Goal: Task Accomplishment & Management: Use online tool/utility

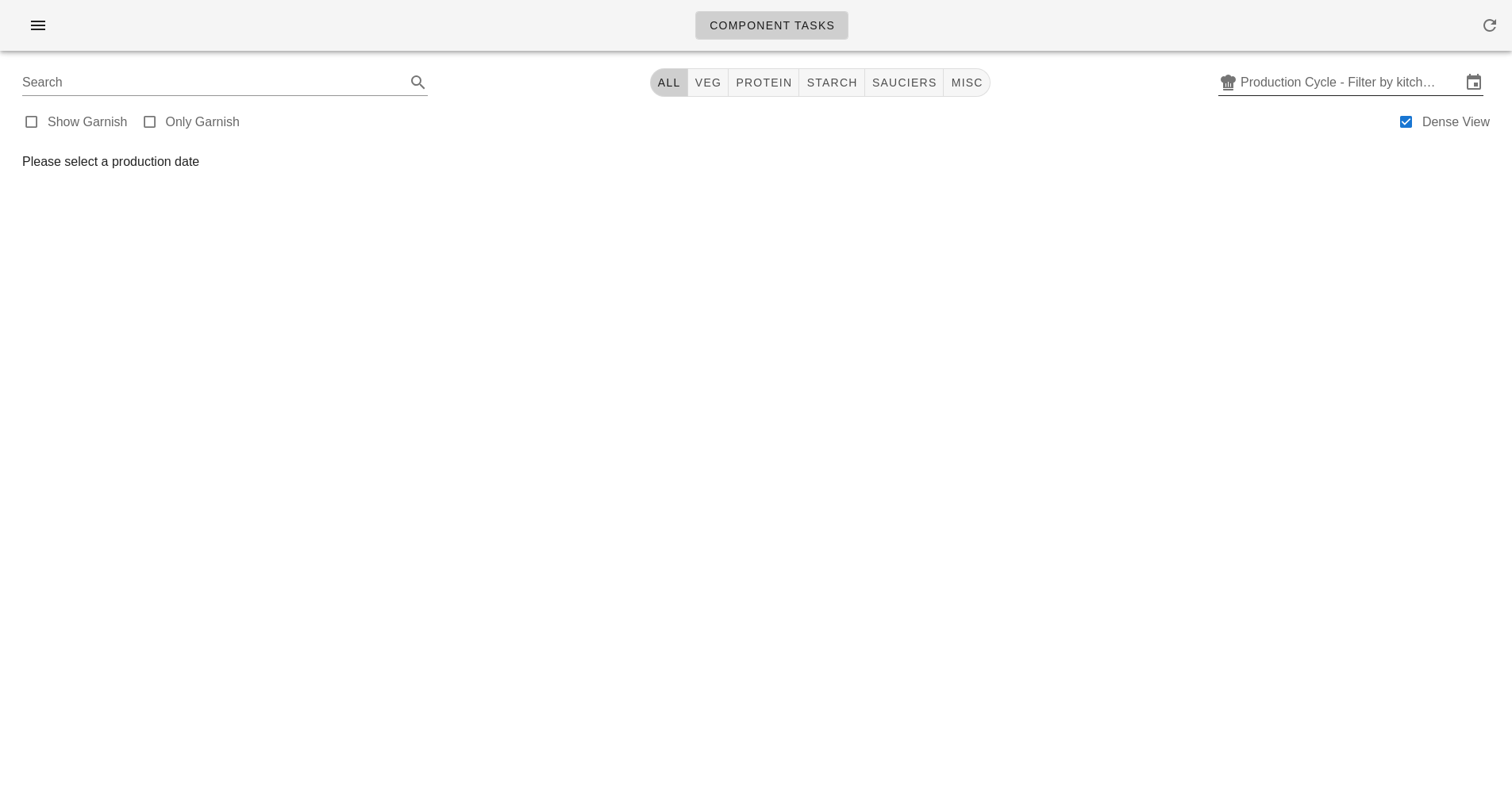
click at [1360, 75] on input "Production Cycle - Filter by kitchen production schedules" at bounding box center [1351, 82] width 221 height 25
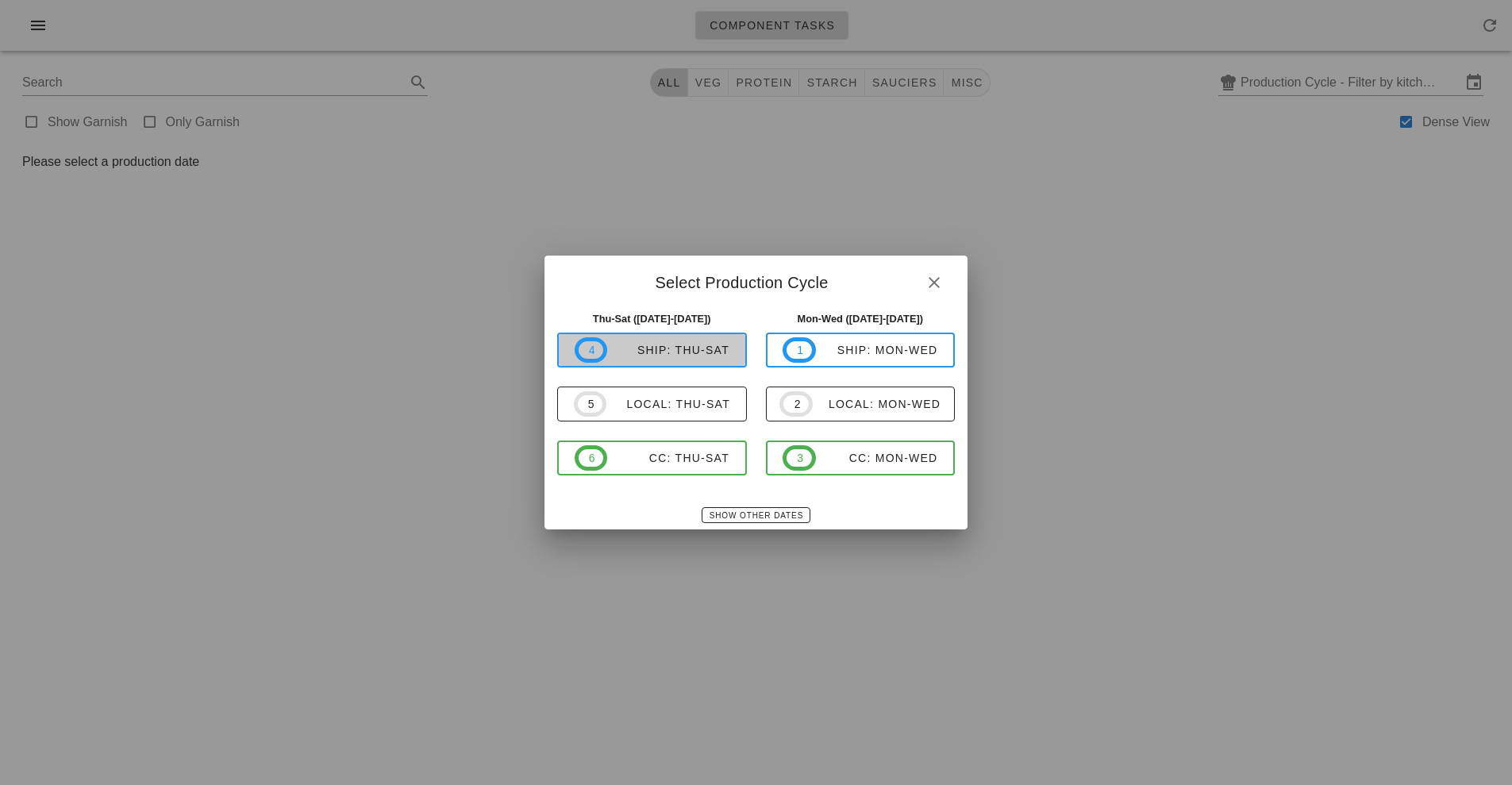
click at [712, 345] on div "ship: Thu-Sat" at bounding box center [668, 350] width 122 height 13
type input "ship: Thu-Sat (Sep 4-Sep 6)"
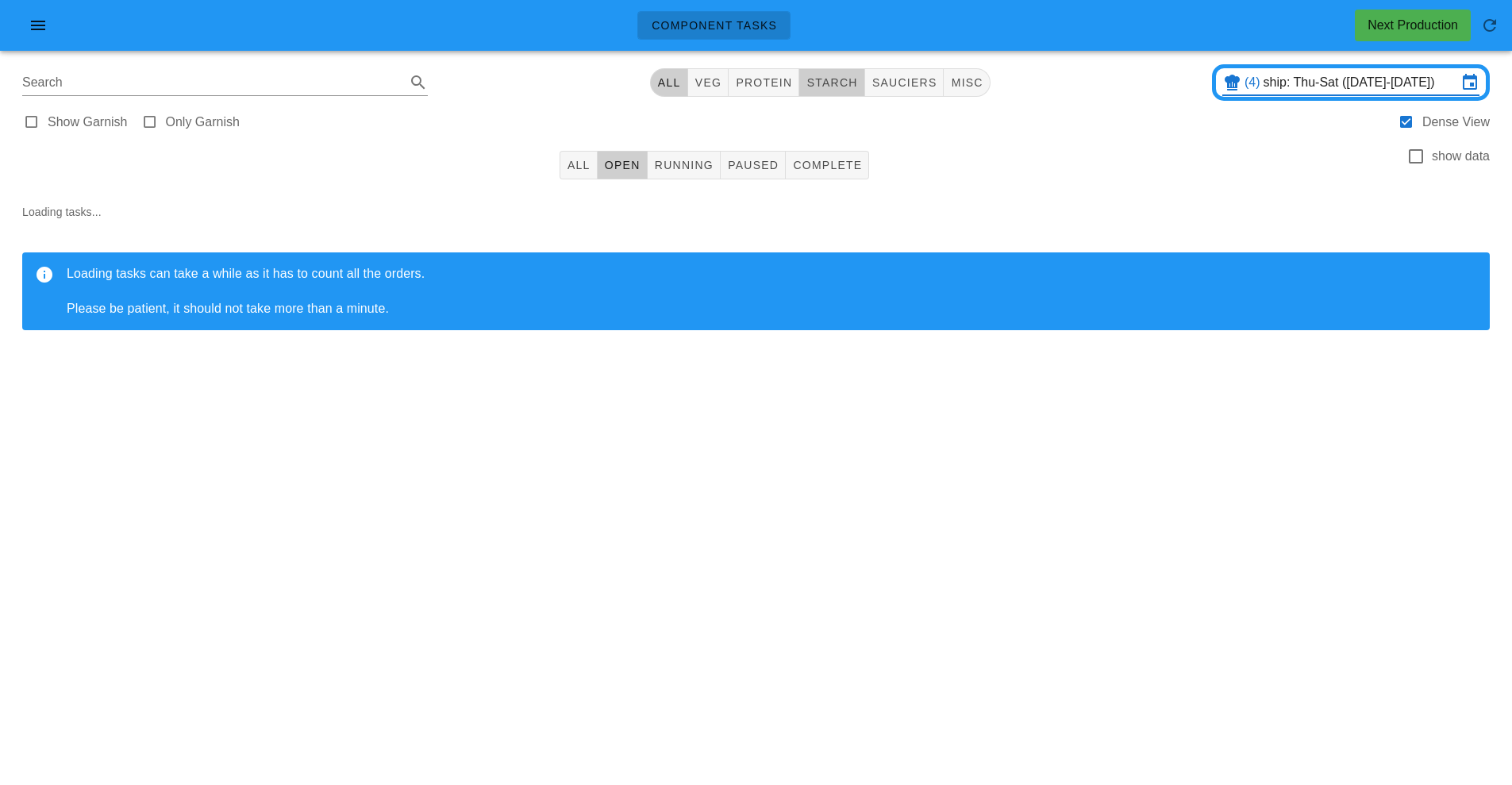
click at [851, 82] on span "starch" at bounding box center [831, 82] width 52 height 13
type input "team:starch"
click at [680, 165] on span "Running" at bounding box center [684, 164] width 59 height 13
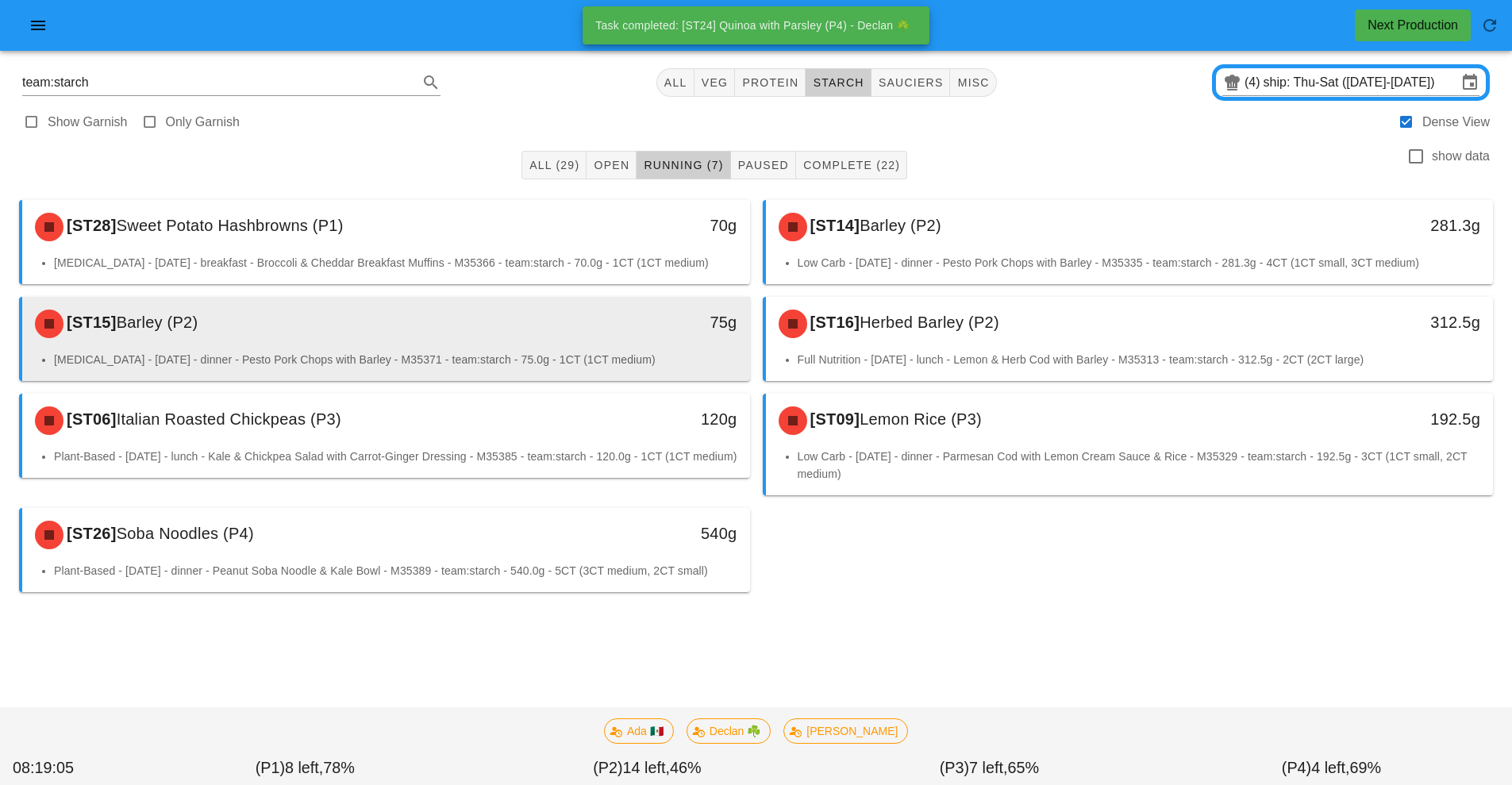
click at [495, 334] on div "[ST15] Barley (P2)" at bounding box center [296, 323] width 540 height 47
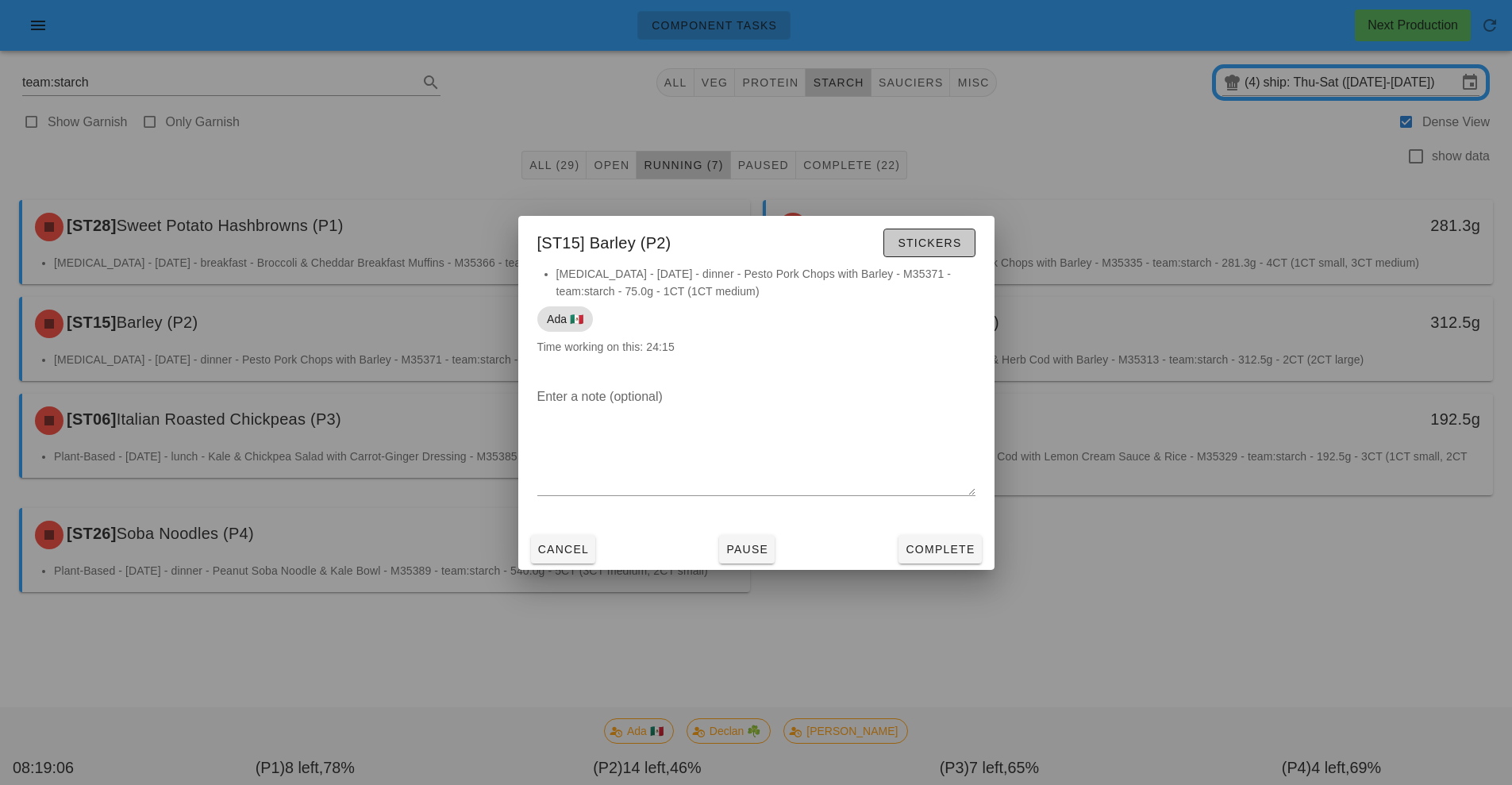
click at [935, 257] on button "Stickers" at bounding box center [929, 243] width 91 height 29
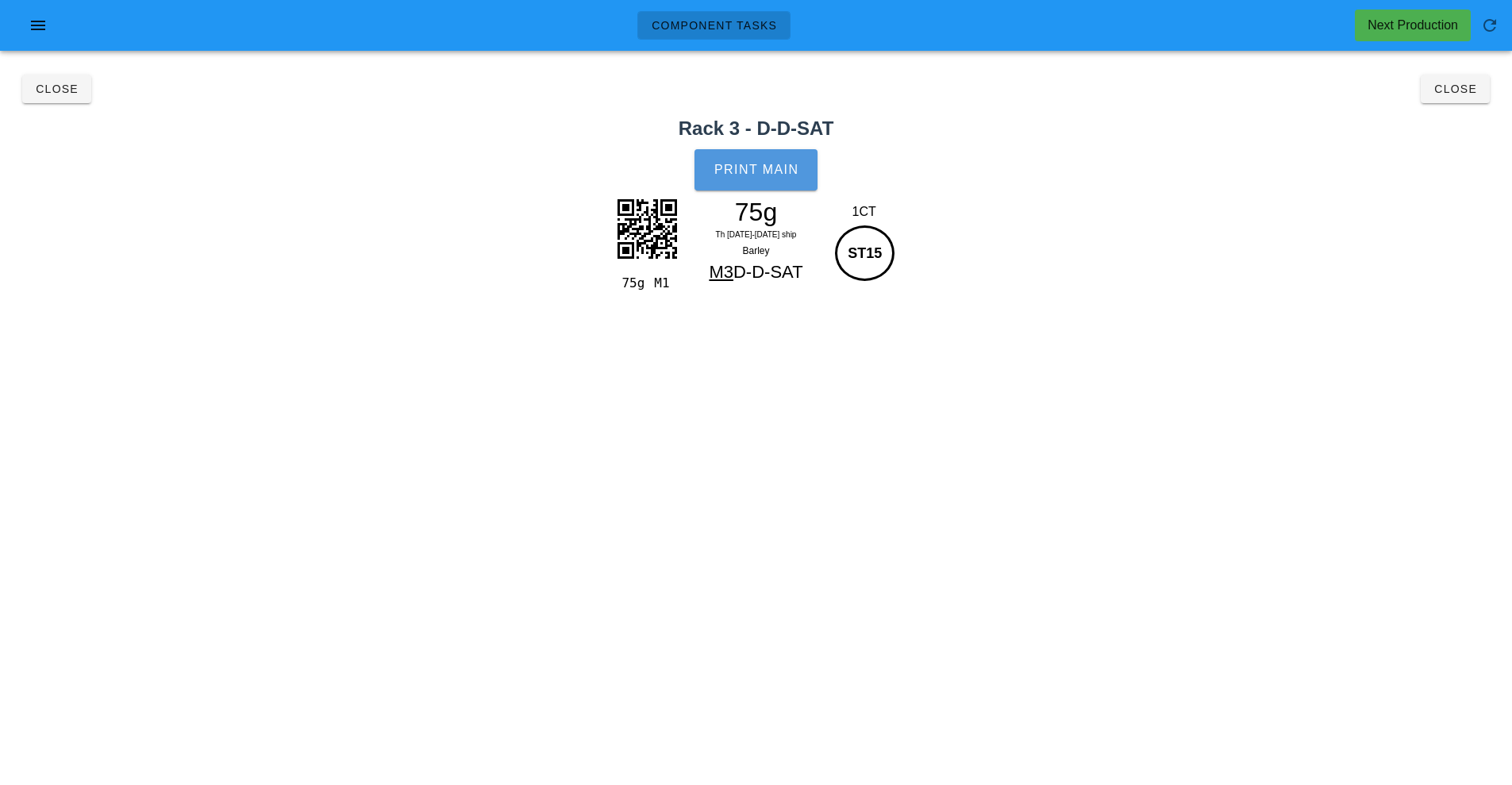
click at [773, 184] on button "Print Main" at bounding box center [756, 169] width 122 height 41
click at [1464, 90] on span "Close" at bounding box center [1456, 88] width 44 height 13
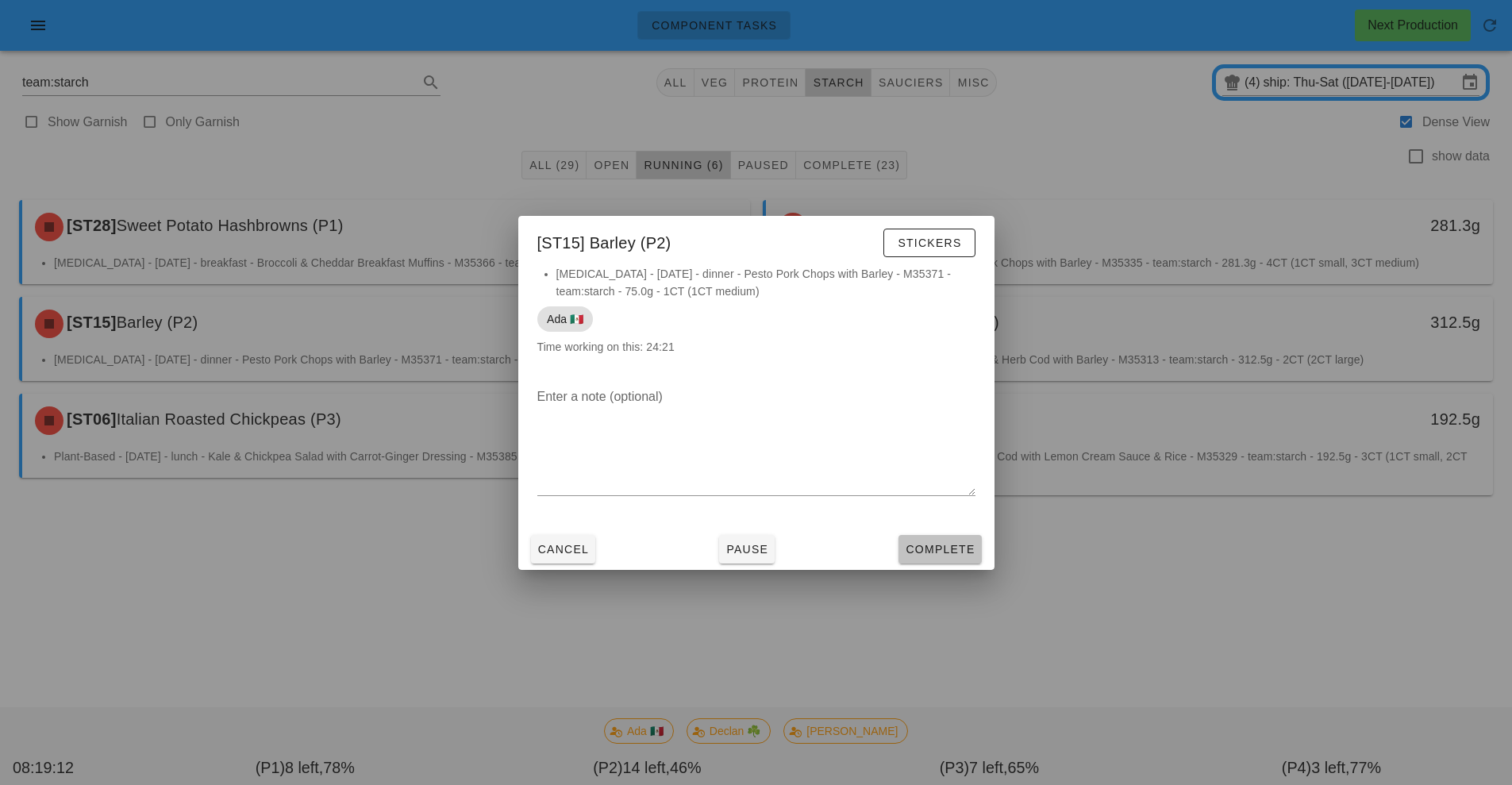
click at [953, 550] on span "Complete" at bounding box center [939, 549] width 69 height 13
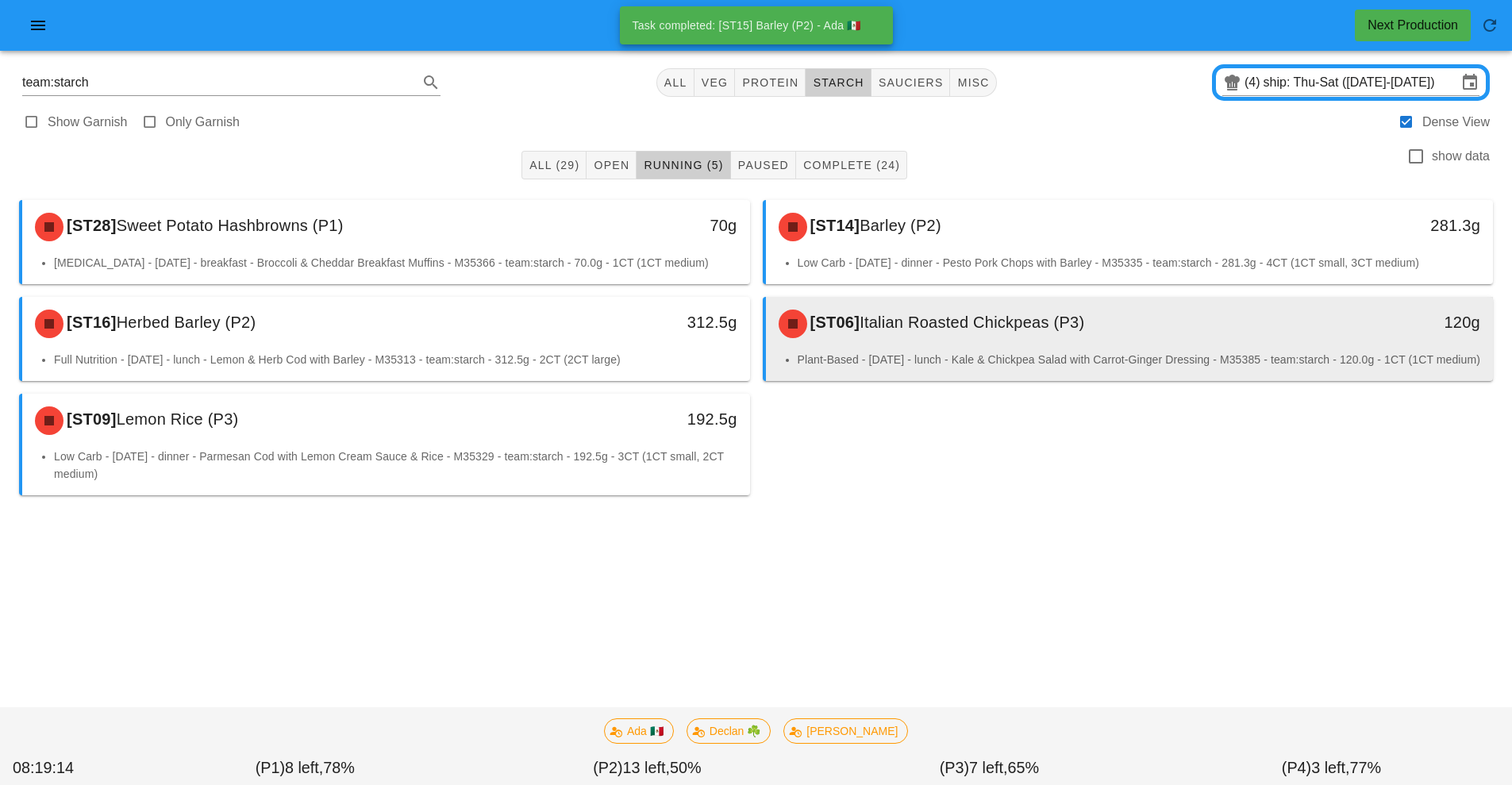
click at [1182, 342] on div "[ST06] Italian Roasted Chickpeas (P3)" at bounding box center [1039, 323] width 540 height 47
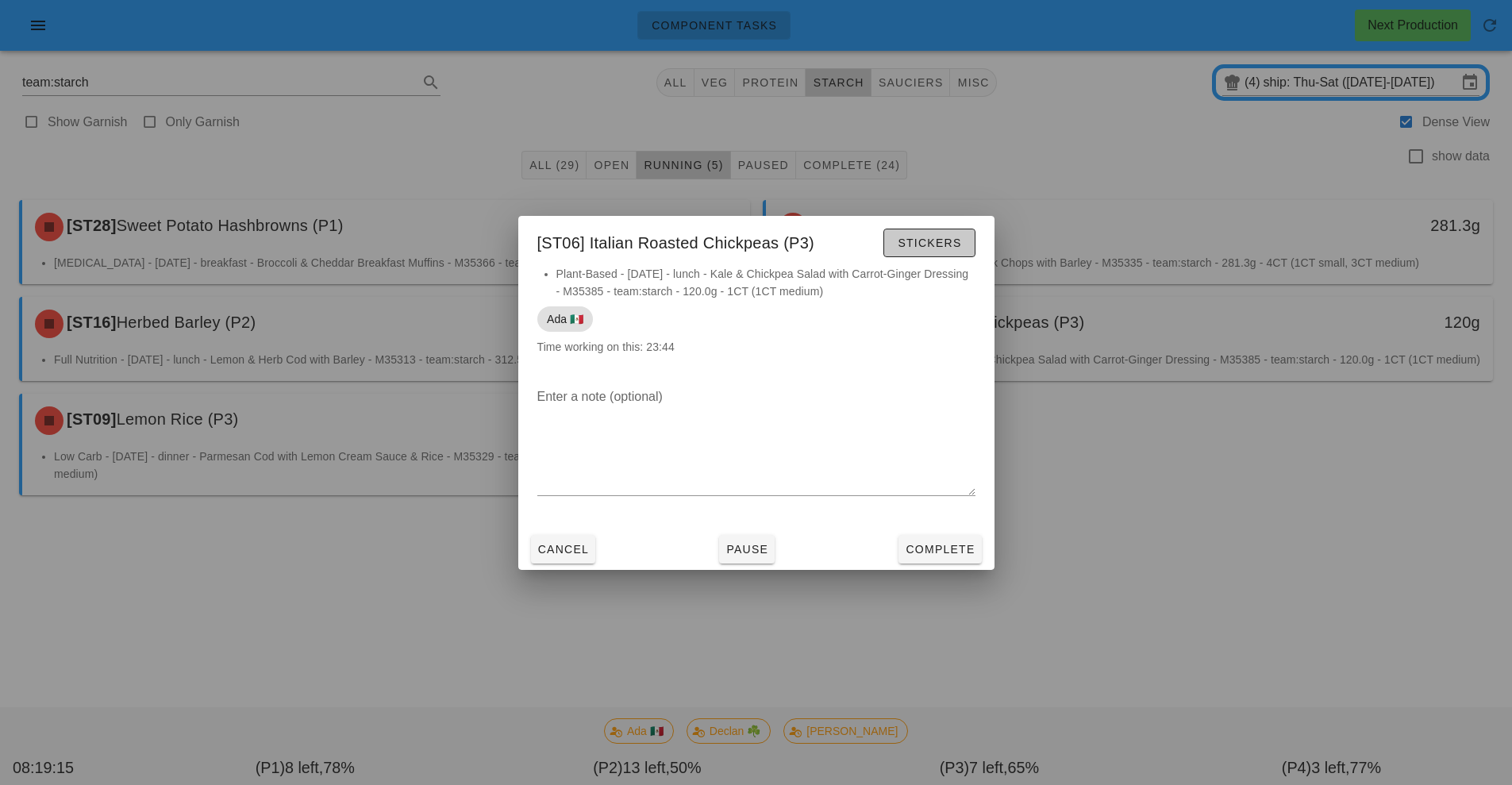
click at [937, 246] on span "Stickers" at bounding box center [929, 242] width 64 height 13
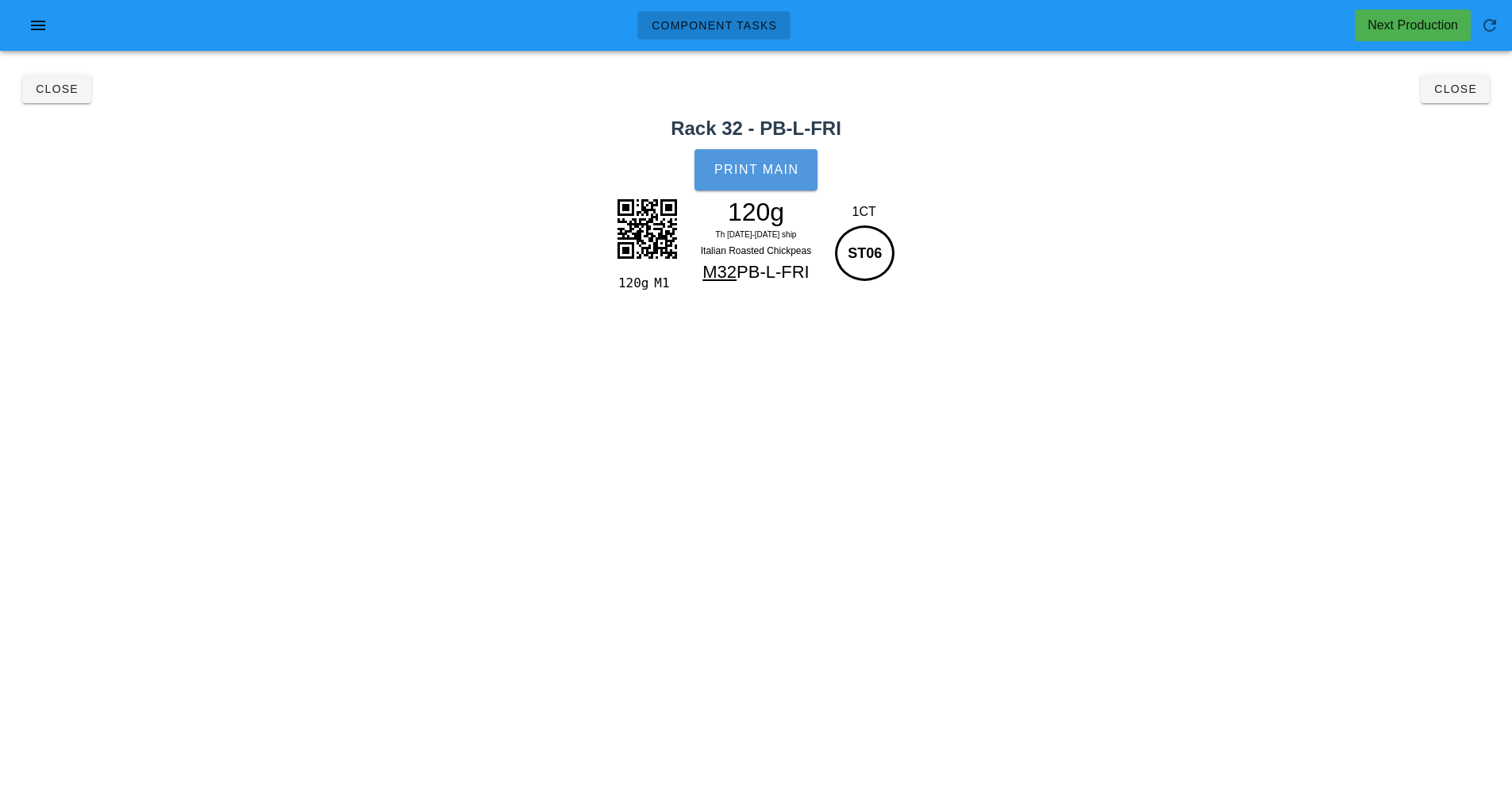
click at [766, 185] on button "Print Main" at bounding box center [756, 169] width 122 height 41
click at [1469, 85] on span "Close" at bounding box center [1456, 88] width 44 height 13
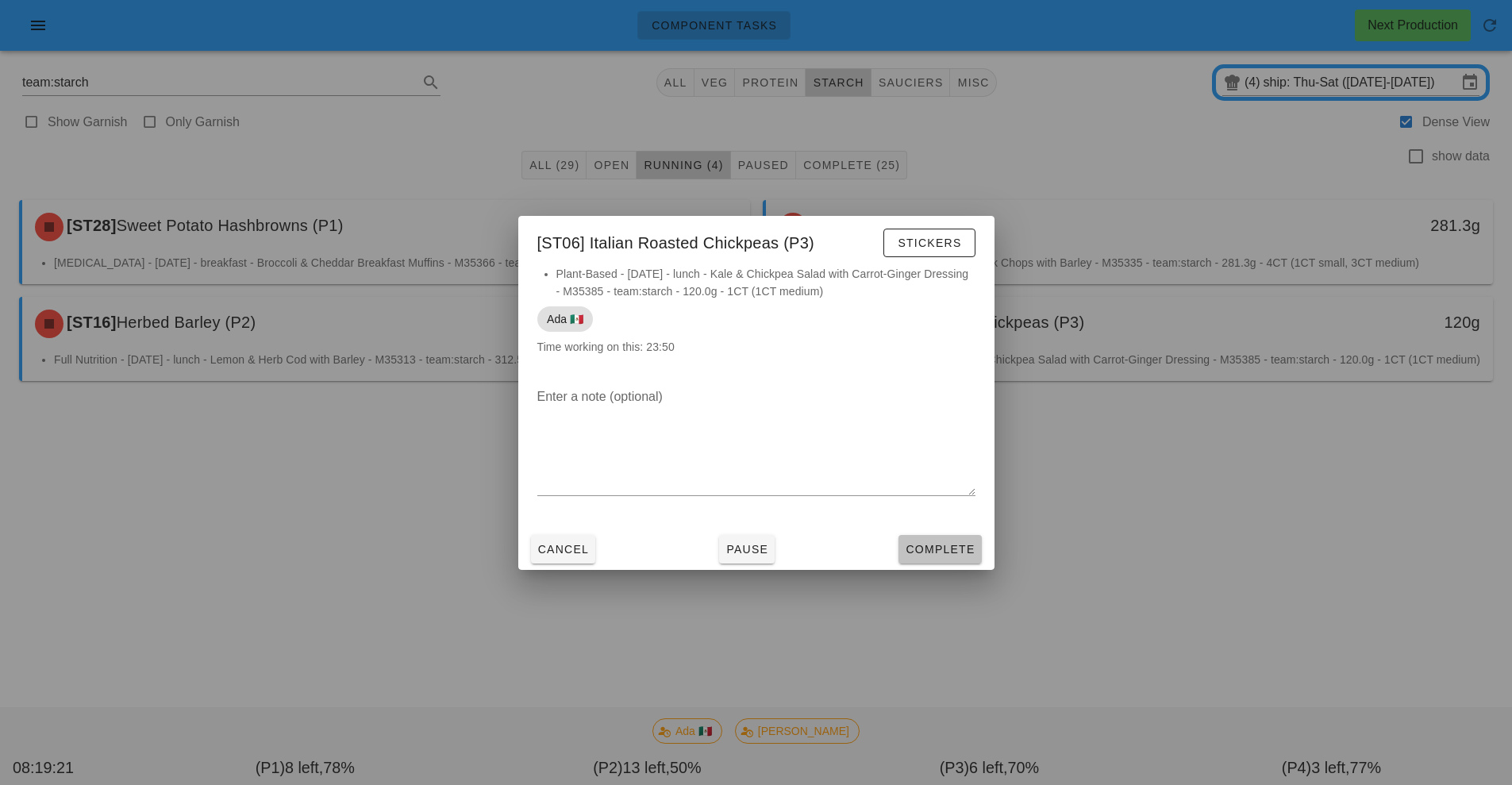
click at [940, 563] on button "Complete" at bounding box center [939, 550] width 82 height 29
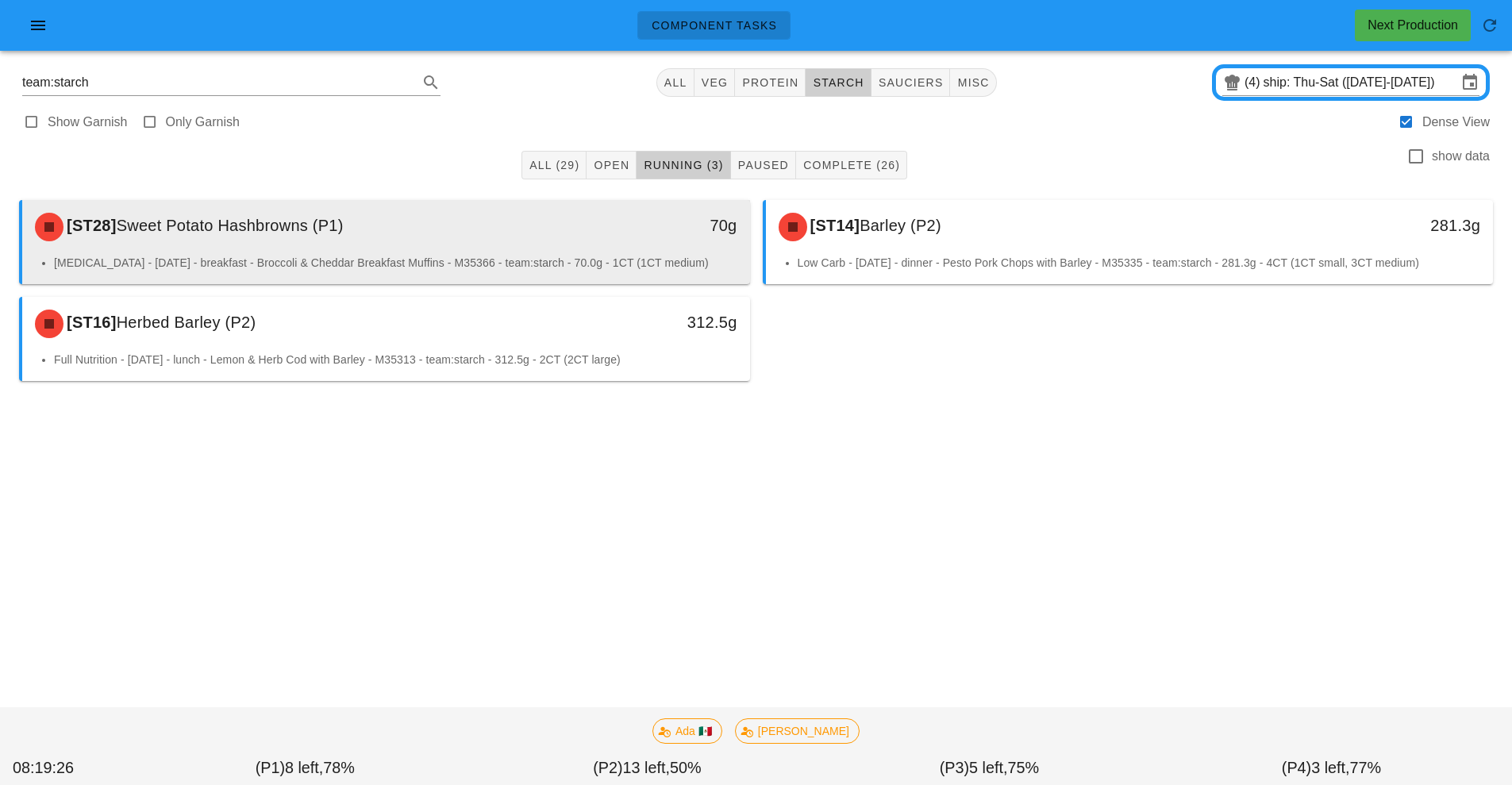
click at [360, 268] on li "Diabetes - Friday - breakfast - Broccoli & Cheddar Breakfast Muffins - M35366 -…" at bounding box center [396, 263] width 684 height 18
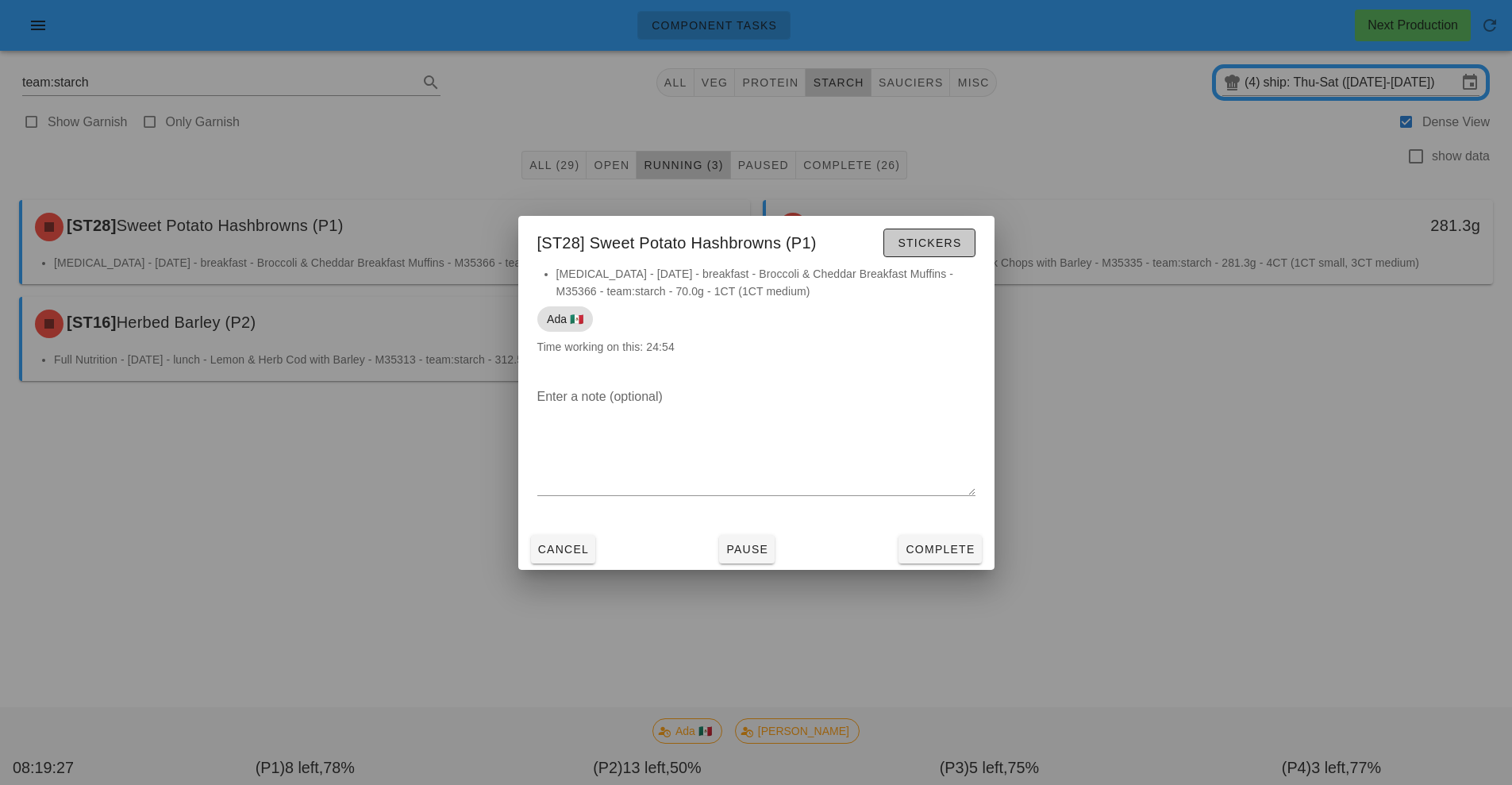
click at [939, 242] on span "Stickers" at bounding box center [929, 242] width 64 height 13
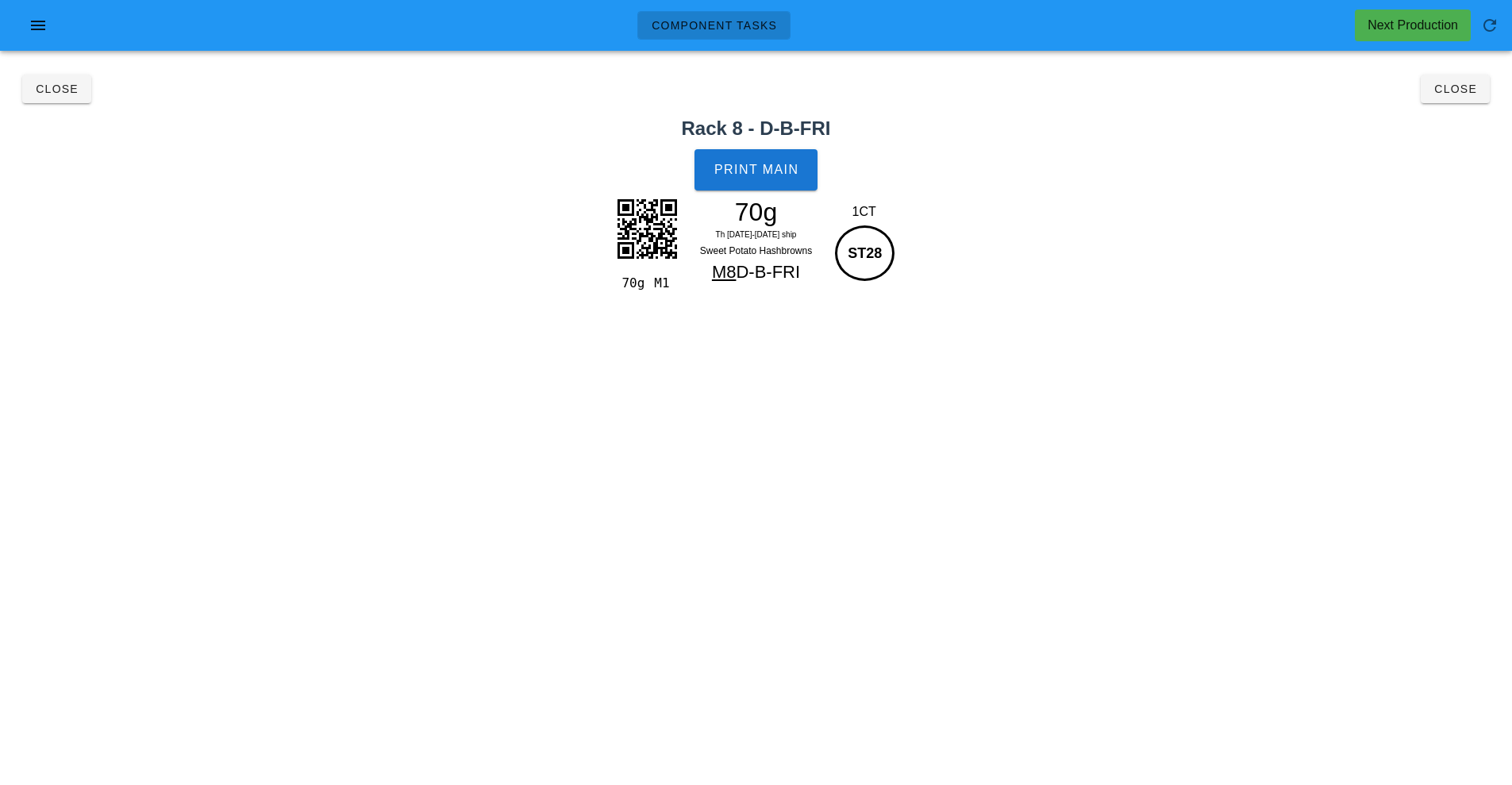
click at [1471, 116] on h2 "Rack 8 - D-B-FRI" at bounding box center [756, 129] width 1493 height 29
click at [1456, 92] on span "Close" at bounding box center [1456, 88] width 44 height 13
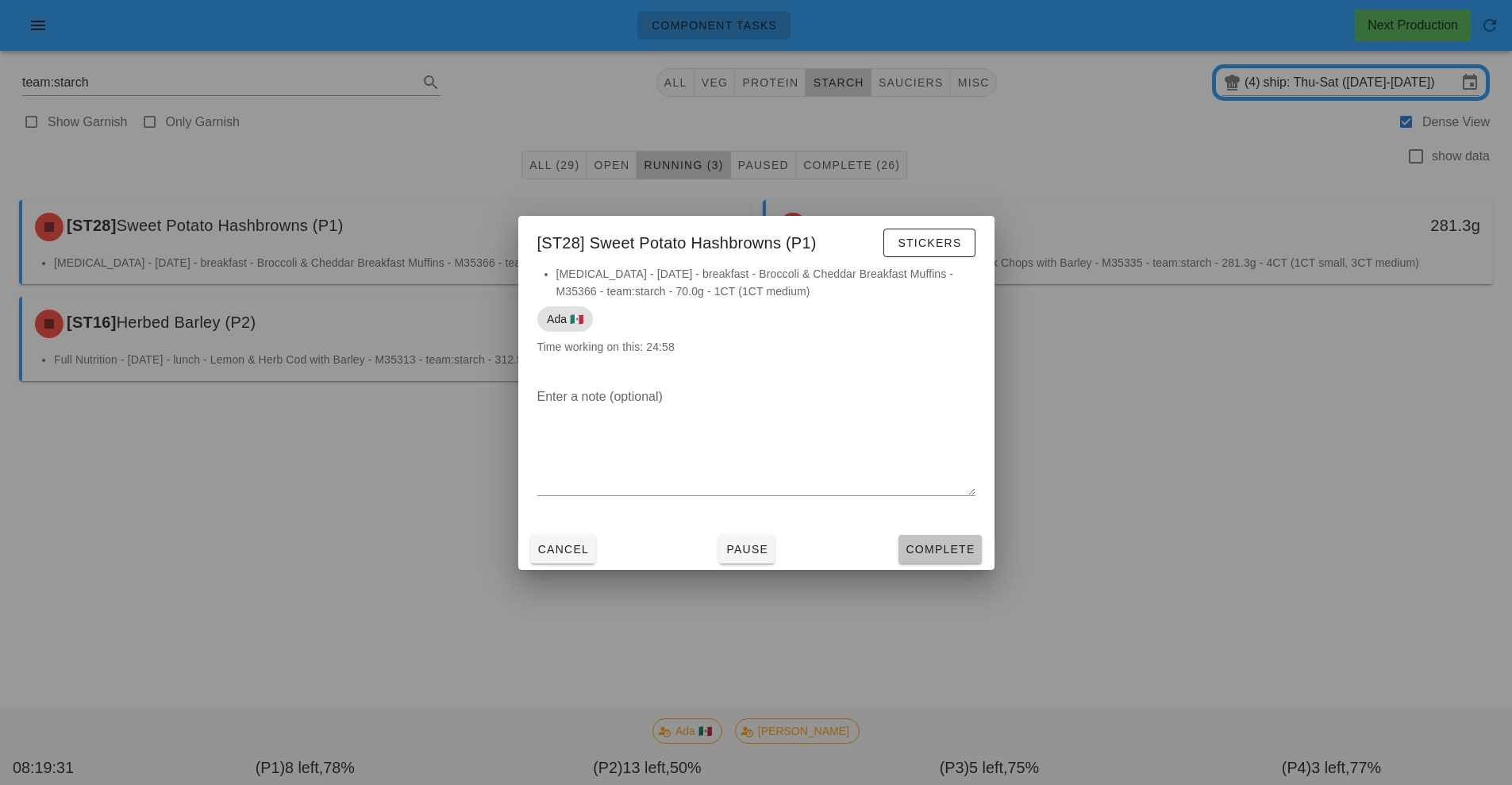
click at [939, 547] on span "Complete" at bounding box center [939, 549] width 69 height 13
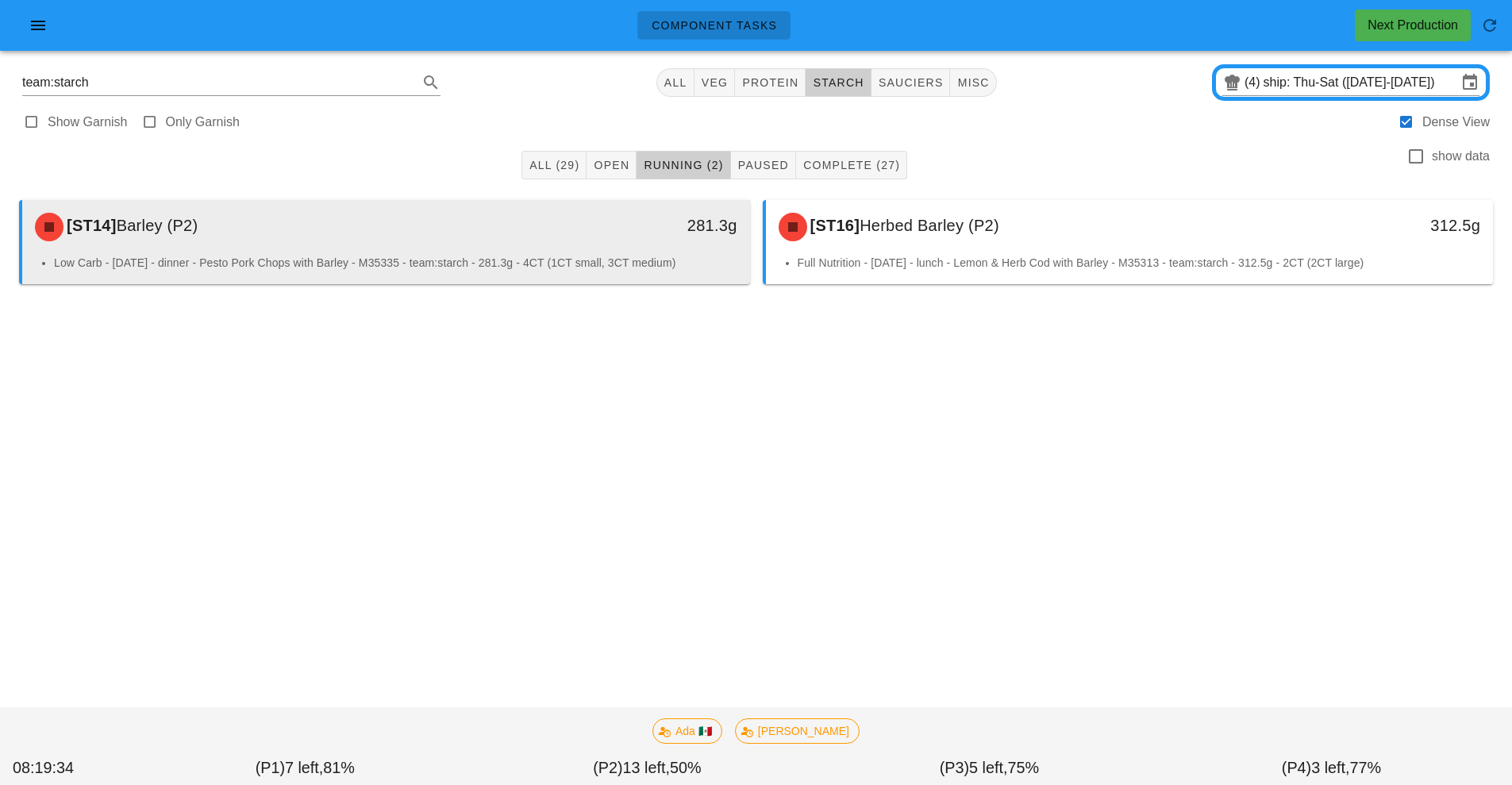
click at [538, 259] on li "Low Carb - Saturday - dinner - Pesto Pork Chops with Barley - M35335 - team:sta…" at bounding box center [396, 263] width 684 height 18
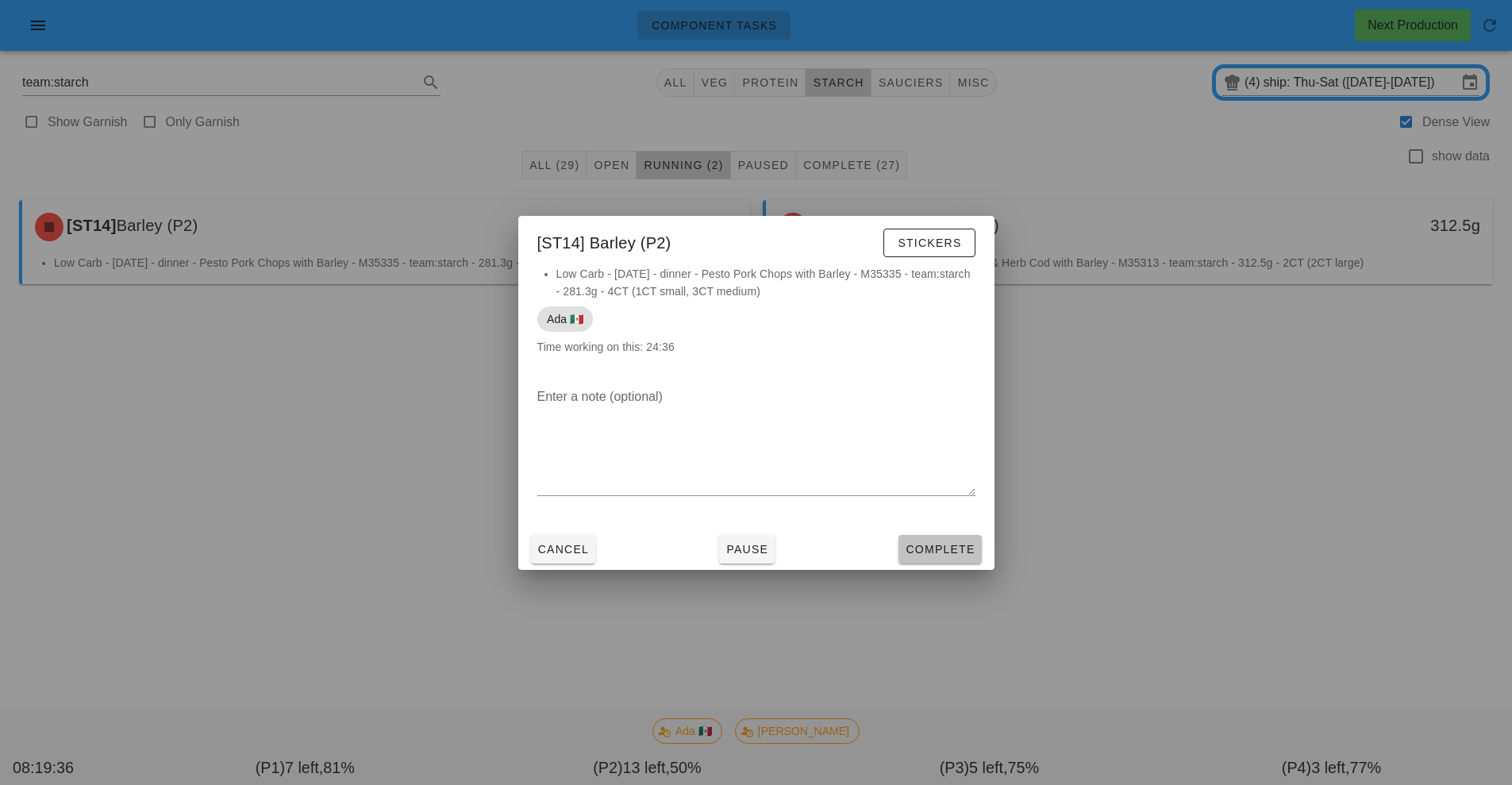
click at [943, 550] on span "Complete" at bounding box center [939, 549] width 69 height 13
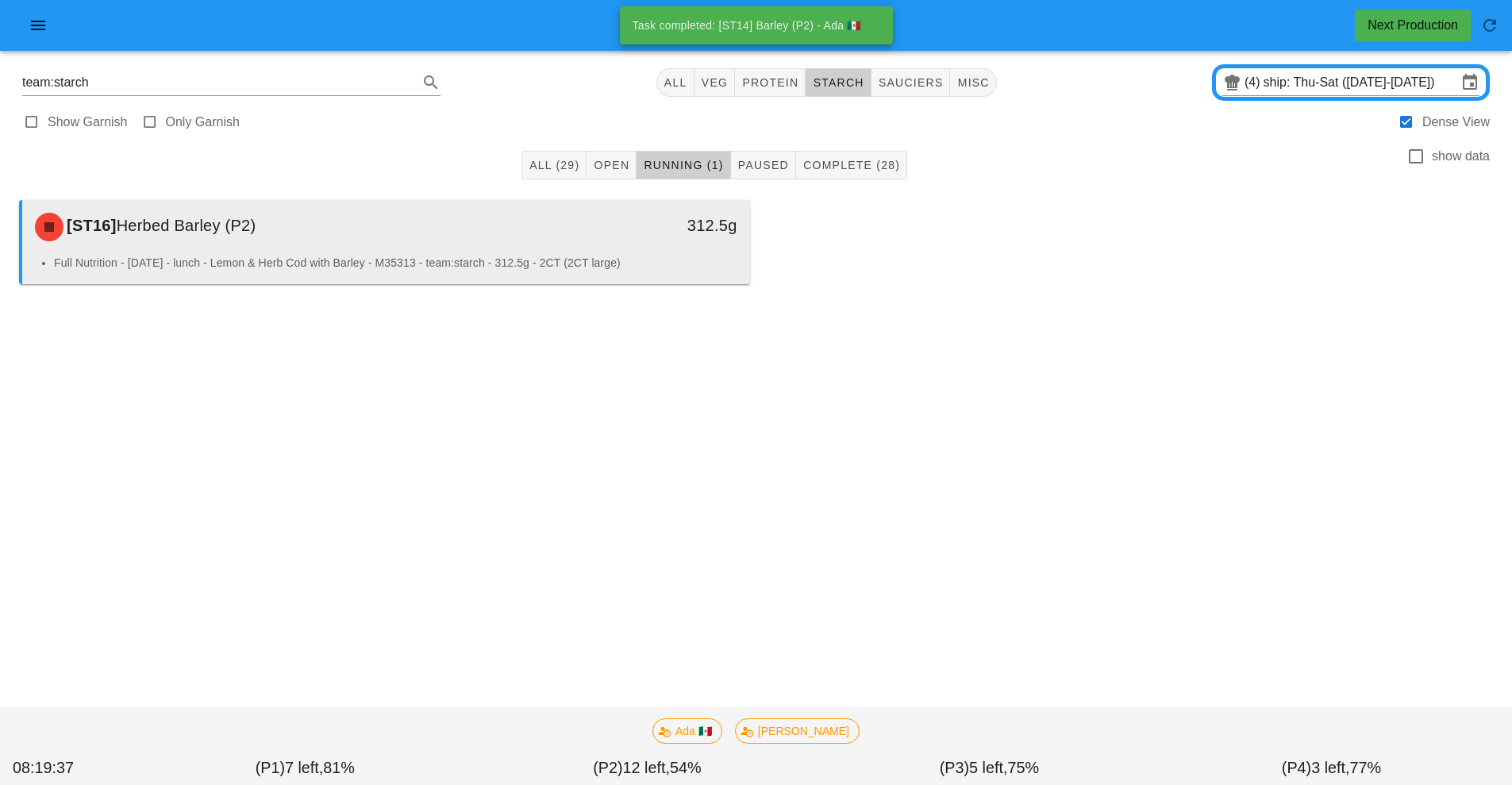
click at [553, 245] on div "[ST16] Herbed Barley (P2)" at bounding box center [296, 227] width 540 height 47
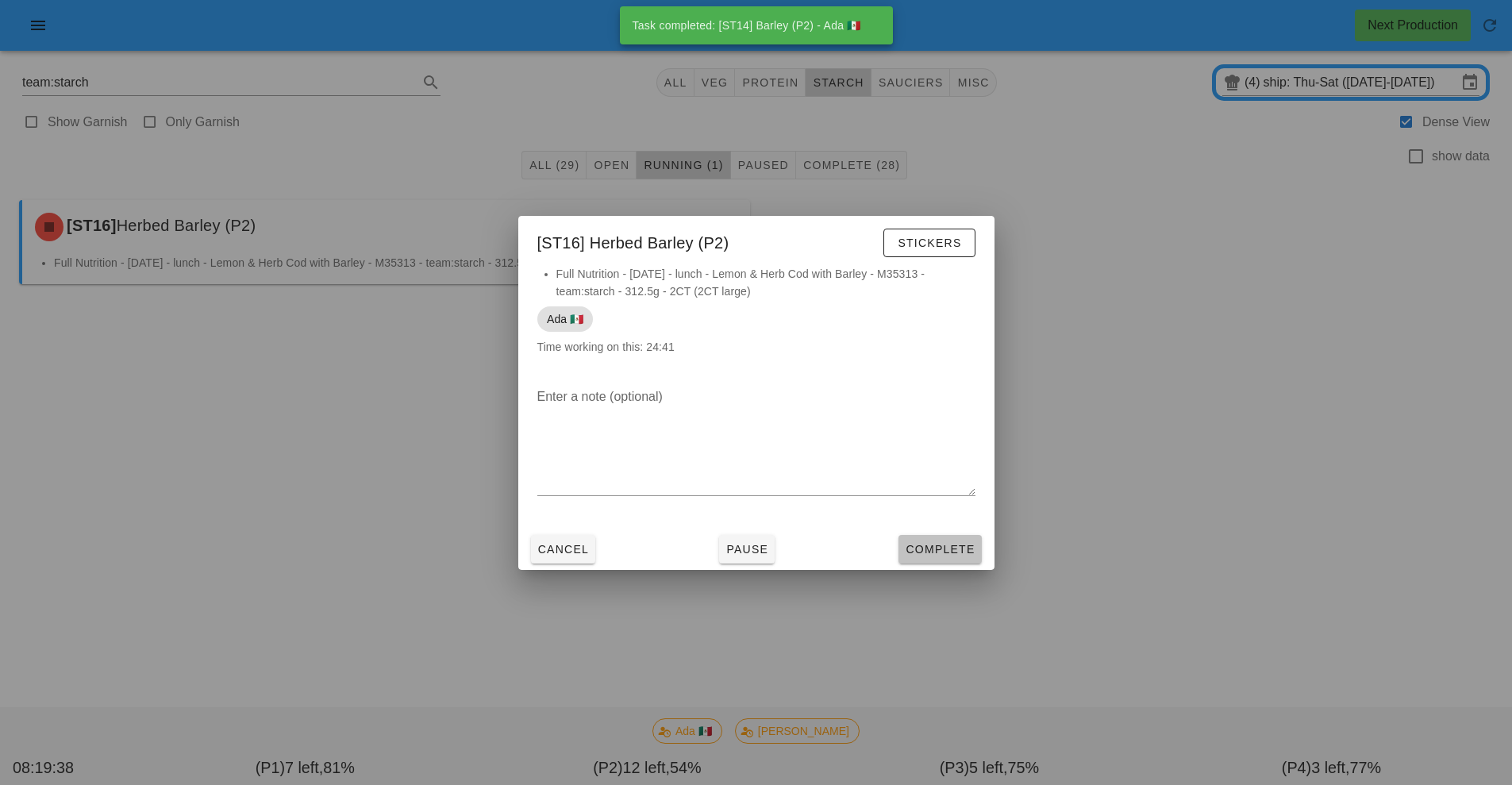
click at [944, 561] on button "Complete" at bounding box center [939, 550] width 82 height 29
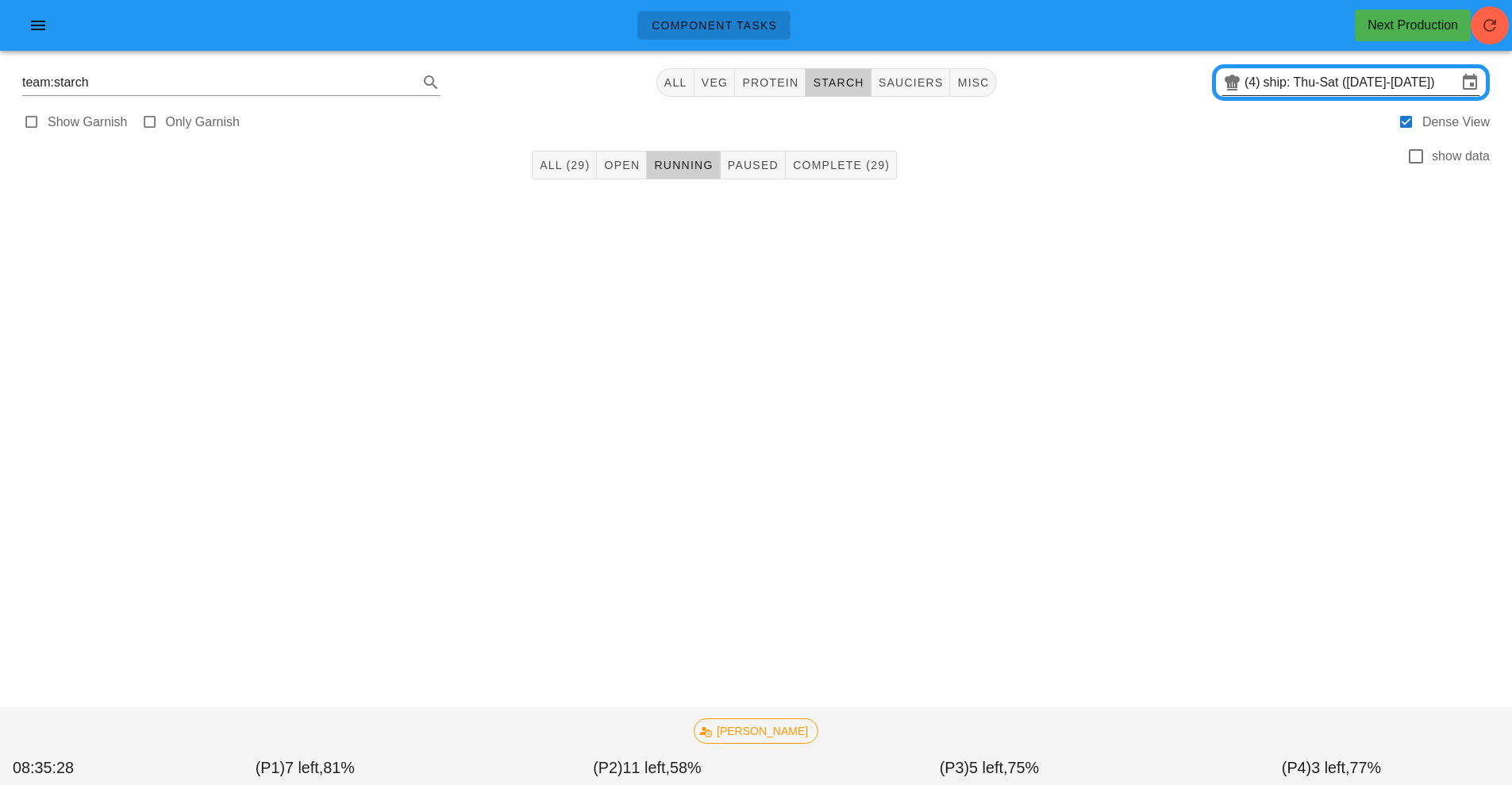
click at [1272, 80] on input "ship: Thu-Sat (Sep 4-Sep 6)" at bounding box center [1360, 82] width 194 height 25
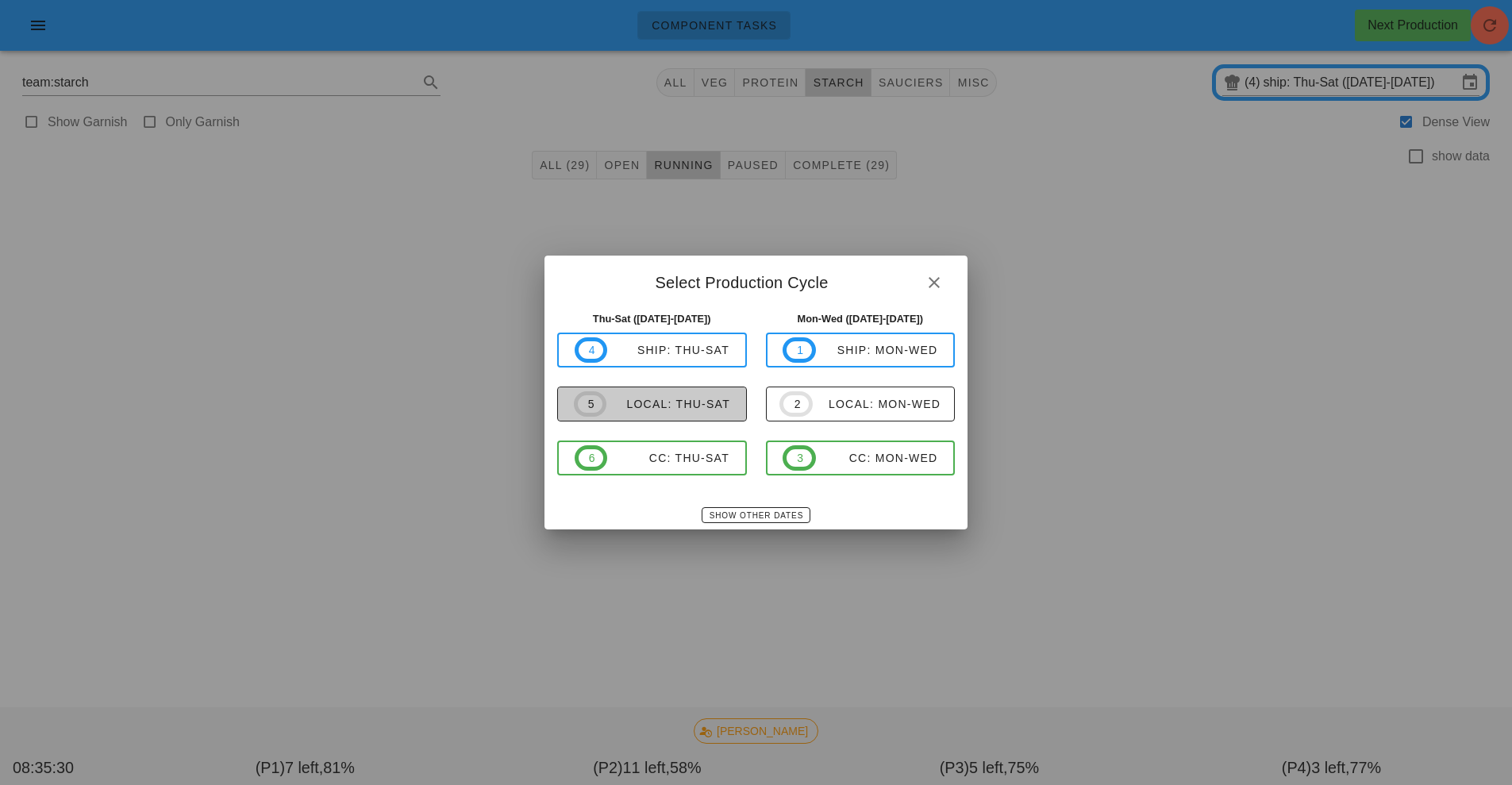
click at [685, 410] on div "local: Thu-Sat" at bounding box center [668, 404] width 124 height 13
type input "local: Thu-Sat ([DATE]-[DATE])"
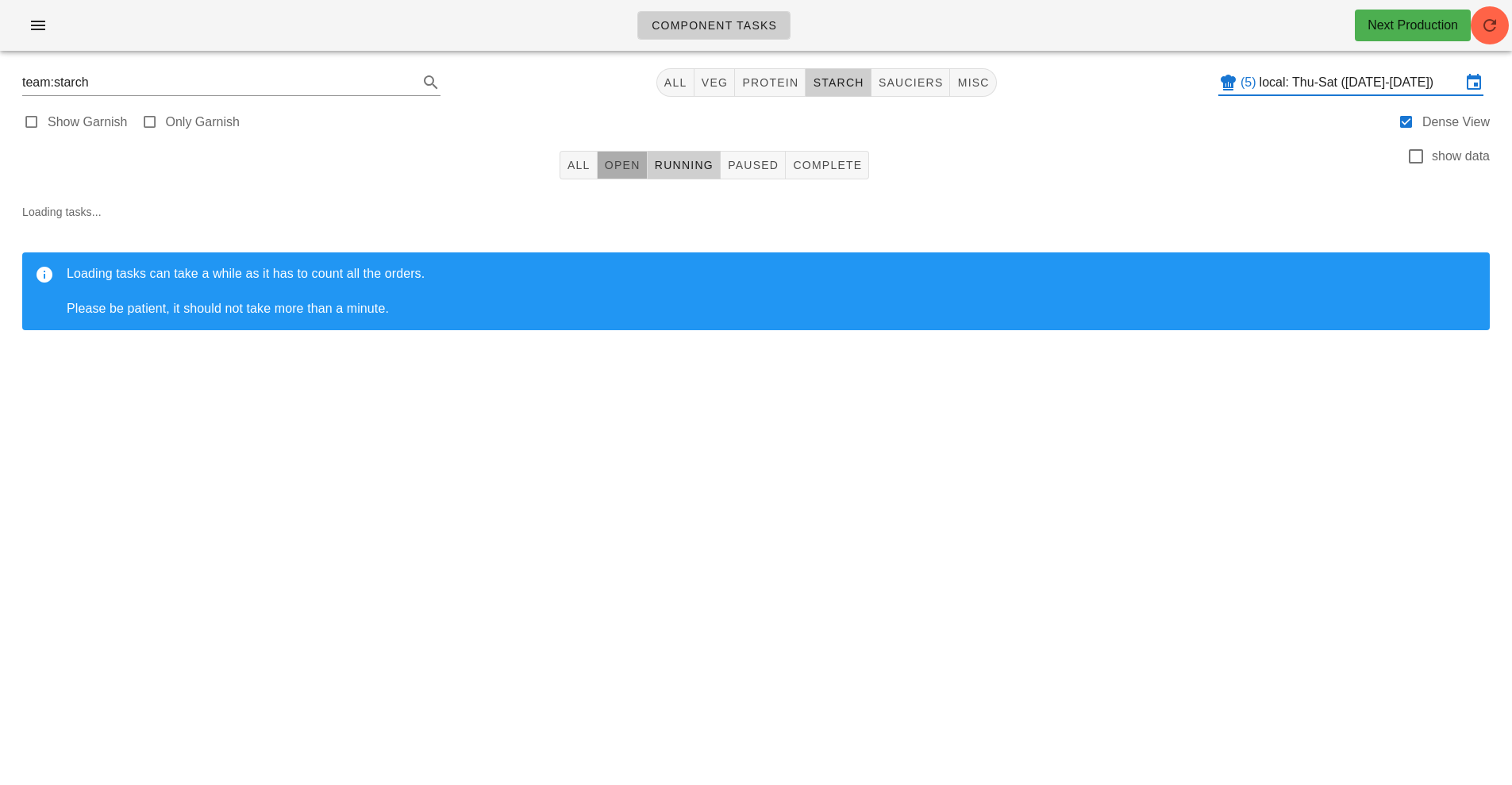
click at [627, 166] on span "Open" at bounding box center [622, 164] width 36 height 13
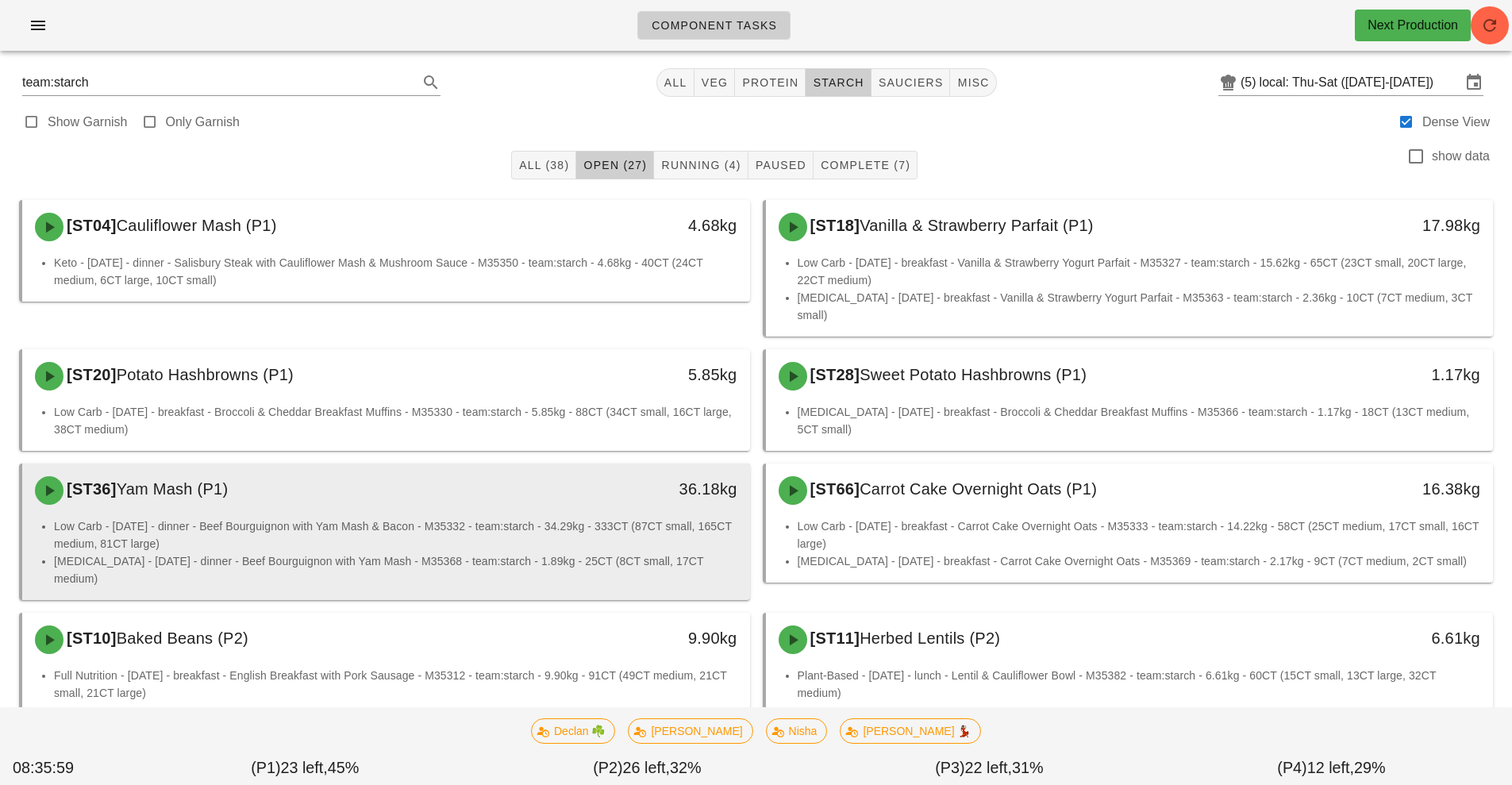
click at [584, 517] on li "Low Carb - [DATE] - dinner - Beef Bourguignon with Yam Mash & Bacon - M35332 - …" at bounding box center [396, 534] width 684 height 35
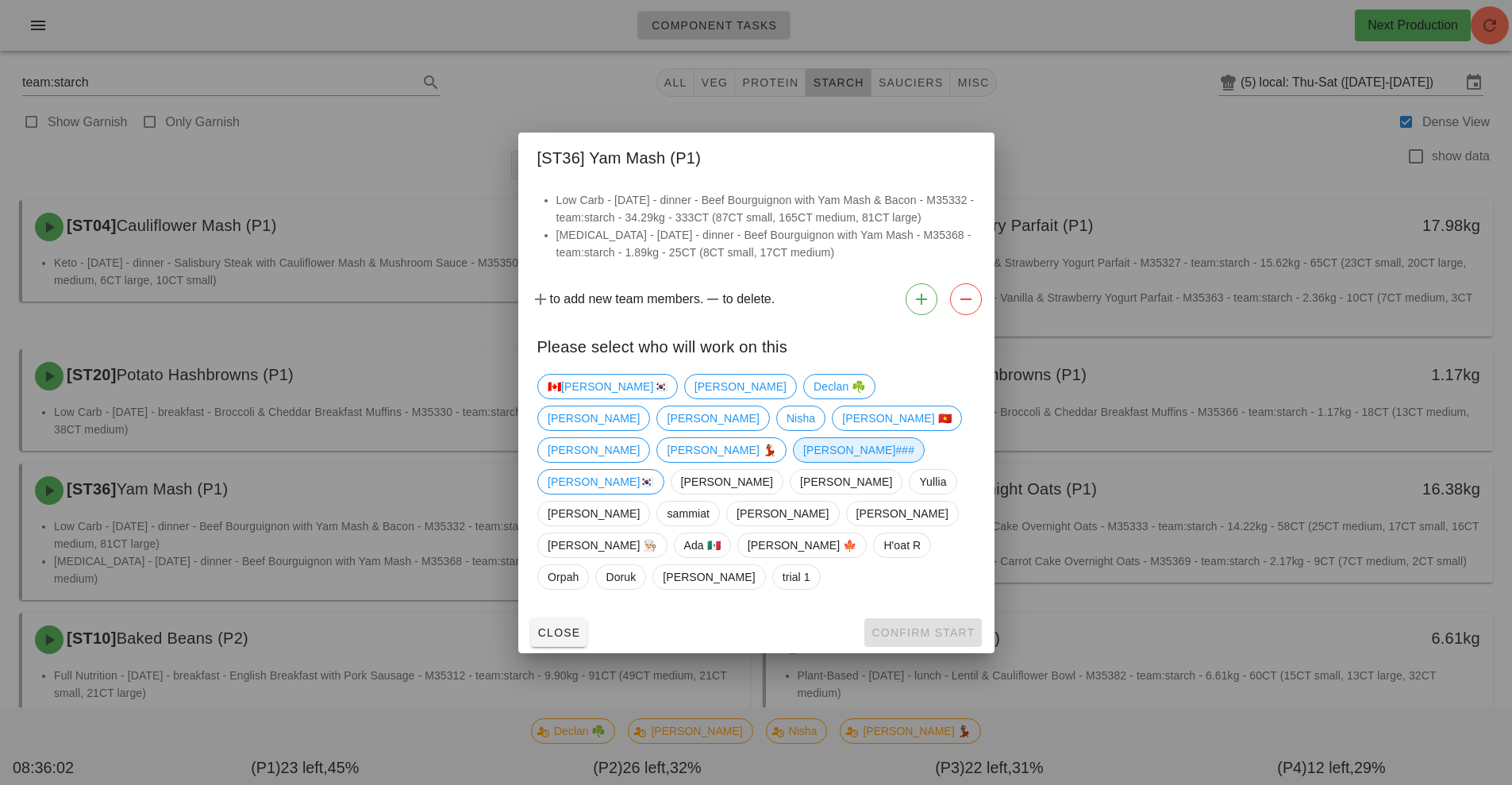
click at [803, 445] on span "[PERSON_NAME]###" at bounding box center [858, 450] width 111 height 24
click at [931, 627] on span "Confirm Start" at bounding box center [922, 633] width 104 height 13
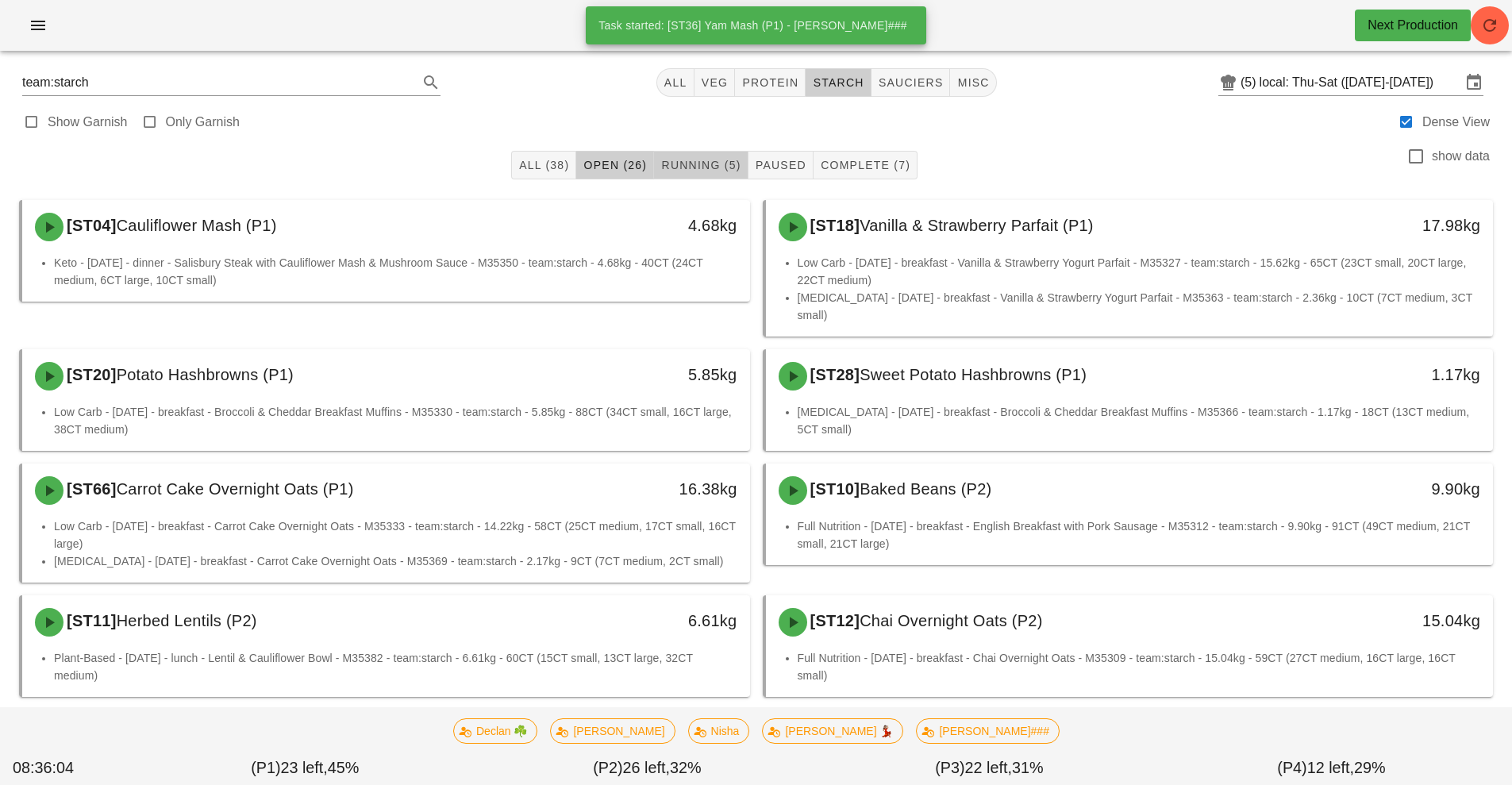
click at [684, 168] on span "Running (5)" at bounding box center [701, 164] width 80 height 13
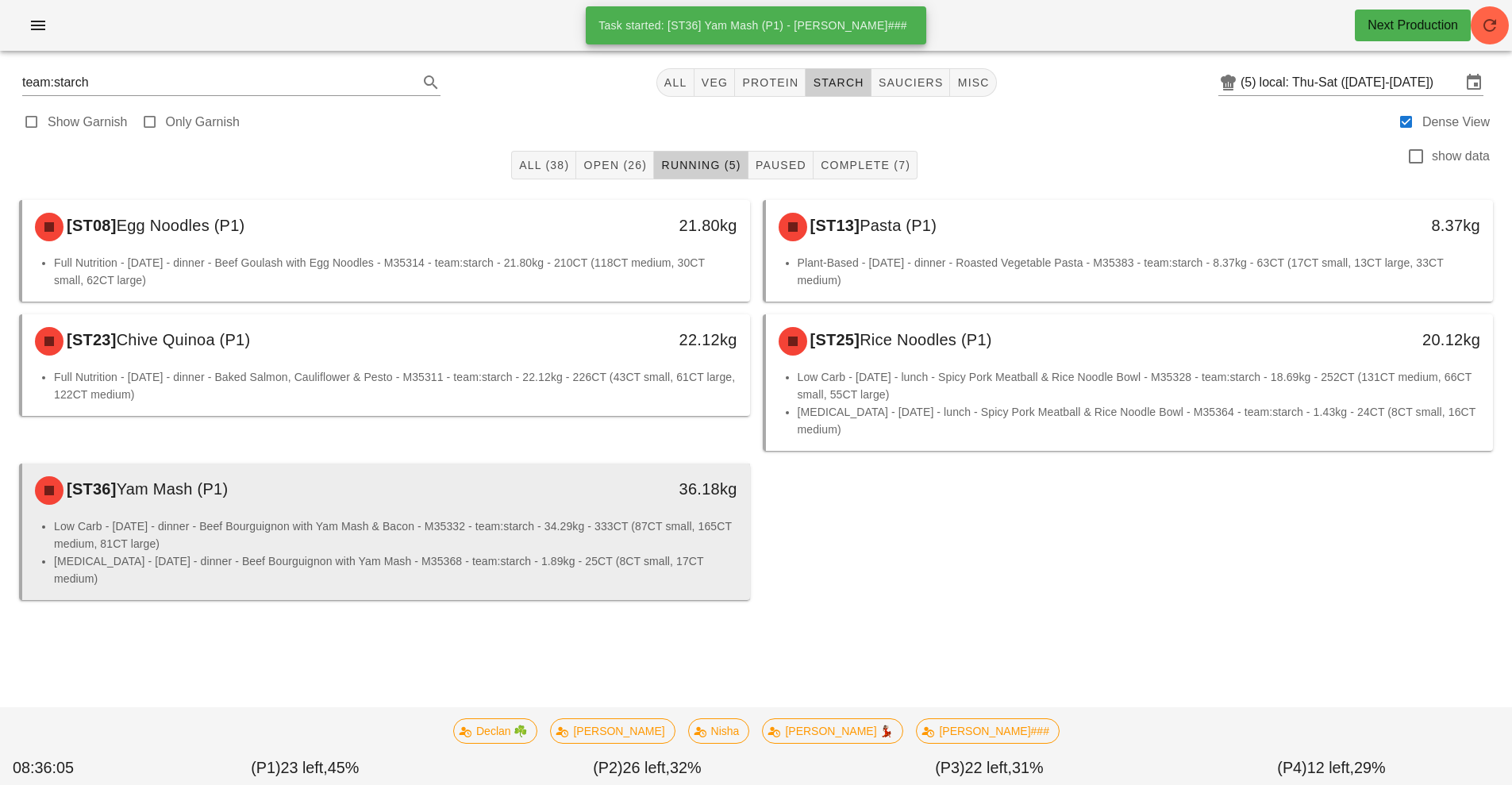
click at [578, 530] on li "Low Carb - [DATE] - dinner - Beef Bourguignon with Yam Mash & Bacon - M35332 - …" at bounding box center [396, 534] width 684 height 35
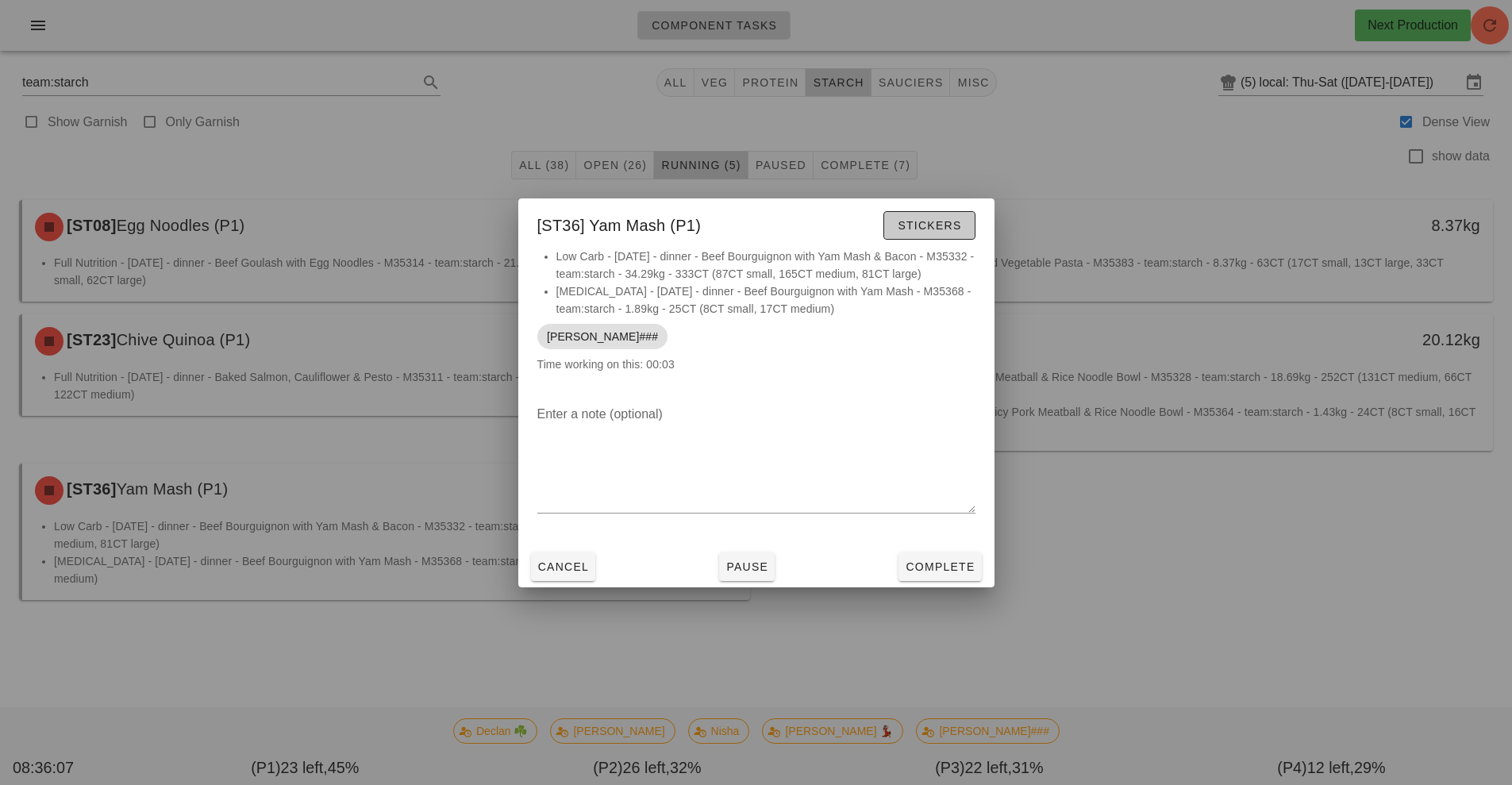
click at [913, 228] on span "Stickers" at bounding box center [929, 225] width 64 height 13
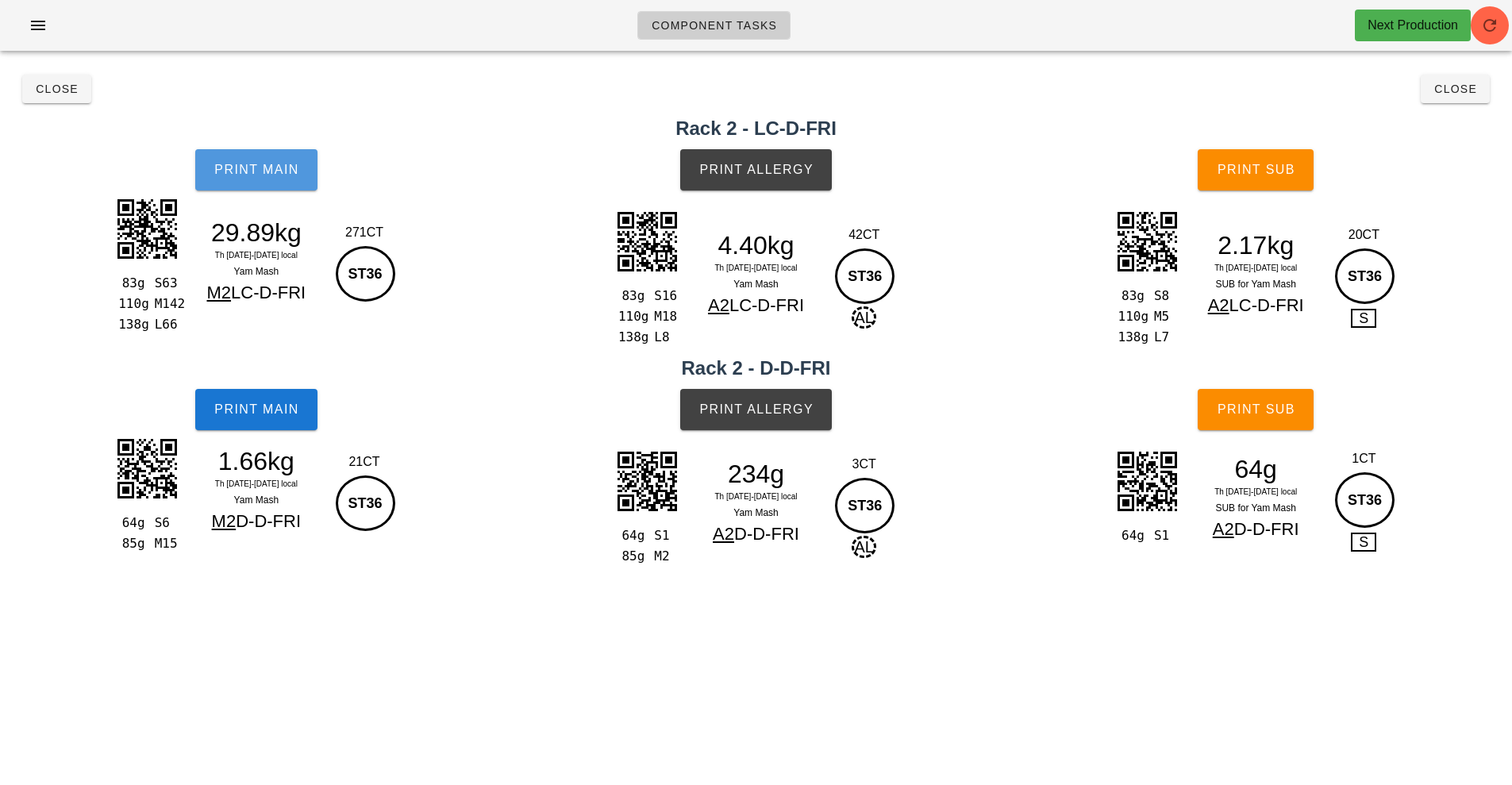
click at [288, 178] on button "Print Main" at bounding box center [257, 169] width 122 height 41
click at [254, 174] on span "Print Main" at bounding box center [256, 169] width 86 height 14
click at [259, 412] on span "Print Main" at bounding box center [256, 409] width 86 height 14
click at [269, 184] on button "Print Main" at bounding box center [257, 169] width 122 height 41
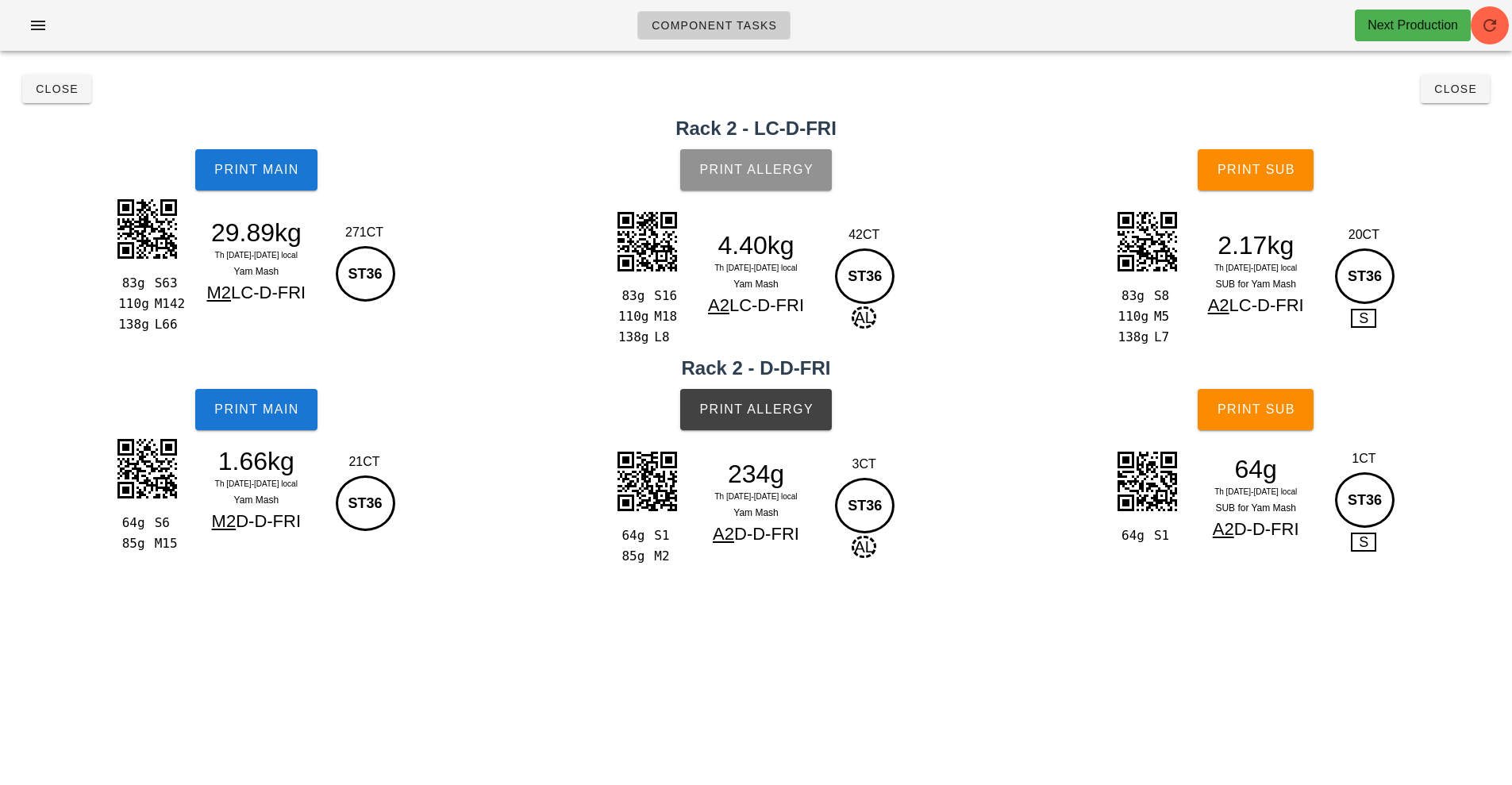
click at [781, 184] on button "Print Allergy" at bounding box center [756, 169] width 152 height 41
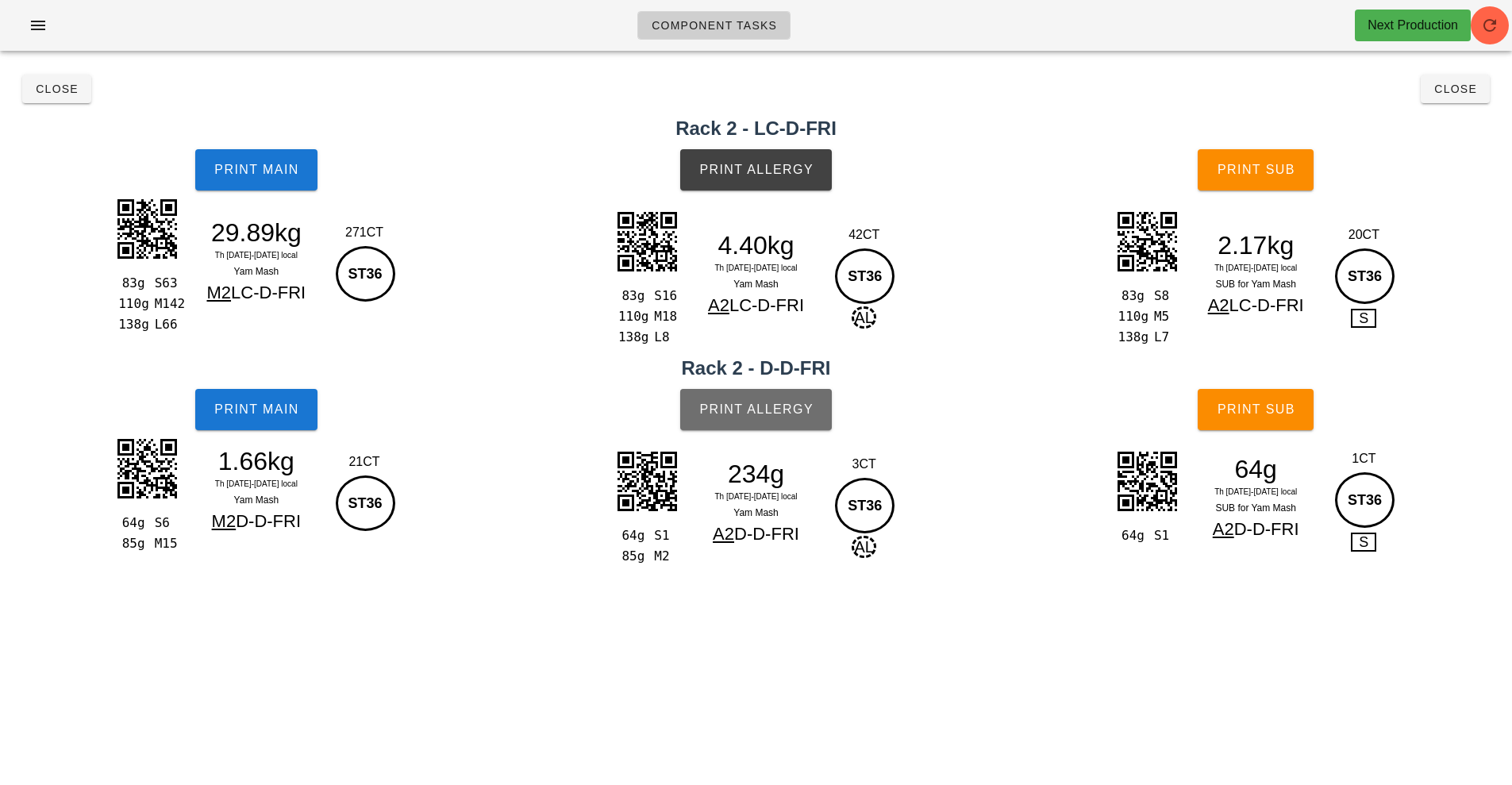
click at [775, 403] on span "Print Allergy" at bounding box center [756, 409] width 115 height 14
click at [1250, 182] on button "Print Sub" at bounding box center [1255, 169] width 116 height 41
click at [1262, 402] on span "Print Sub" at bounding box center [1256, 409] width 79 height 14
click at [64, 75] on button "Close" at bounding box center [57, 89] width 69 height 29
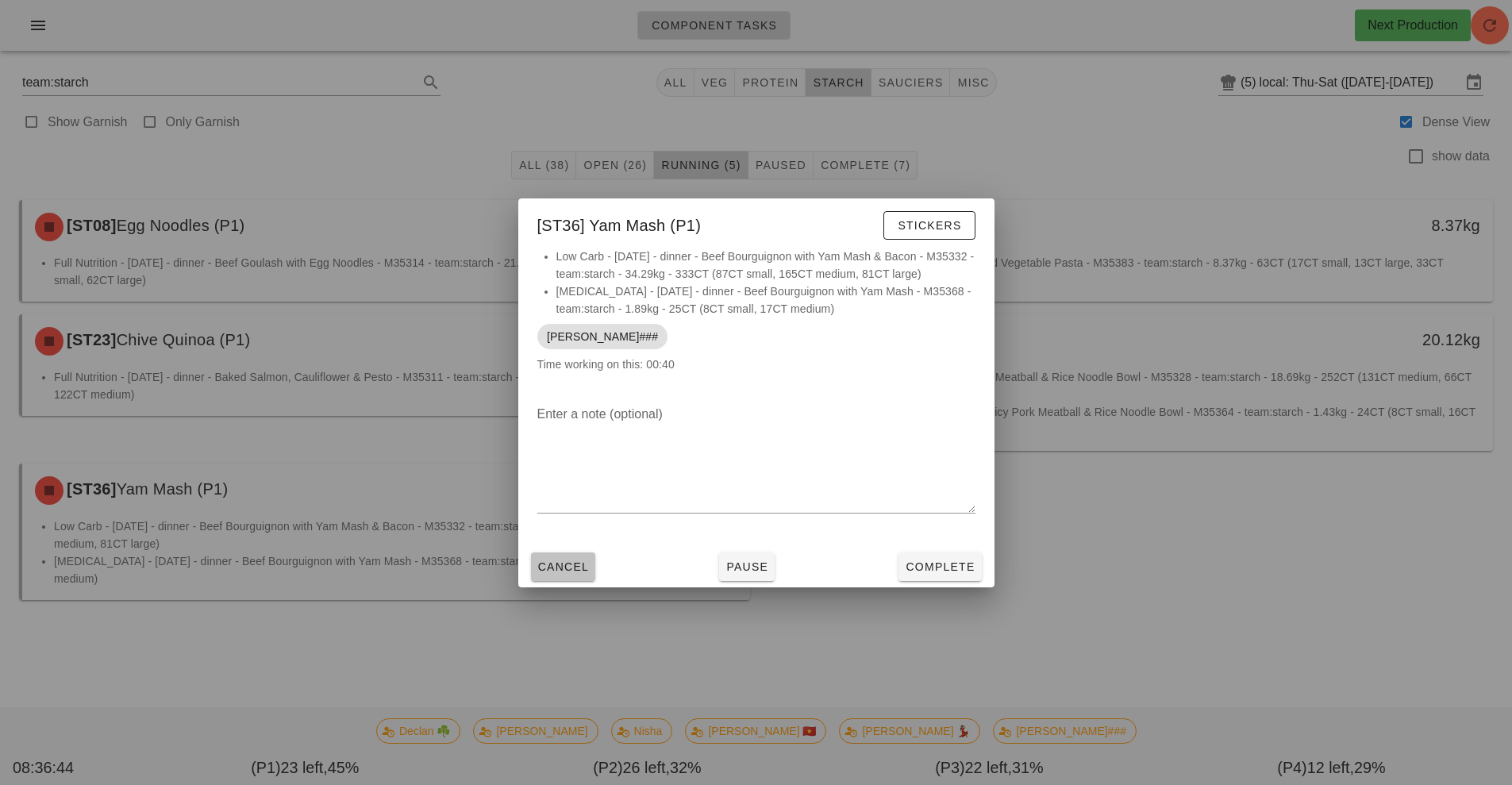
click at [576, 561] on span "Cancel" at bounding box center [564, 567] width 53 height 13
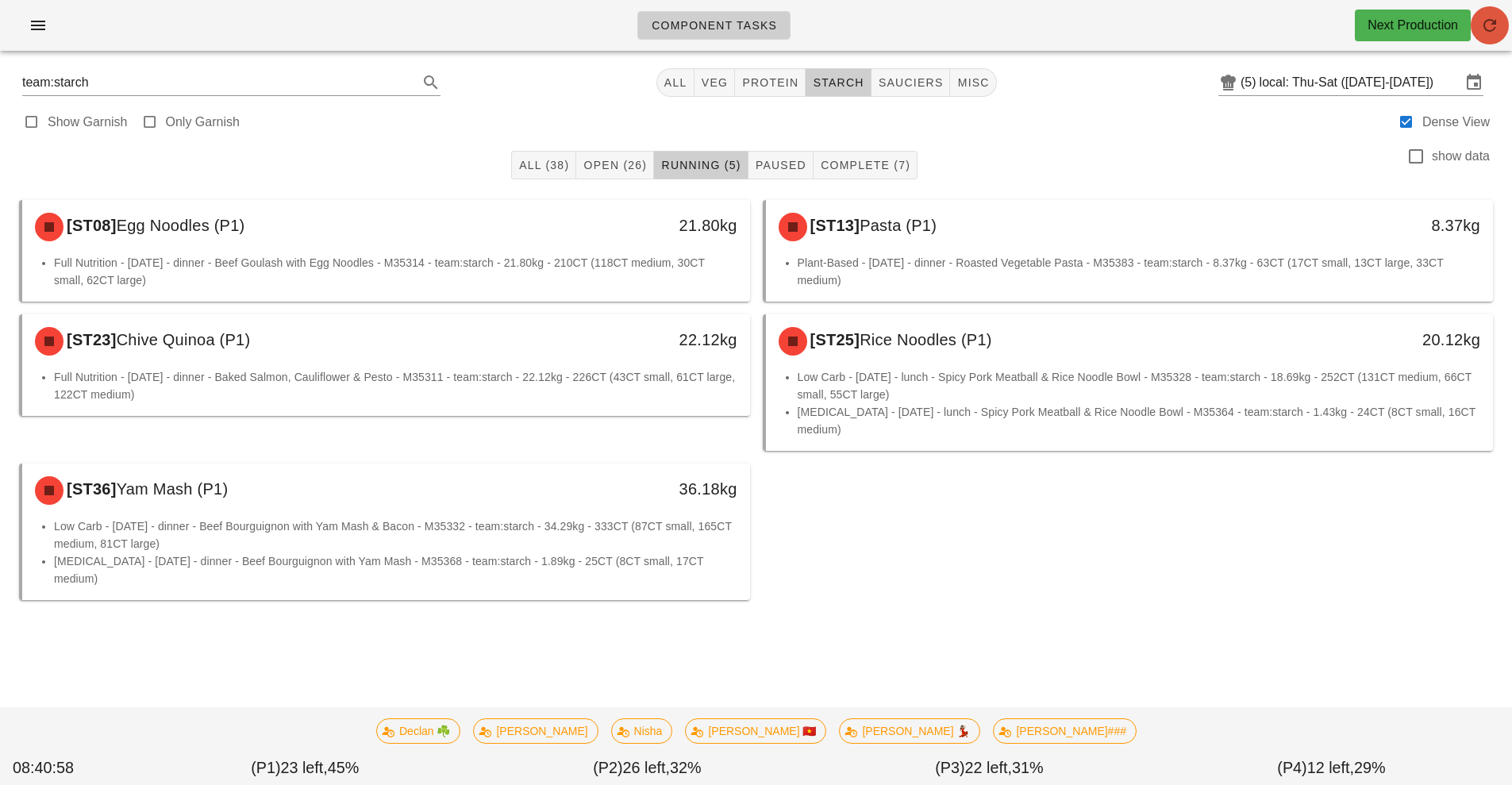
click at [1484, 28] on icon "button" at bounding box center [1490, 25] width 19 height 19
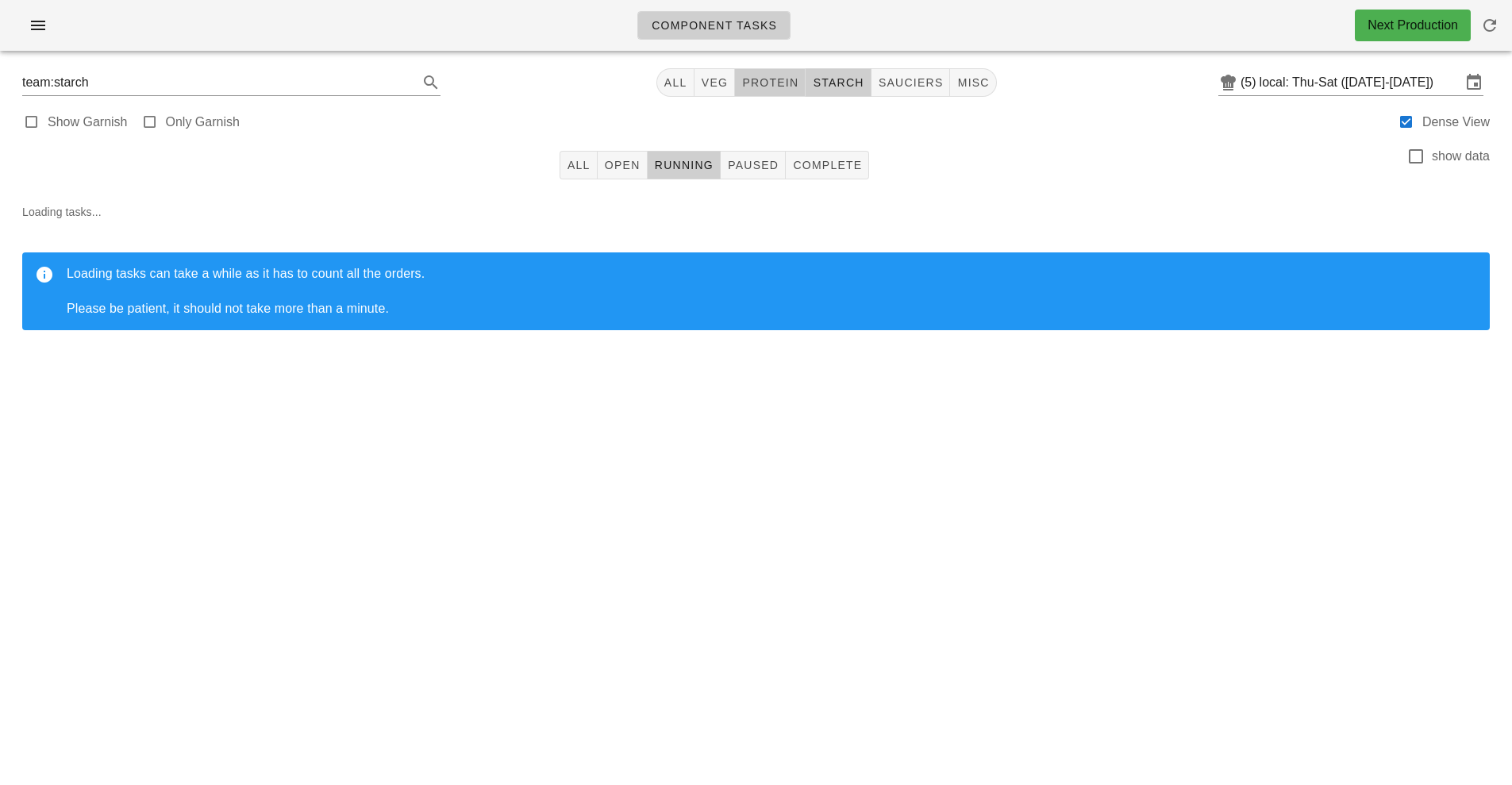
click at [772, 86] on span "protein" at bounding box center [769, 82] width 57 height 13
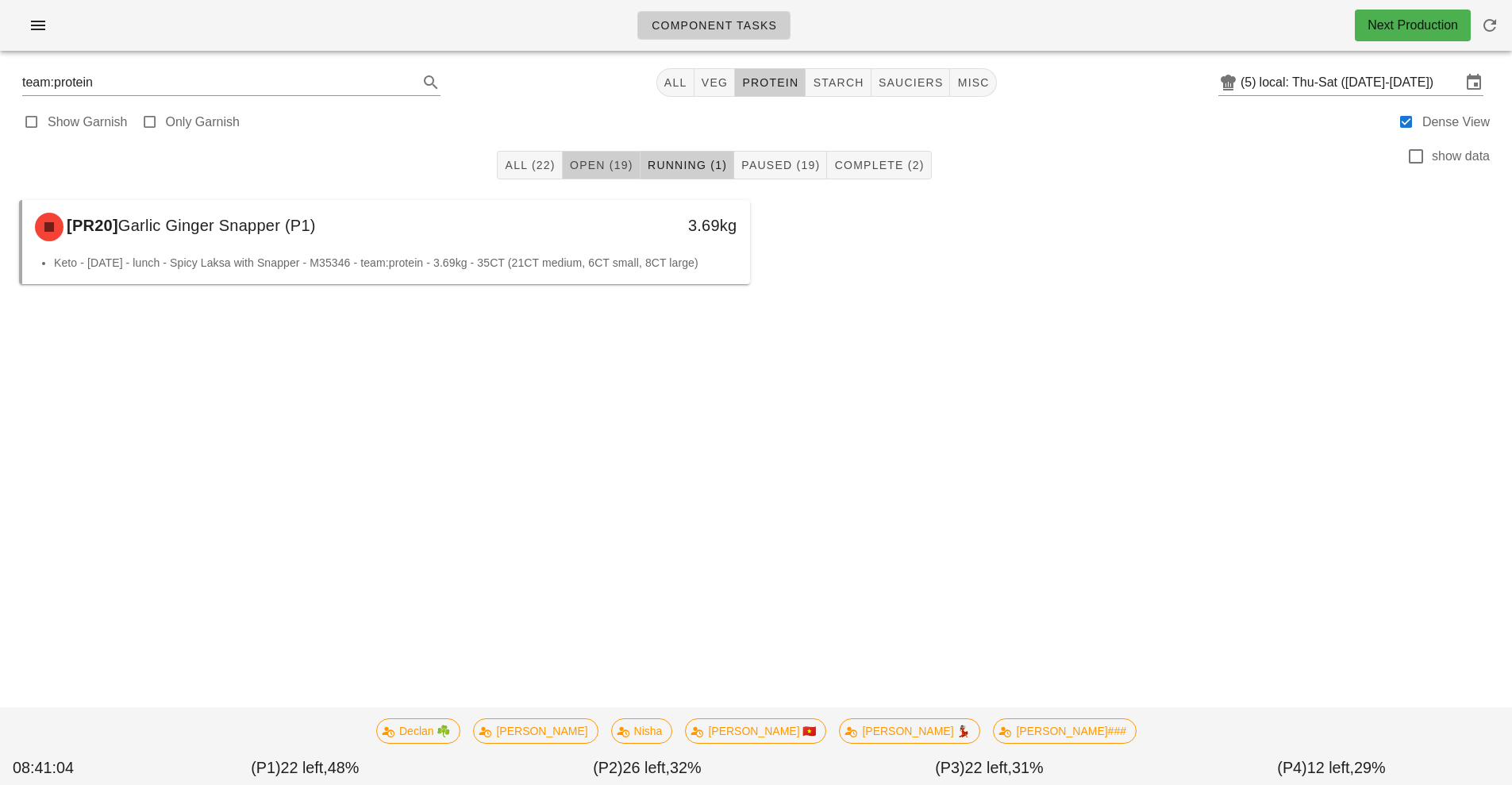
click at [568, 173] on button "Open (19)" at bounding box center [602, 165] width 78 height 29
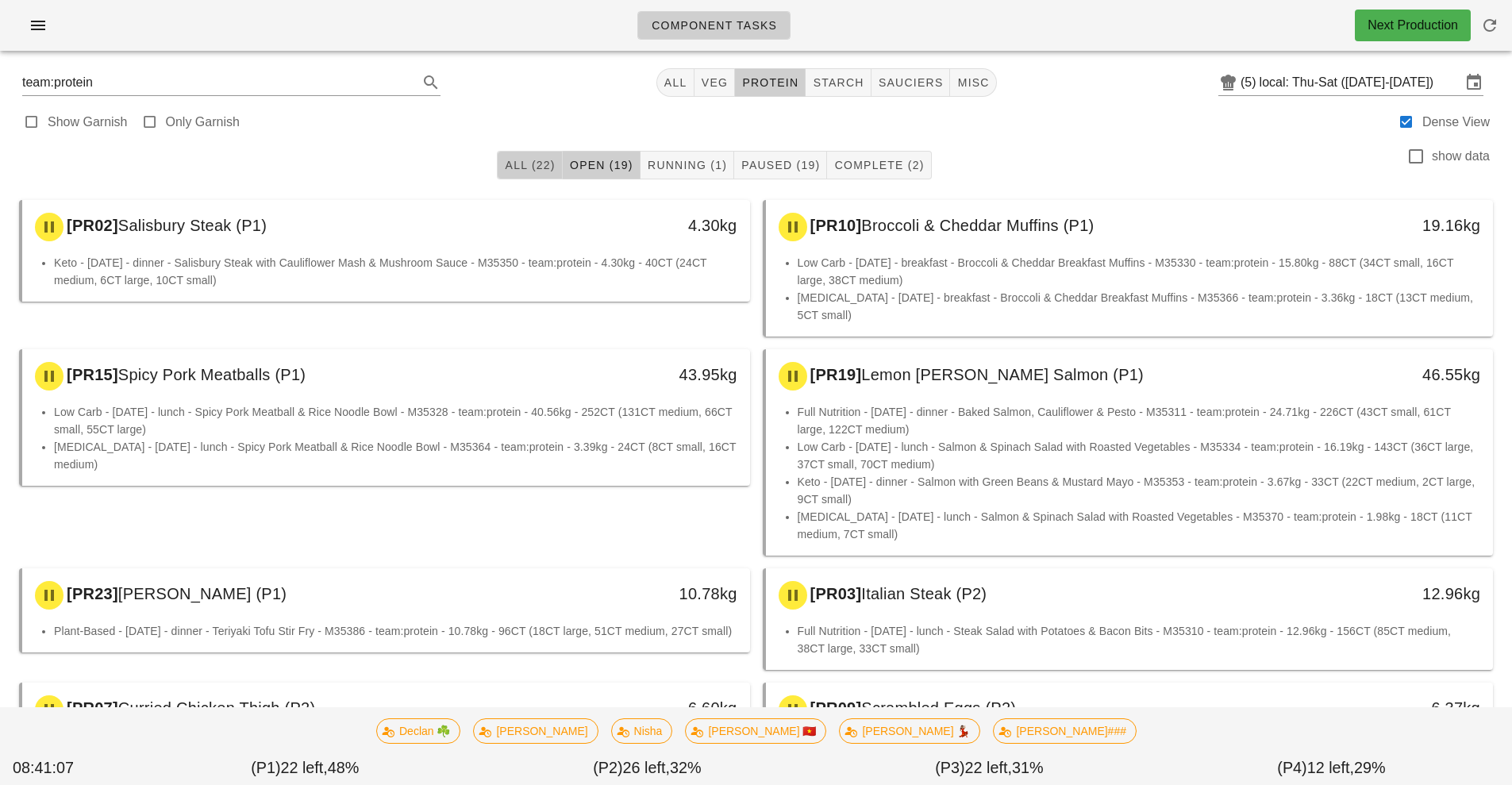
click at [541, 165] on span "All (22)" at bounding box center [529, 164] width 51 height 13
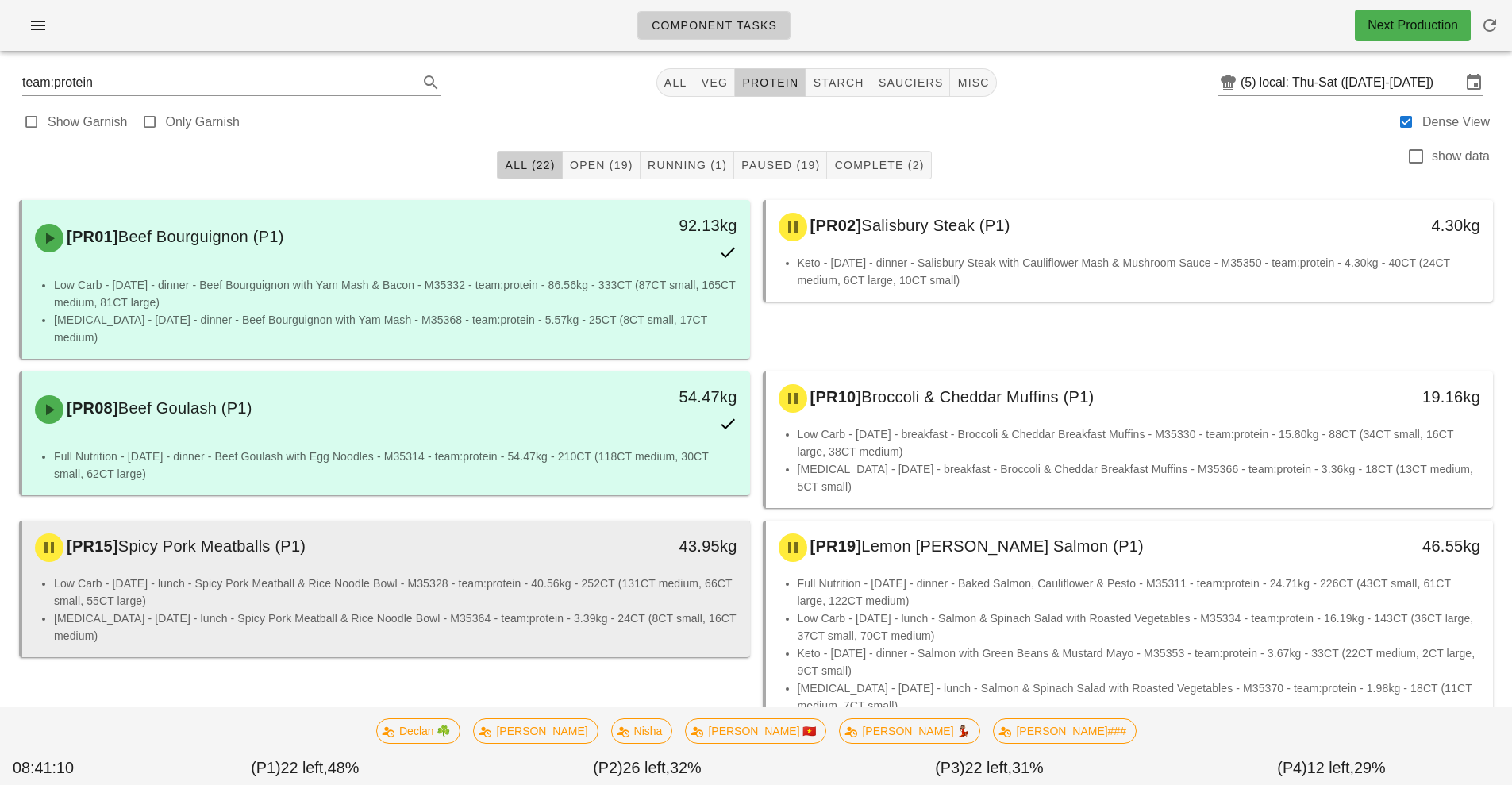
click at [587, 610] on li "[MEDICAL_DATA] - [DATE] - lunch - Spicy Pork Meatball & Rice Noodle Bowl - M353…" at bounding box center [396, 627] width 684 height 35
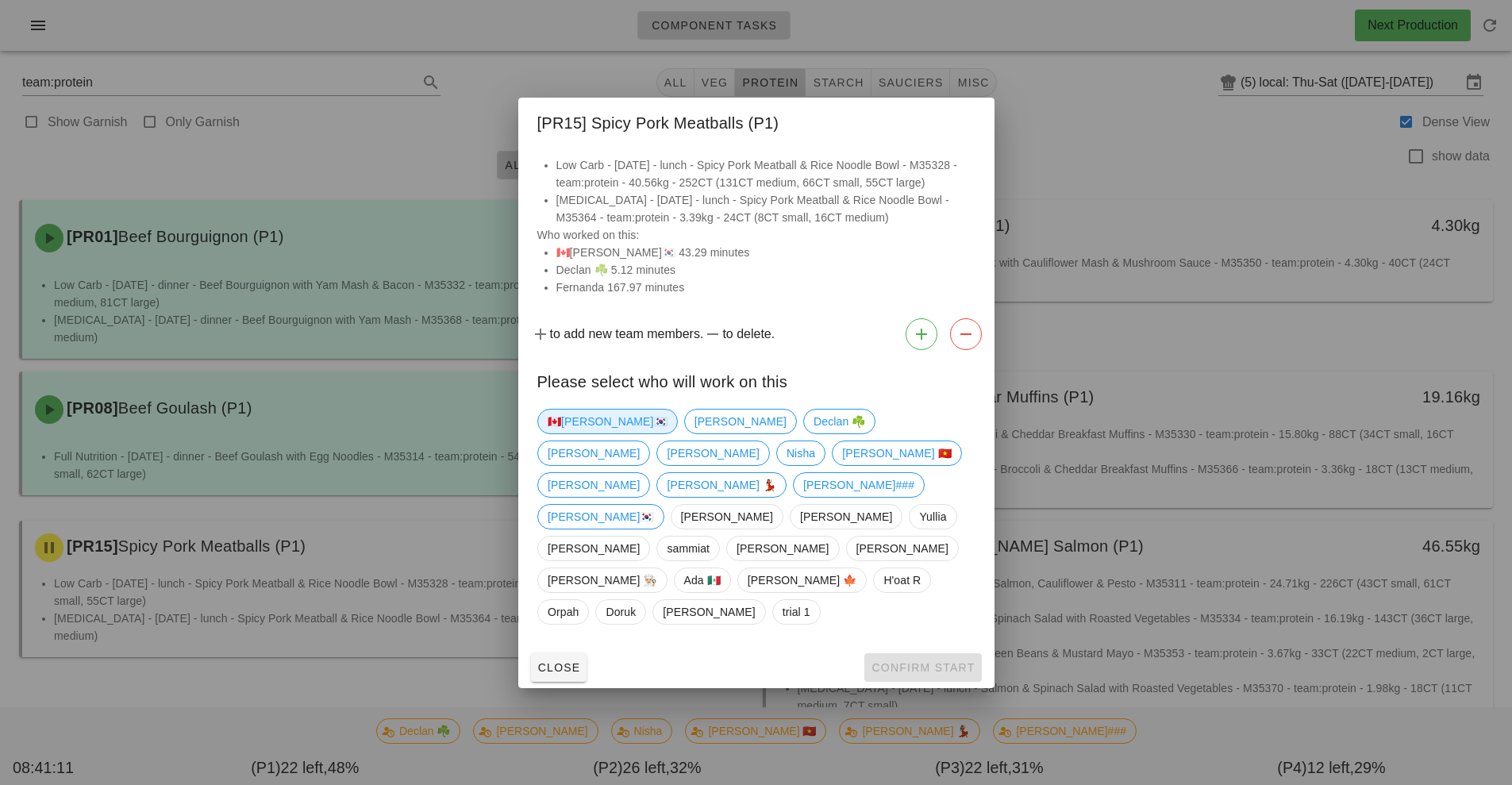
click at [566, 434] on span "🇨🇦[PERSON_NAME]🇰🇷" at bounding box center [608, 422] width 120 height 24
click at [910, 661] on span "Confirm Start" at bounding box center [922, 667] width 104 height 13
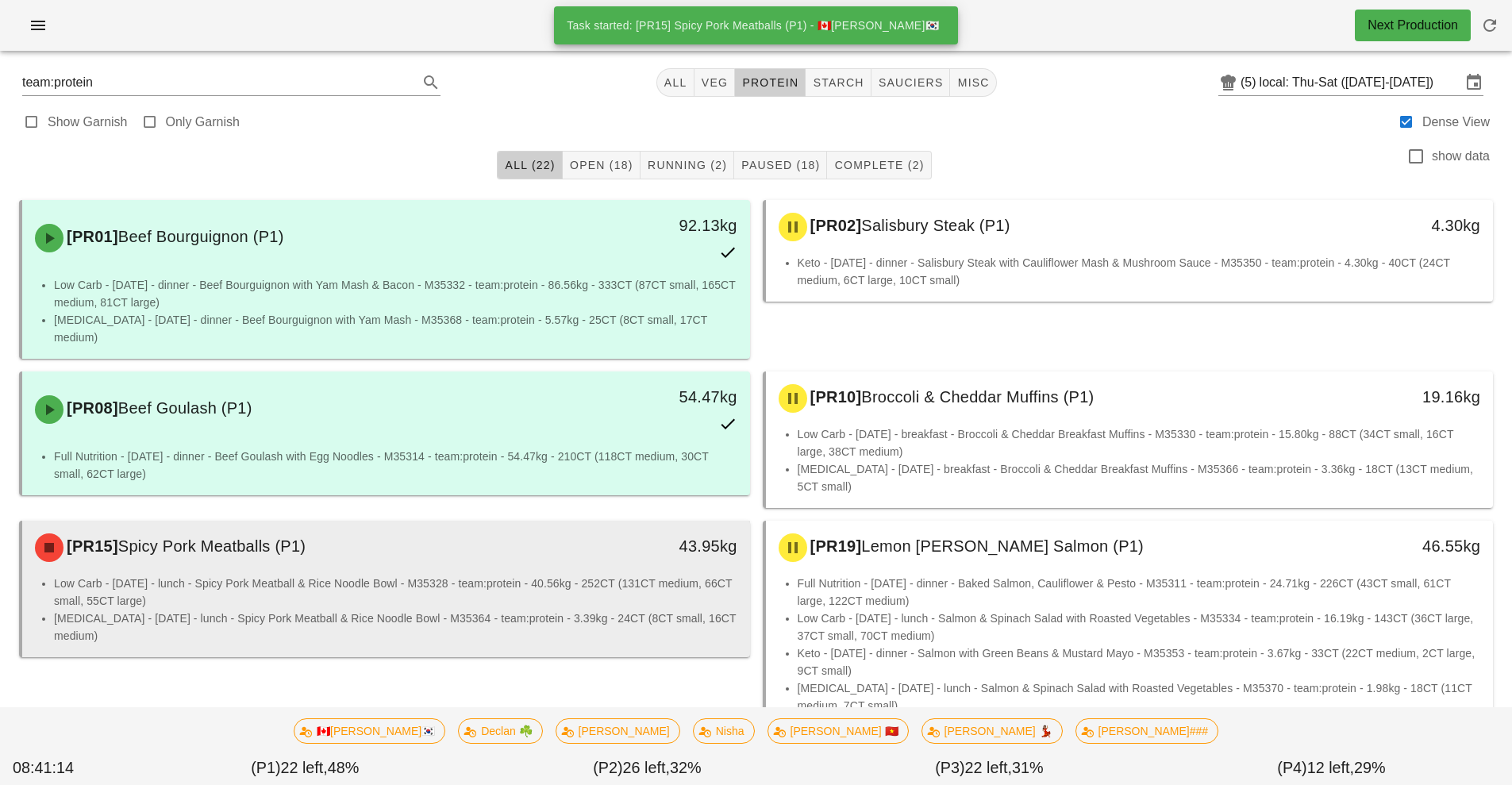
click at [474, 575] on li "Low Carb - [DATE] - lunch - Spicy Pork Meatball & Rice Noodle Bowl - M35328 - t…" at bounding box center [396, 592] width 684 height 35
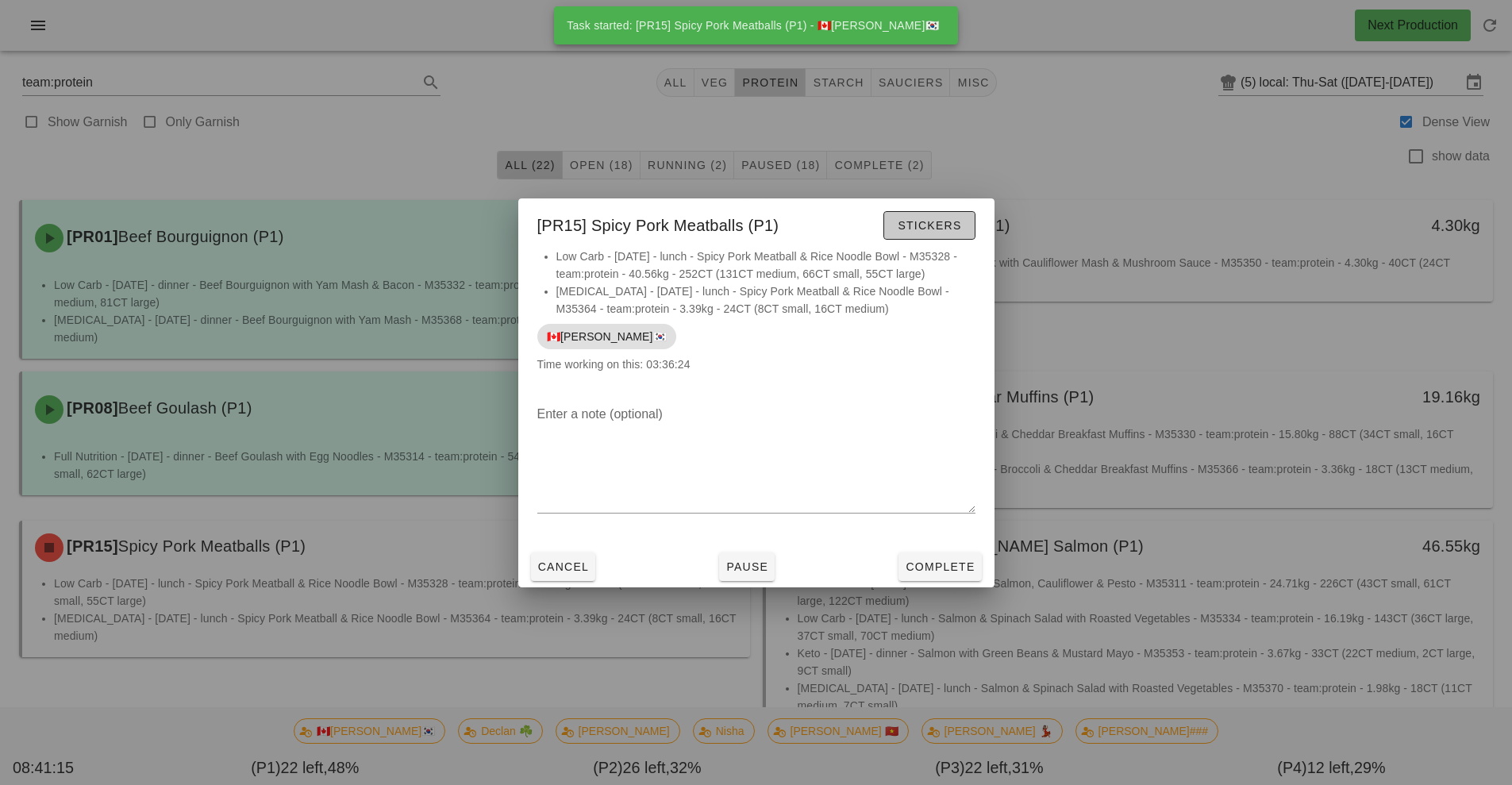
click at [950, 223] on span "Stickers" at bounding box center [929, 225] width 64 height 13
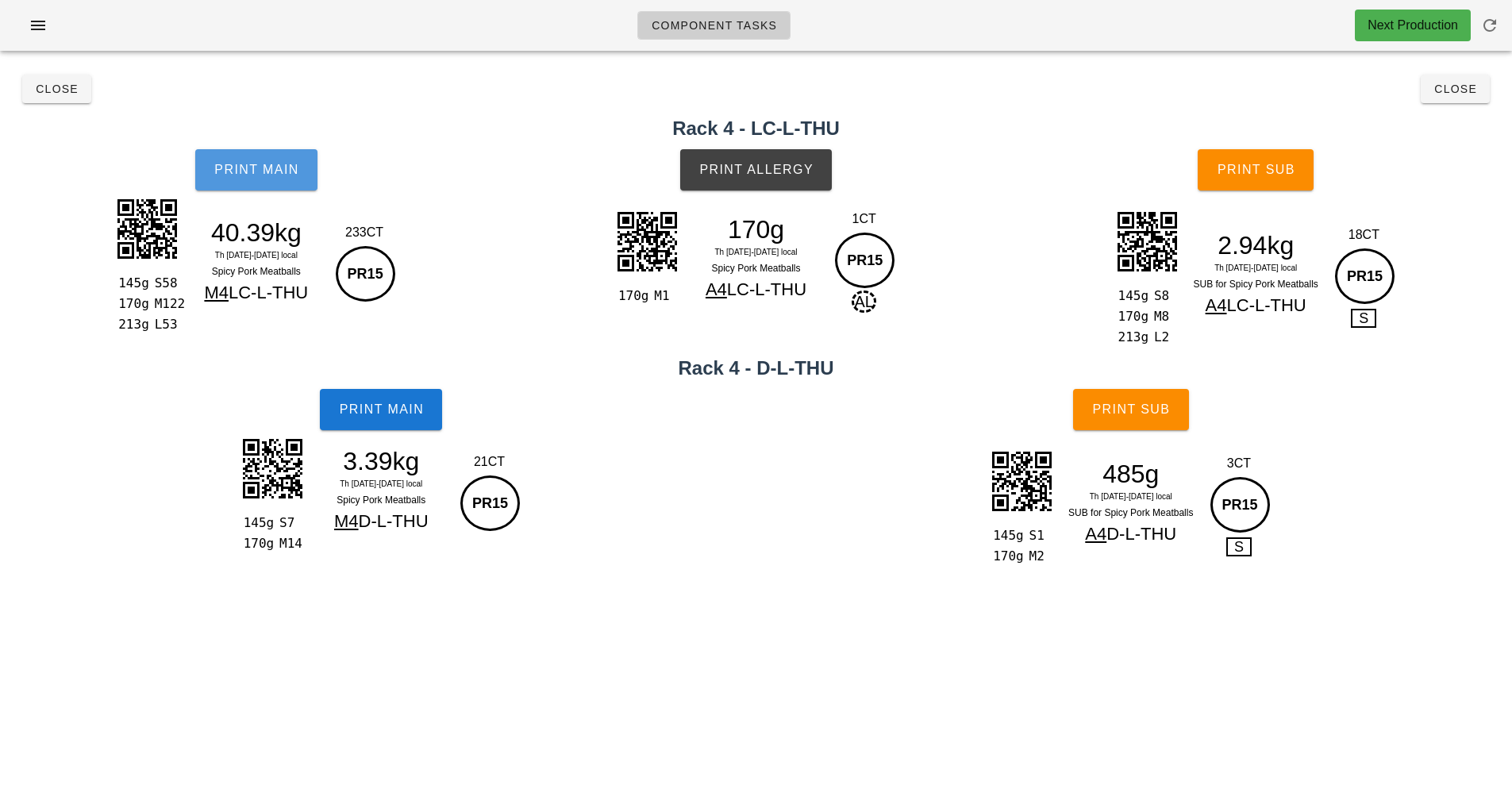
click at [301, 172] on button "Print Main" at bounding box center [257, 169] width 122 height 41
click at [280, 185] on button "Print Main" at bounding box center [257, 169] width 122 height 41
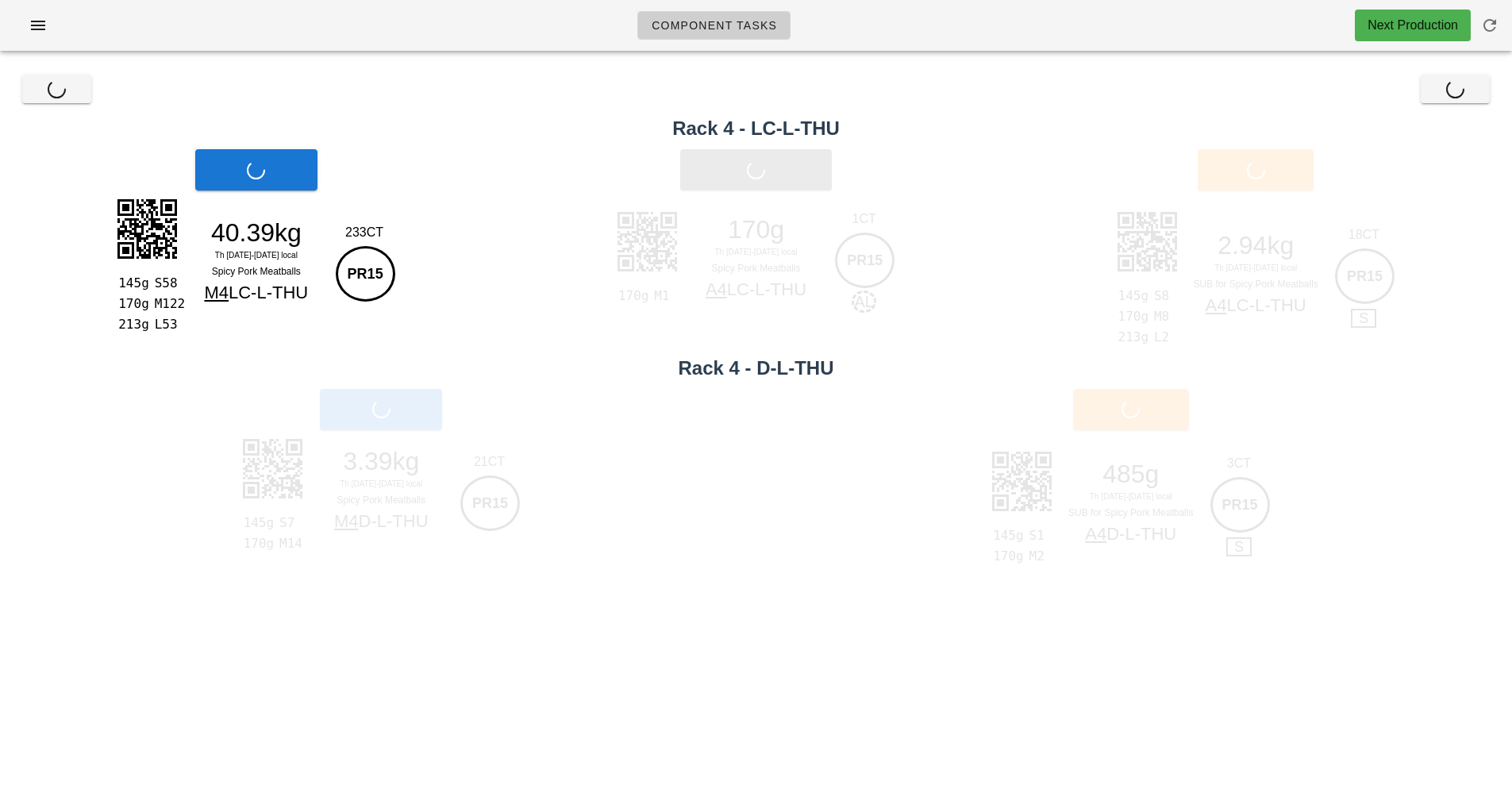
click at [297, 188] on div "Print Main" at bounding box center [256, 169] width 512 height 60
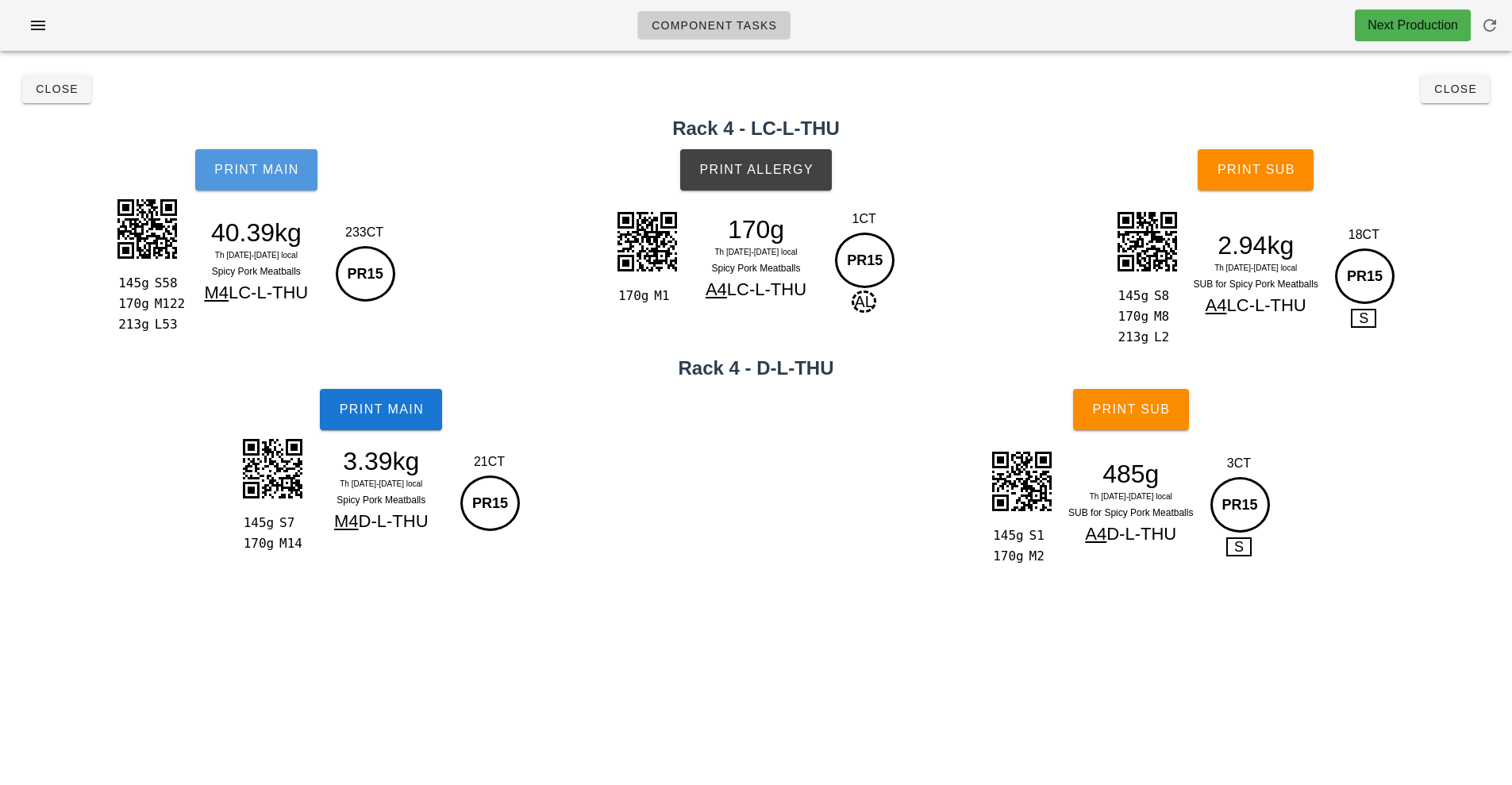
click at [297, 188] on button "Print Main" at bounding box center [257, 169] width 122 height 41
click at [285, 185] on button "Print Main" at bounding box center [257, 169] width 122 height 41
click at [285, 185] on div "Print Main" at bounding box center [256, 169] width 512 height 60
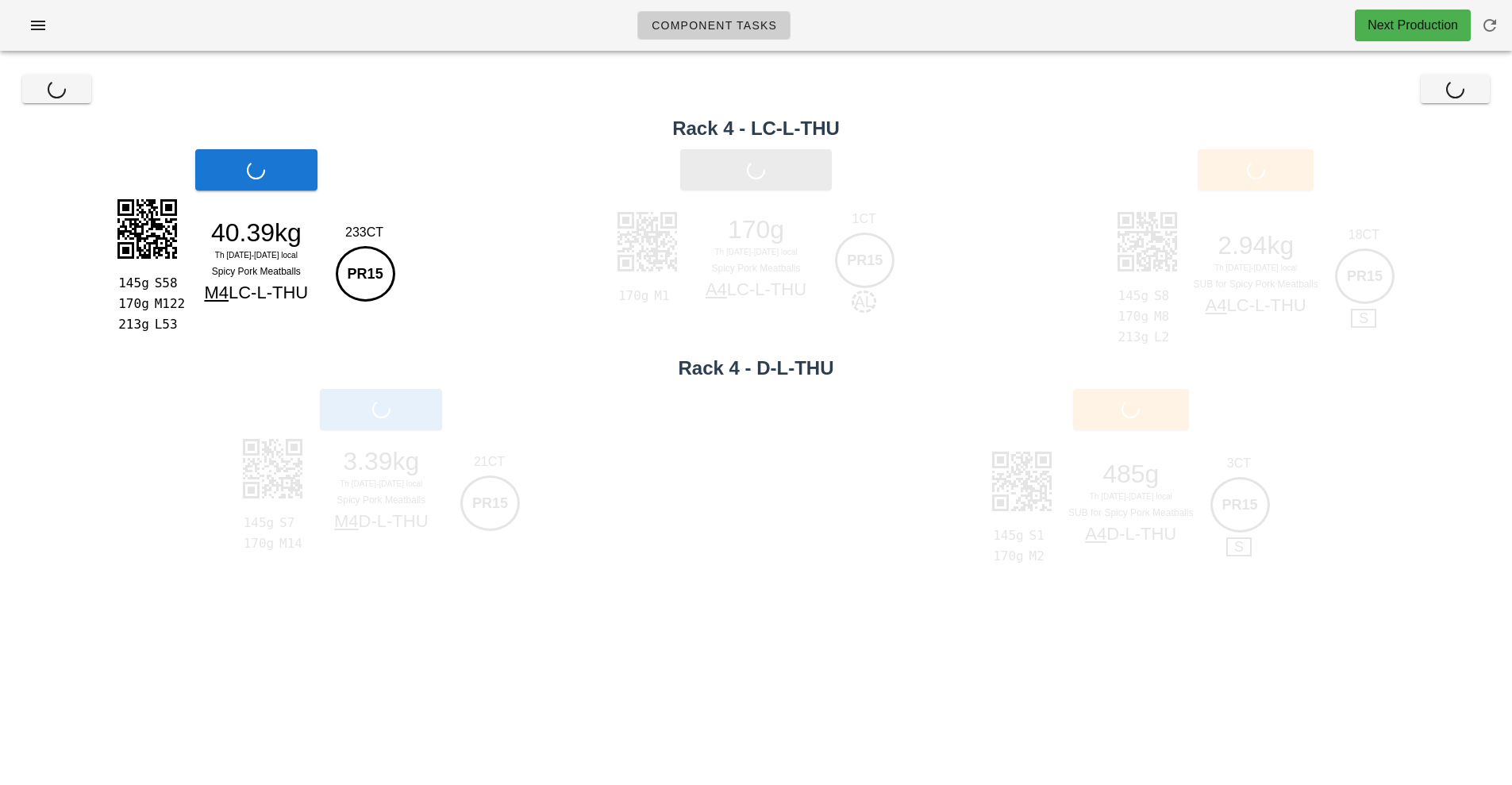
click at [285, 185] on div "Print Main" at bounding box center [256, 169] width 512 height 60
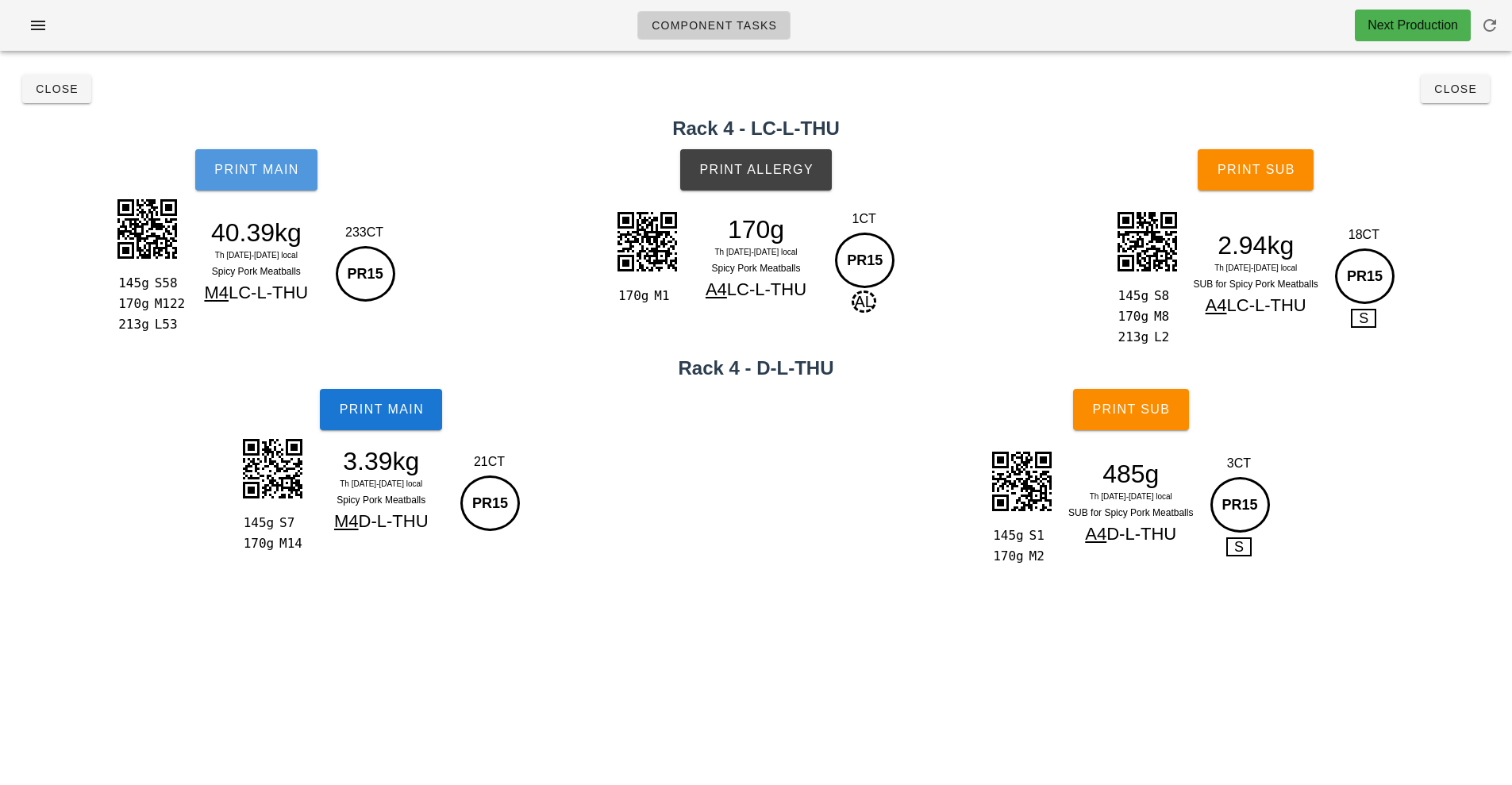
click at [285, 185] on button "Print Main" at bounding box center [257, 169] width 122 height 41
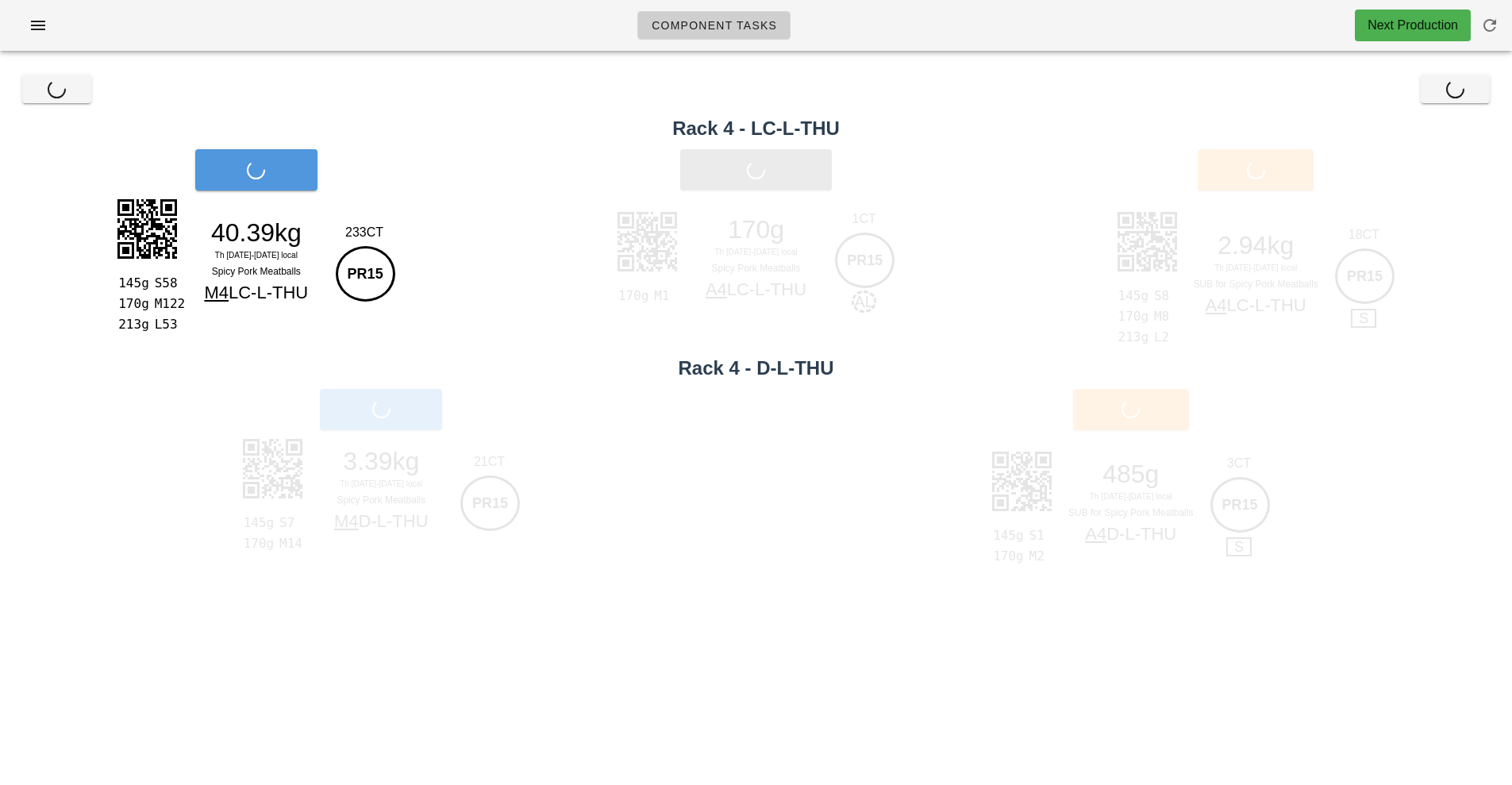
click at [285, 185] on div "Print Main" at bounding box center [256, 169] width 512 height 60
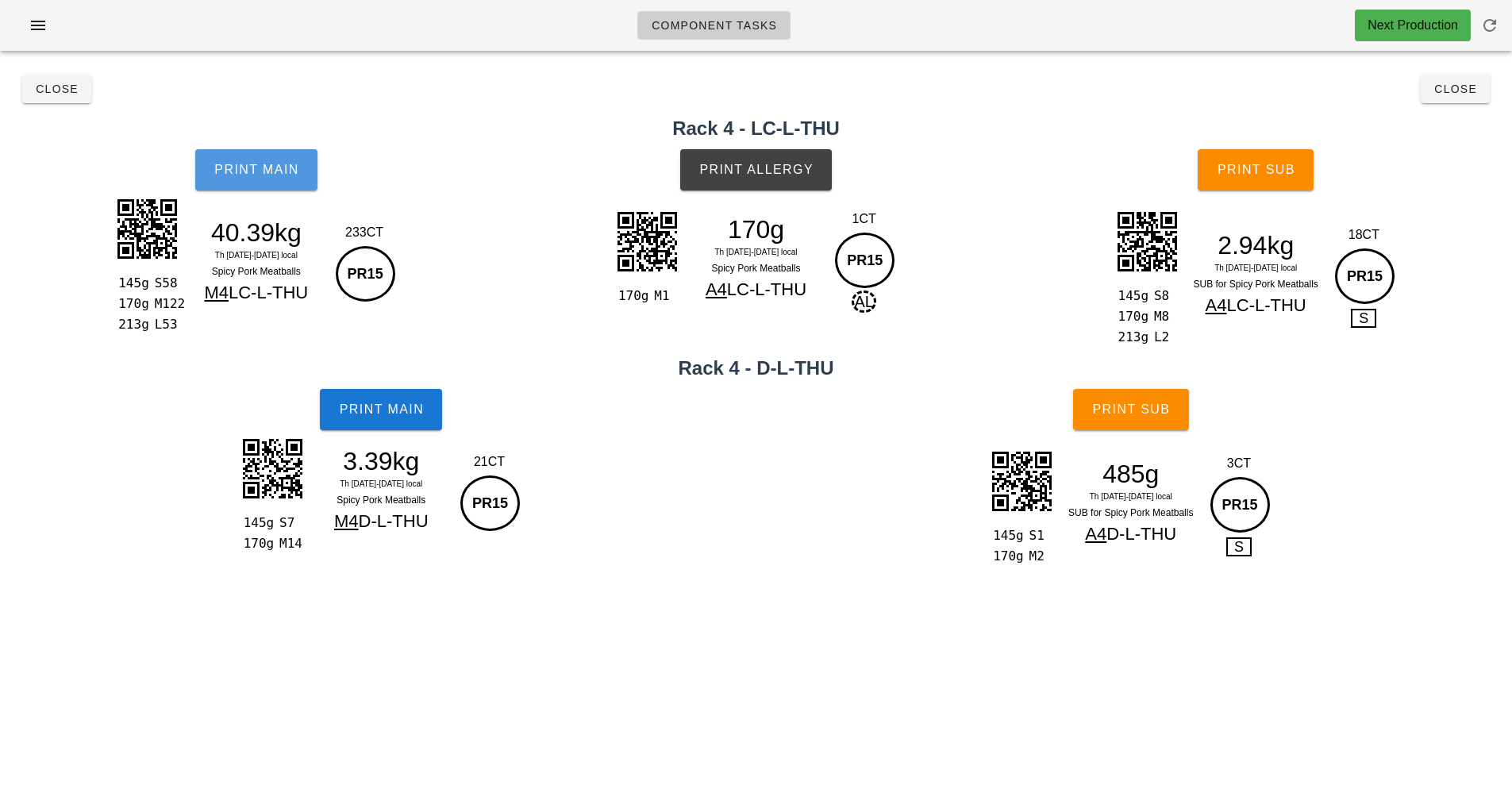
click at [285, 185] on button "Print Main" at bounding box center [257, 169] width 122 height 41
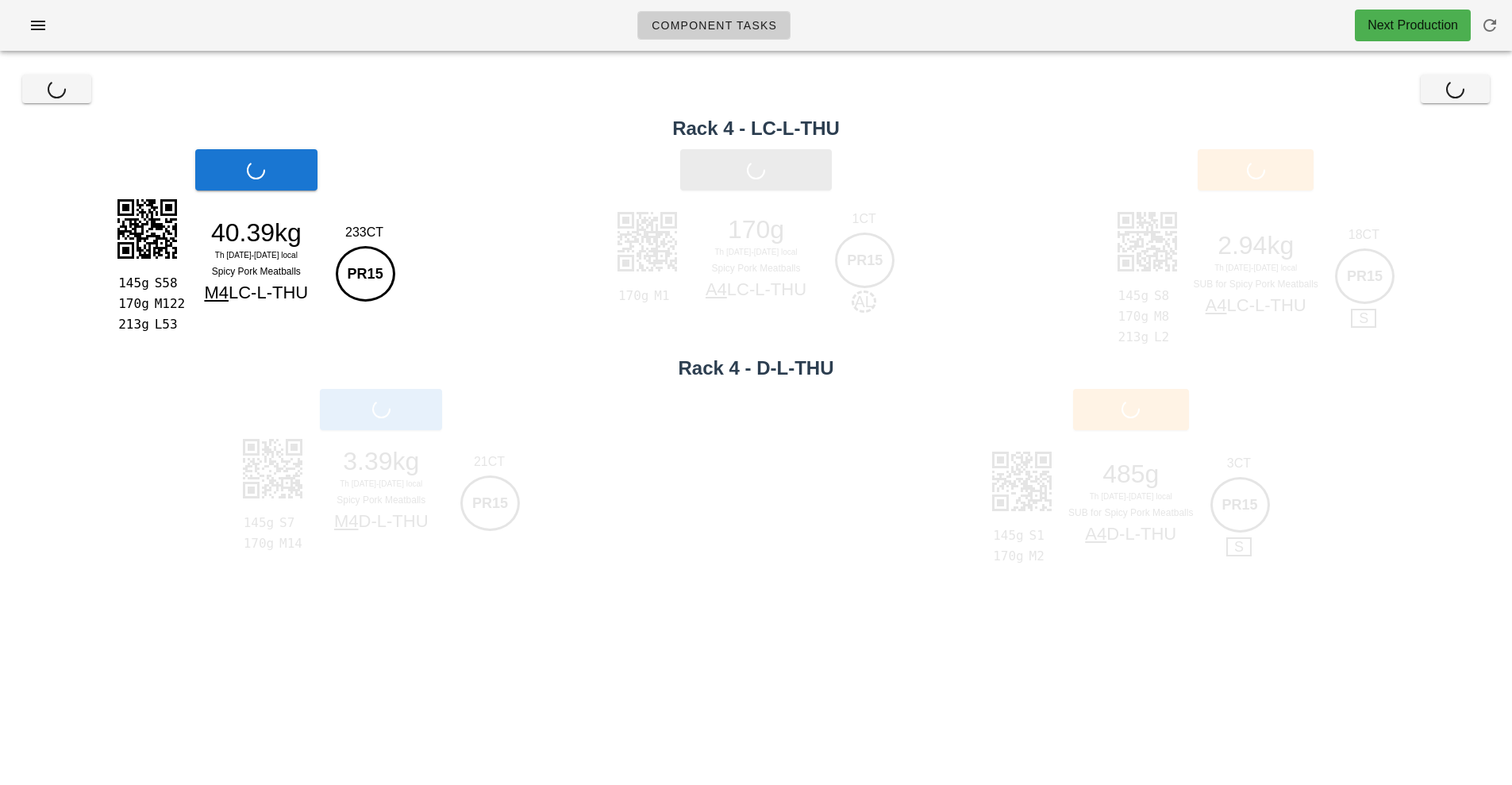
click at [285, 185] on div "Print Main" at bounding box center [256, 169] width 512 height 60
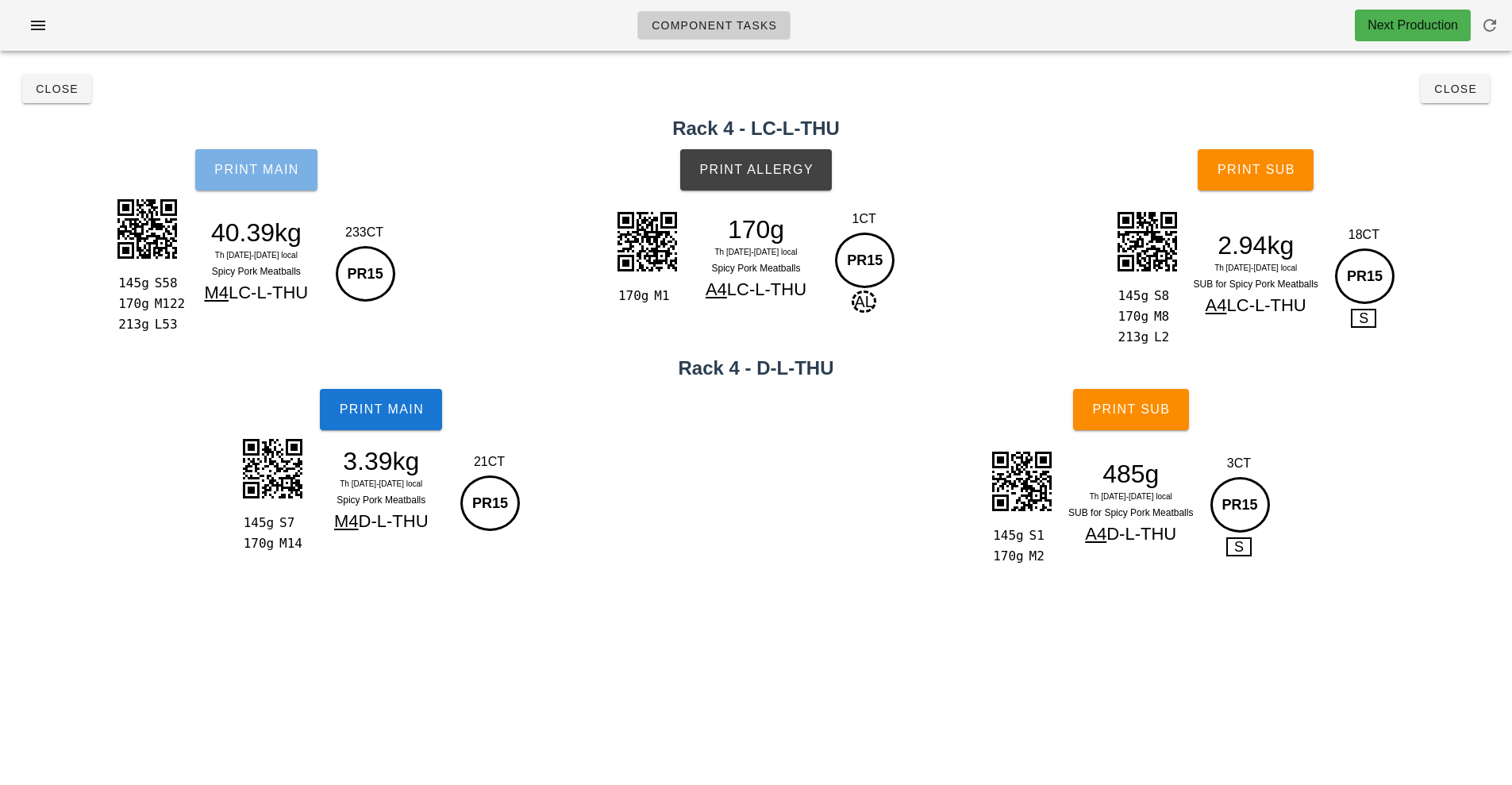
click at [285, 185] on button "Print Main" at bounding box center [257, 169] width 122 height 41
click at [242, 176] on span "Print Main" at bounding box center [256, 169] width 86 height 14
click at [274, 183] on button "Print Main" at bounding box center [257, 169] width 122 height 41
click at [294, 160] on button "Print Main" at bounding box center [257, 169] width 122 height 41
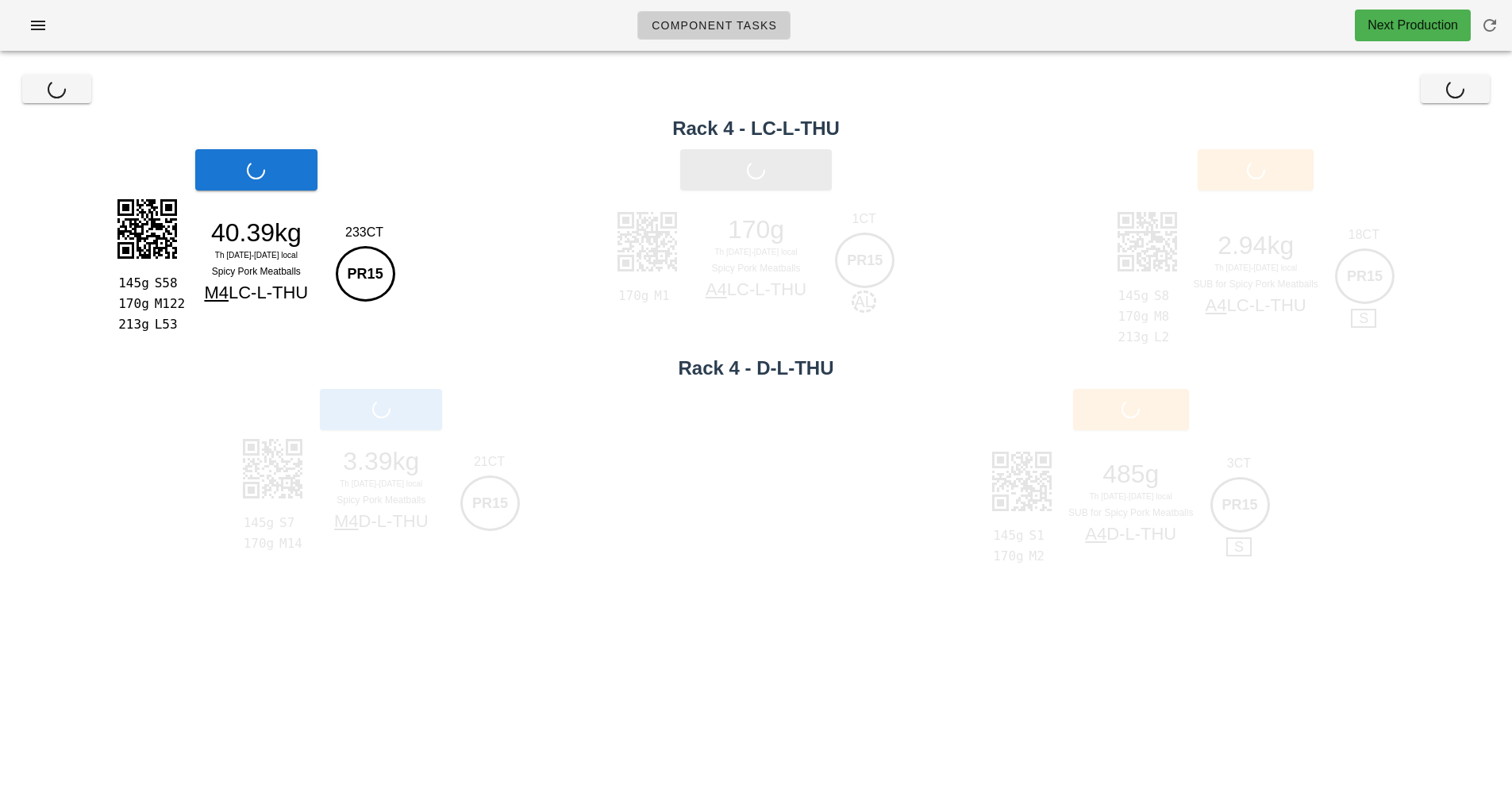
click at [386, 405] on div "Print Main" at bounding box center [381, 409] width 763 height 60
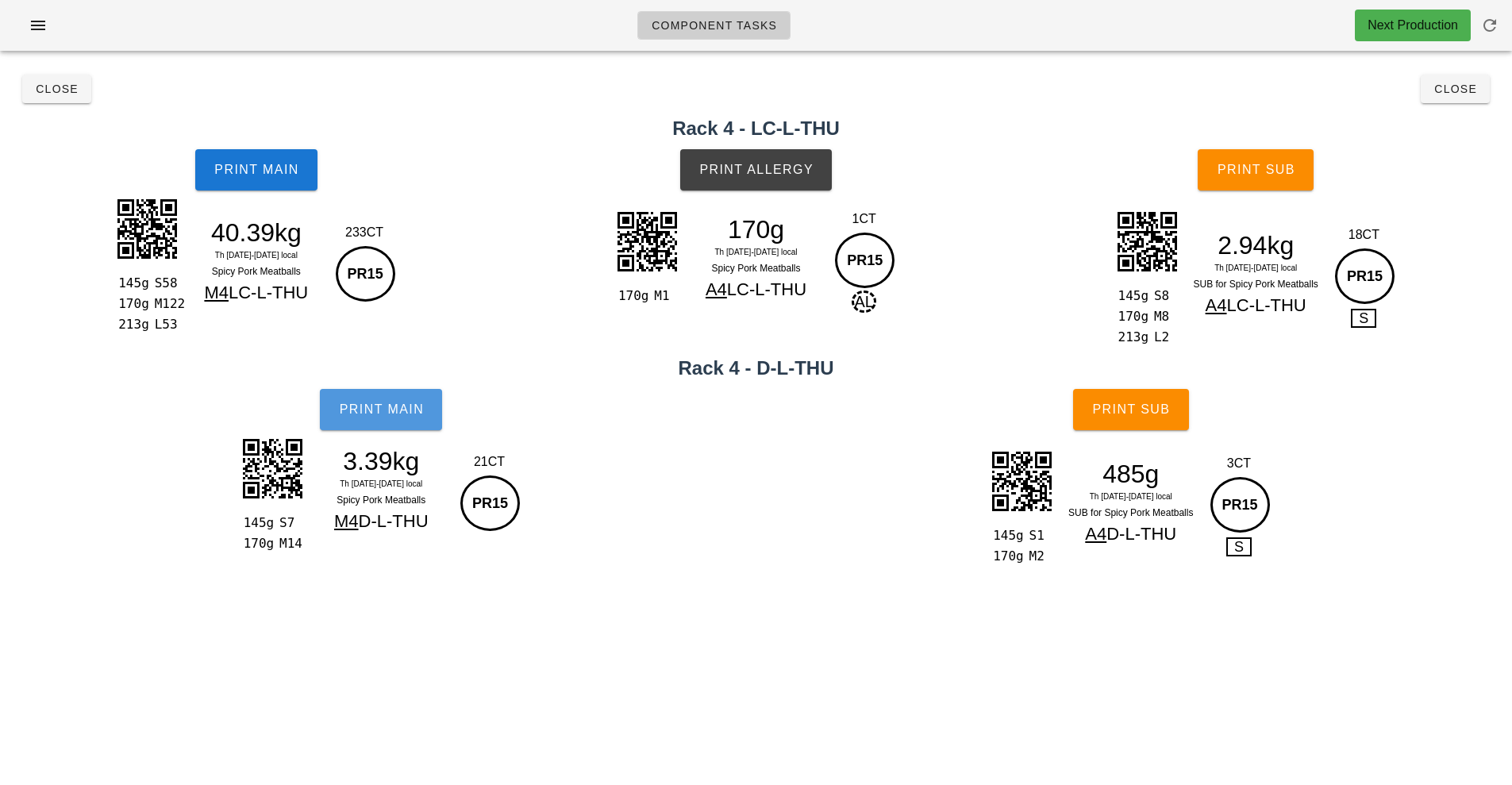
click at [409, 424] on button "Print Main" at bounding box center [381, 409] width 122 height 41
click at [385, 412] on span "Print Main" at bounding box center [380, 409] width 86 height 14
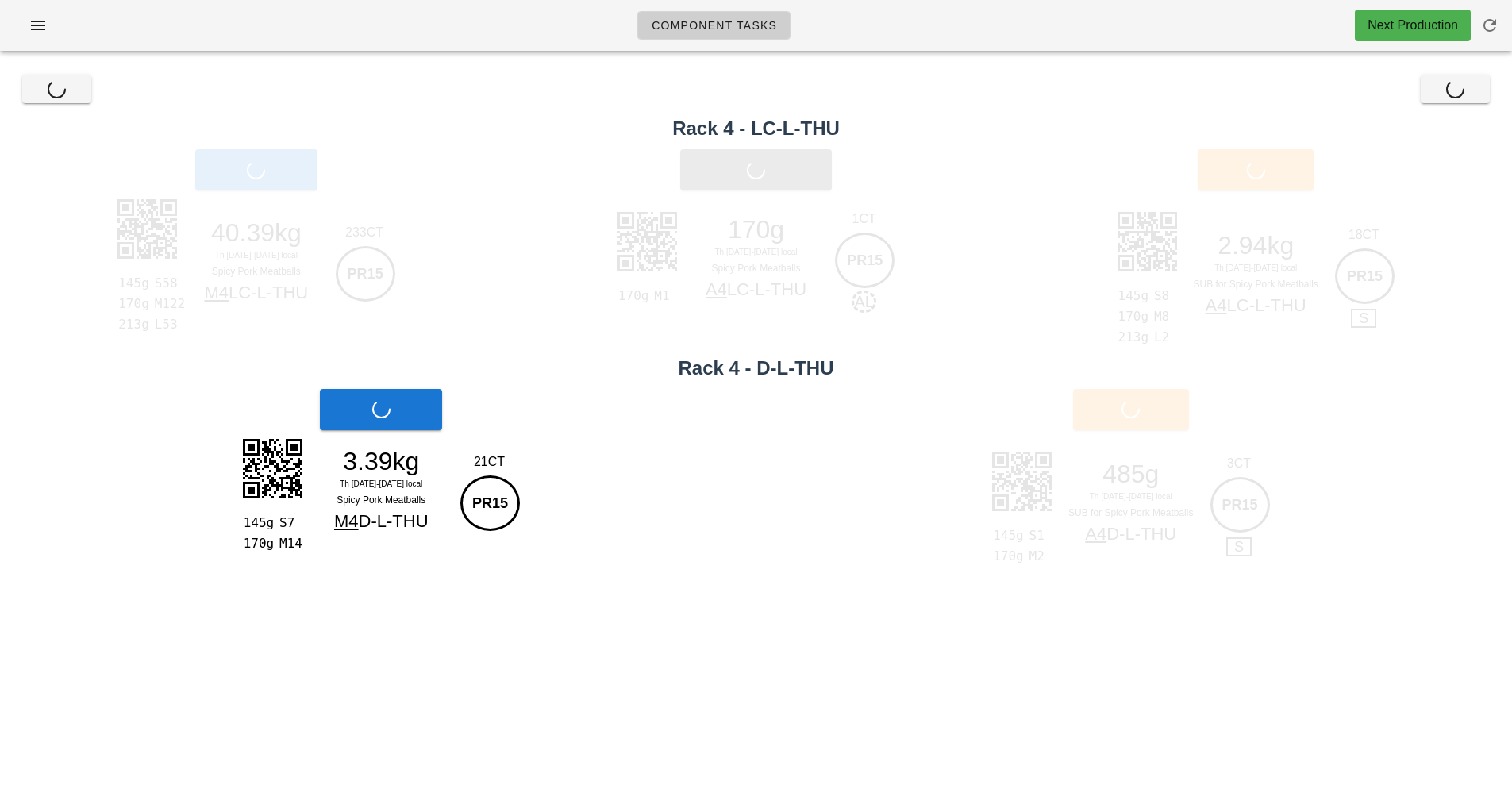
click at [788, 184] on div "Print Allergy" at bounding box center [756, 169] width 512 height 60
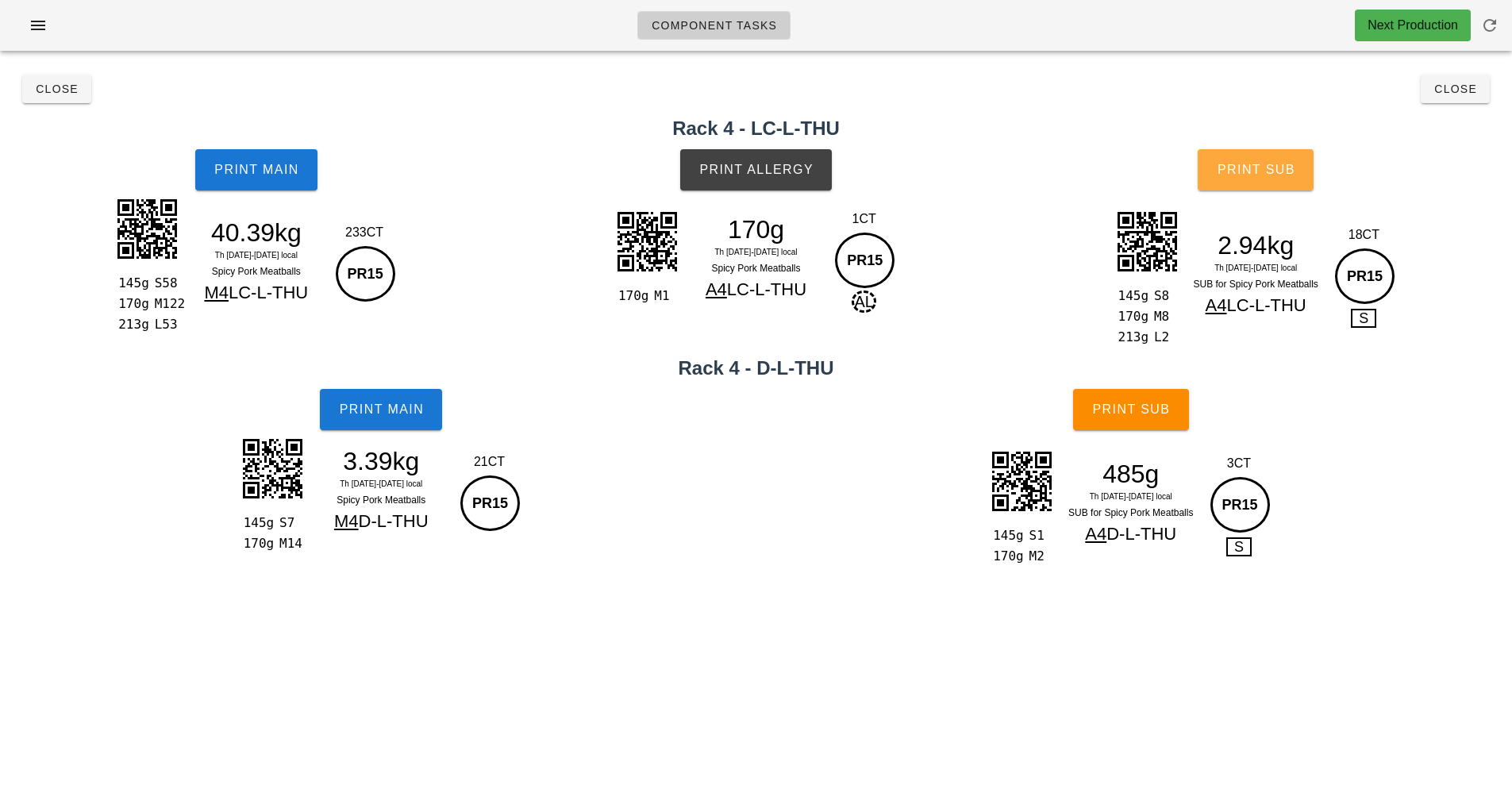
click at [1246, 188] on button "Print Sub" at bounding box center [1255, 169] width 116 height 41
click at [1256, 173] on span "Print Sub" at bounding box center [1256, 169] width 79 height 14
click at [1280, 171] on span "Print Sub" at bounding box center [1256, 169] width 79 height 14
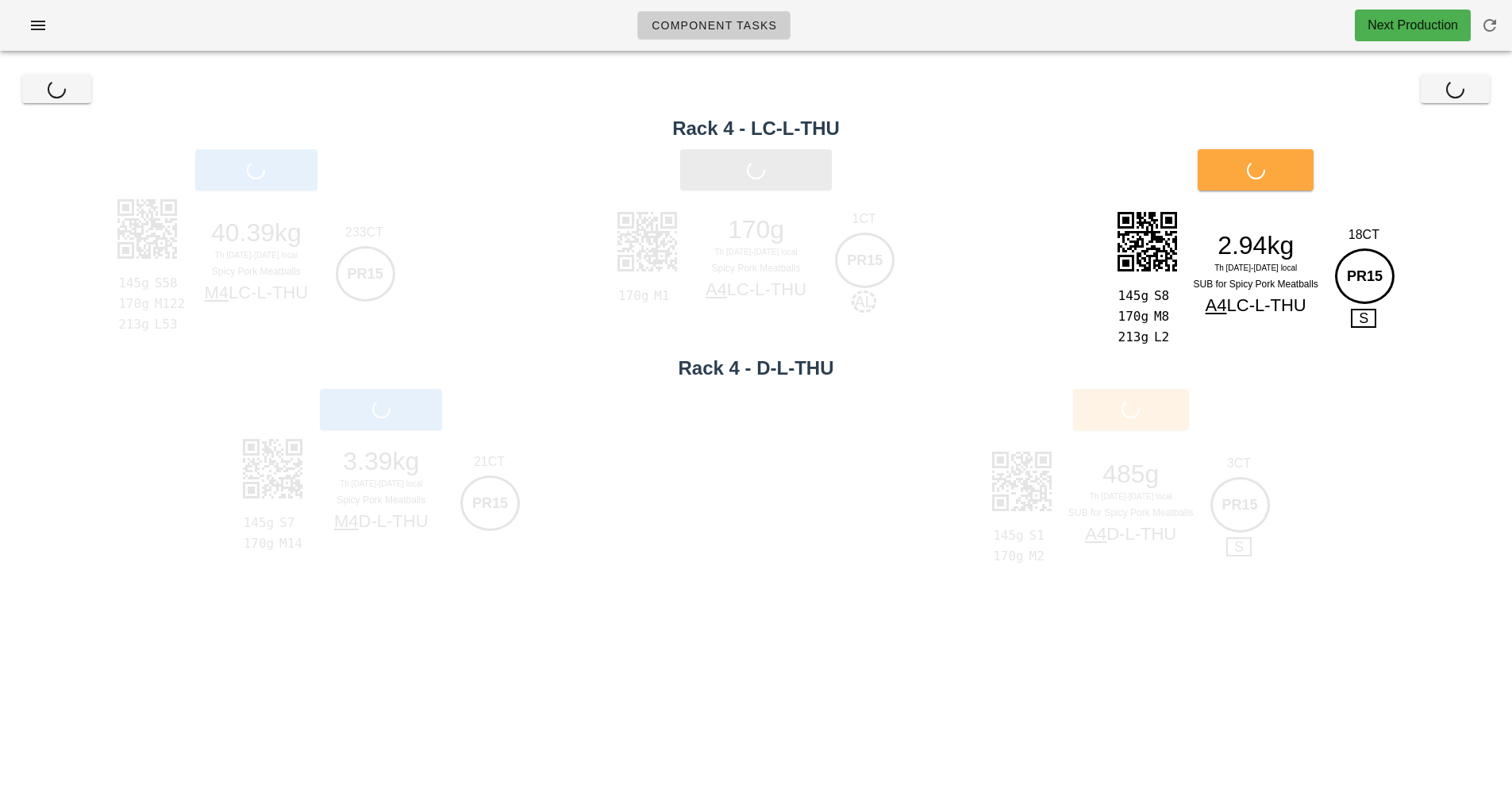
click at [1280, 171] on div "Print Sub" at bounding box center [1255, 169] width 512 height 60
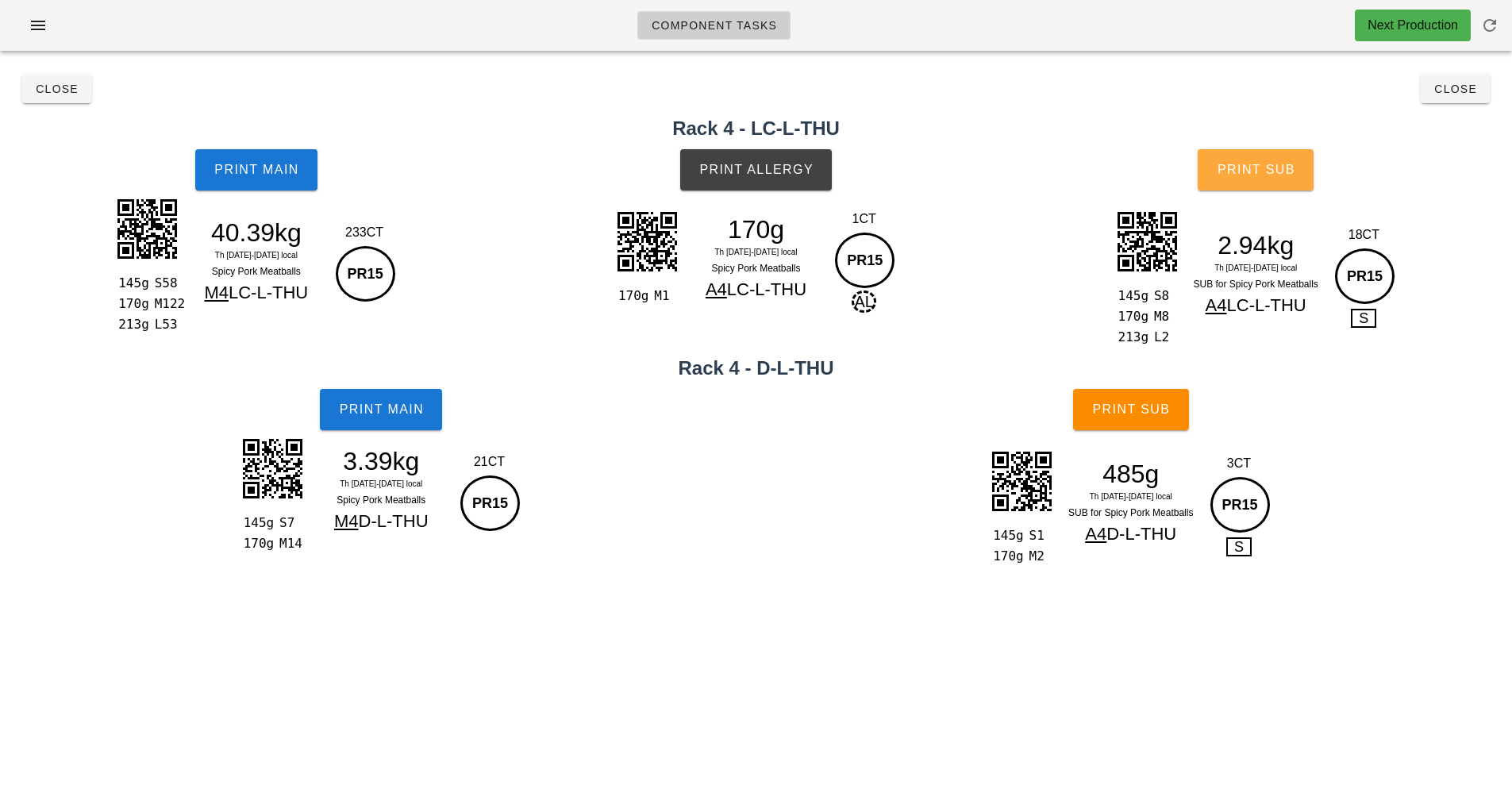
click at [1270, 185] on button "Print Sub" at bounding box center [1255, 169] width 116 height 41
click at [1261, 176] on span "Print Sub" at bounding box center [1256, 169] width 79 height 14
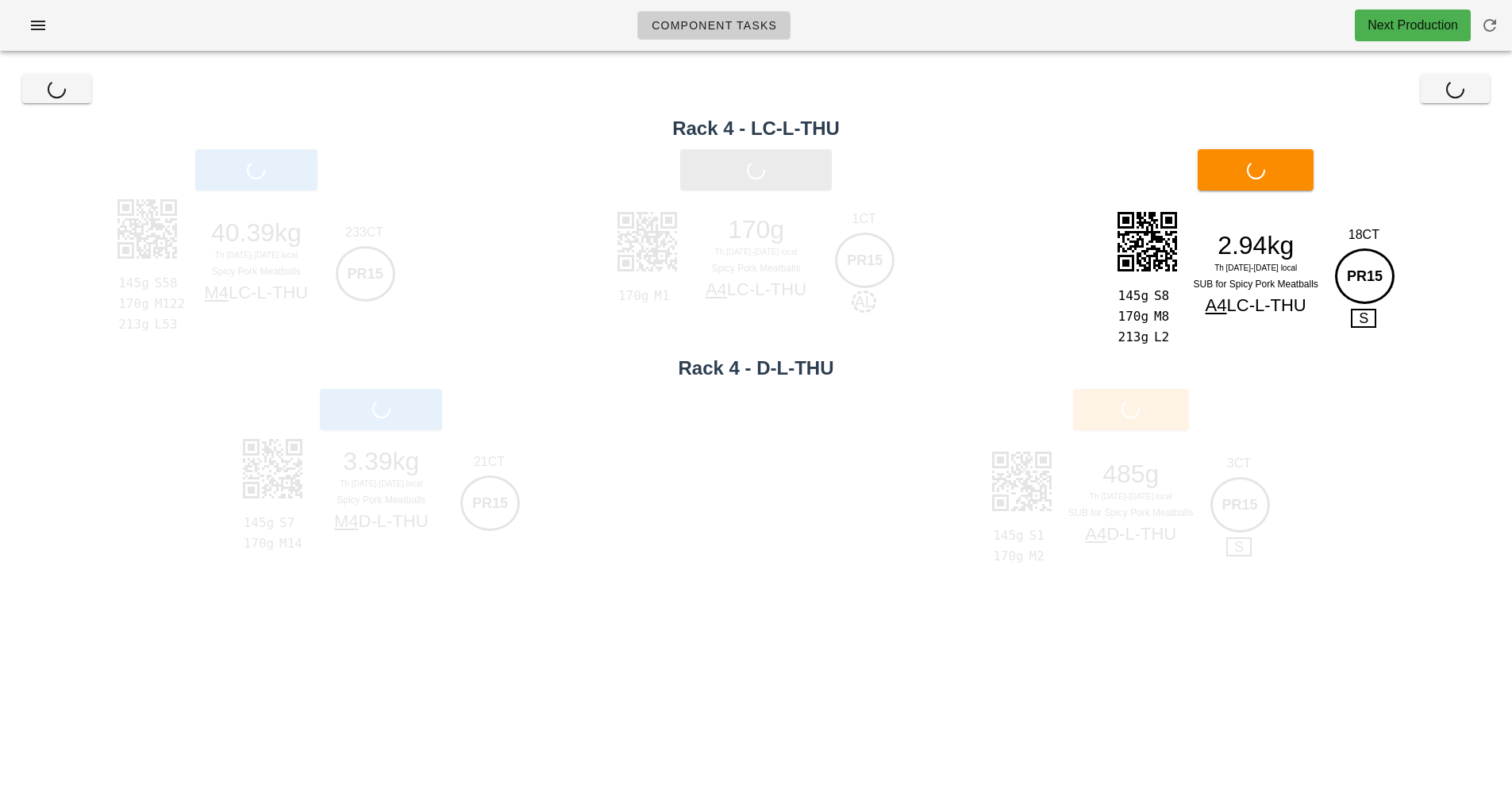
click at [1170, 420] on div "Print Sub" at bounding box center [1132, 409] width 763 height 60
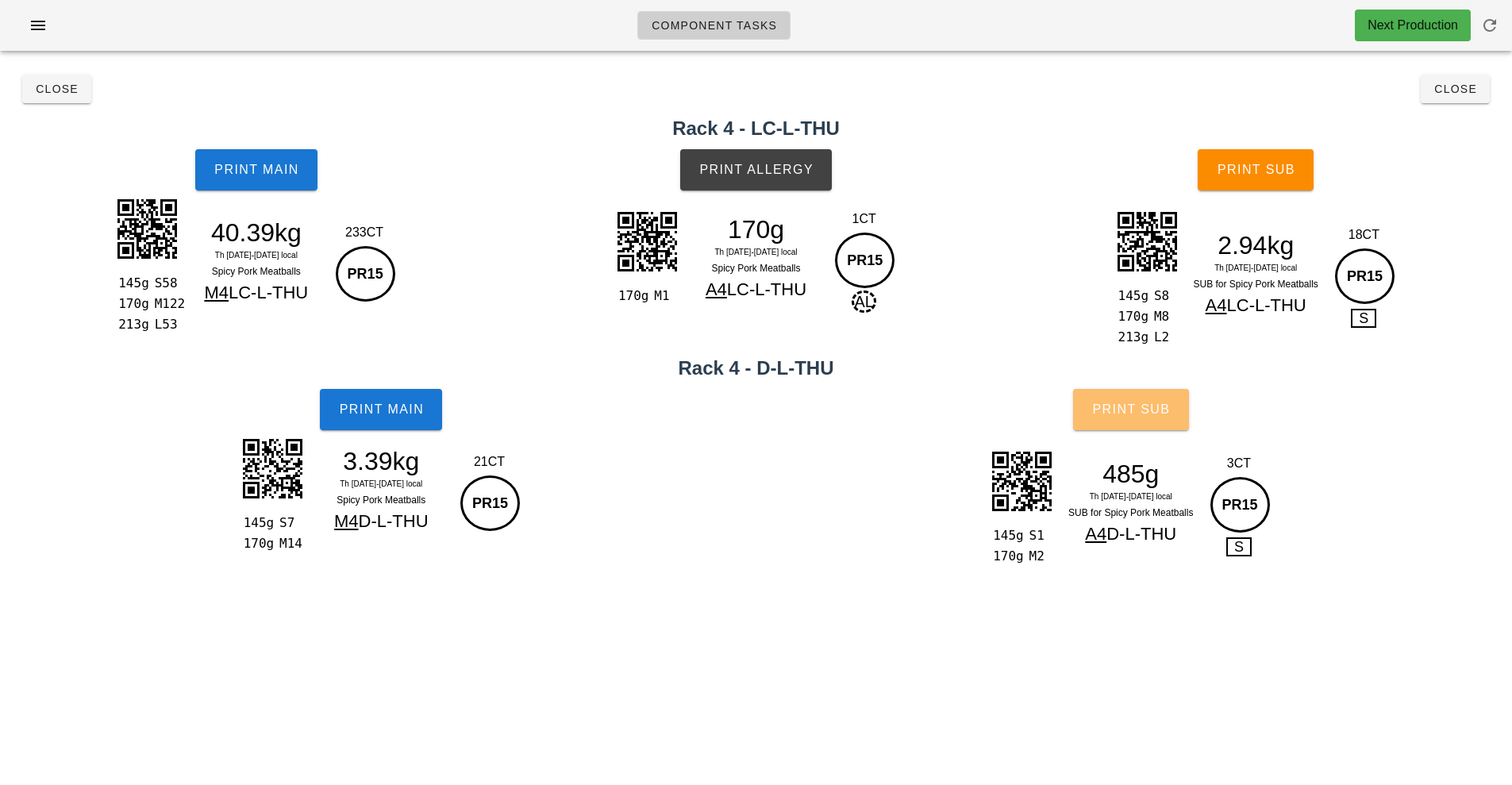
click at [1148, 422] on button "Print Sub" at bounding box center [1131, 409] width 116 height 41
click at [64, 97] on button "Close" at bounding box center [57, 89] width 69 height 29
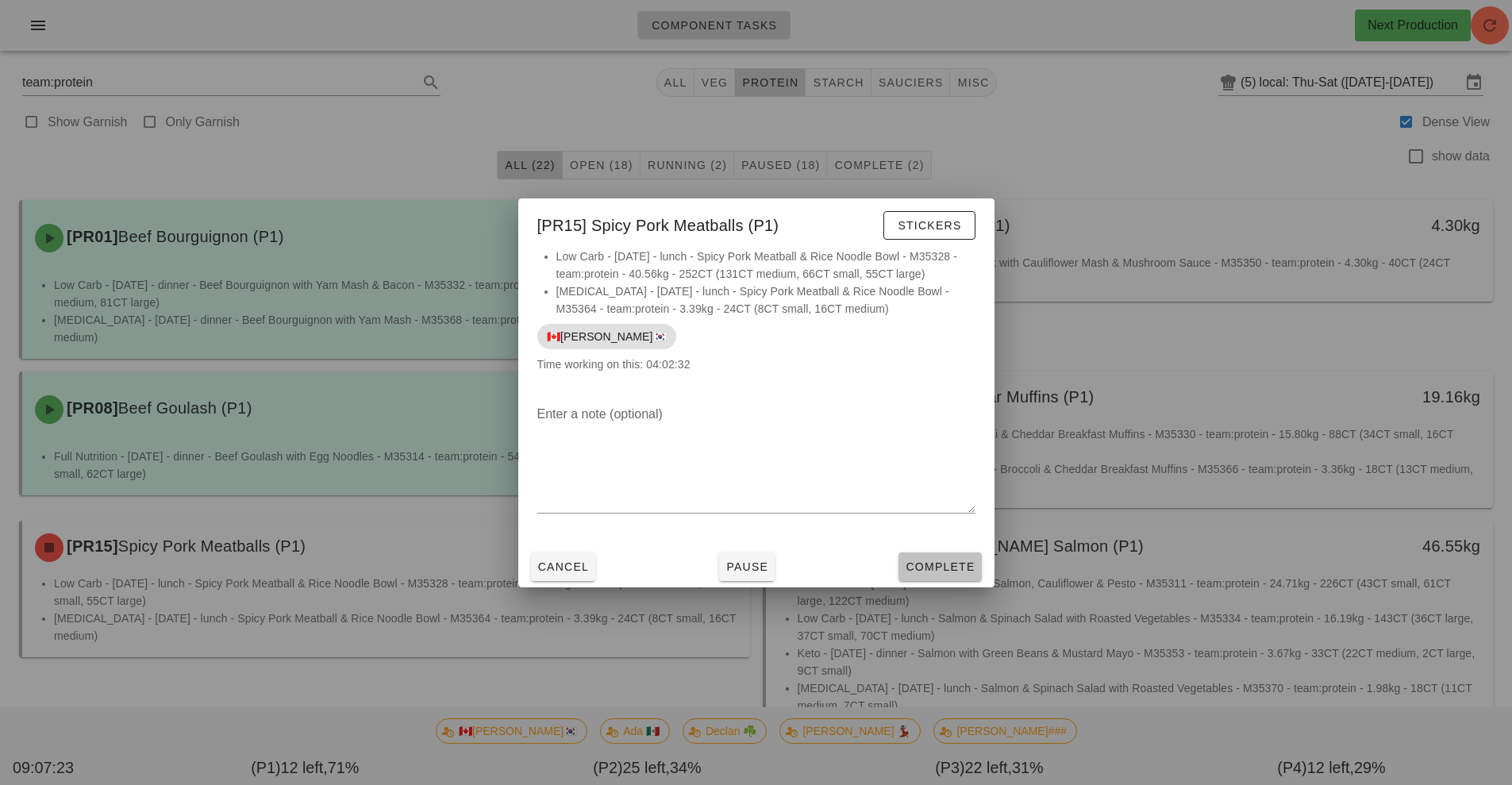
click at [951, 561] on span "Complete" at bounding box center [939, 567] width 69 height 13
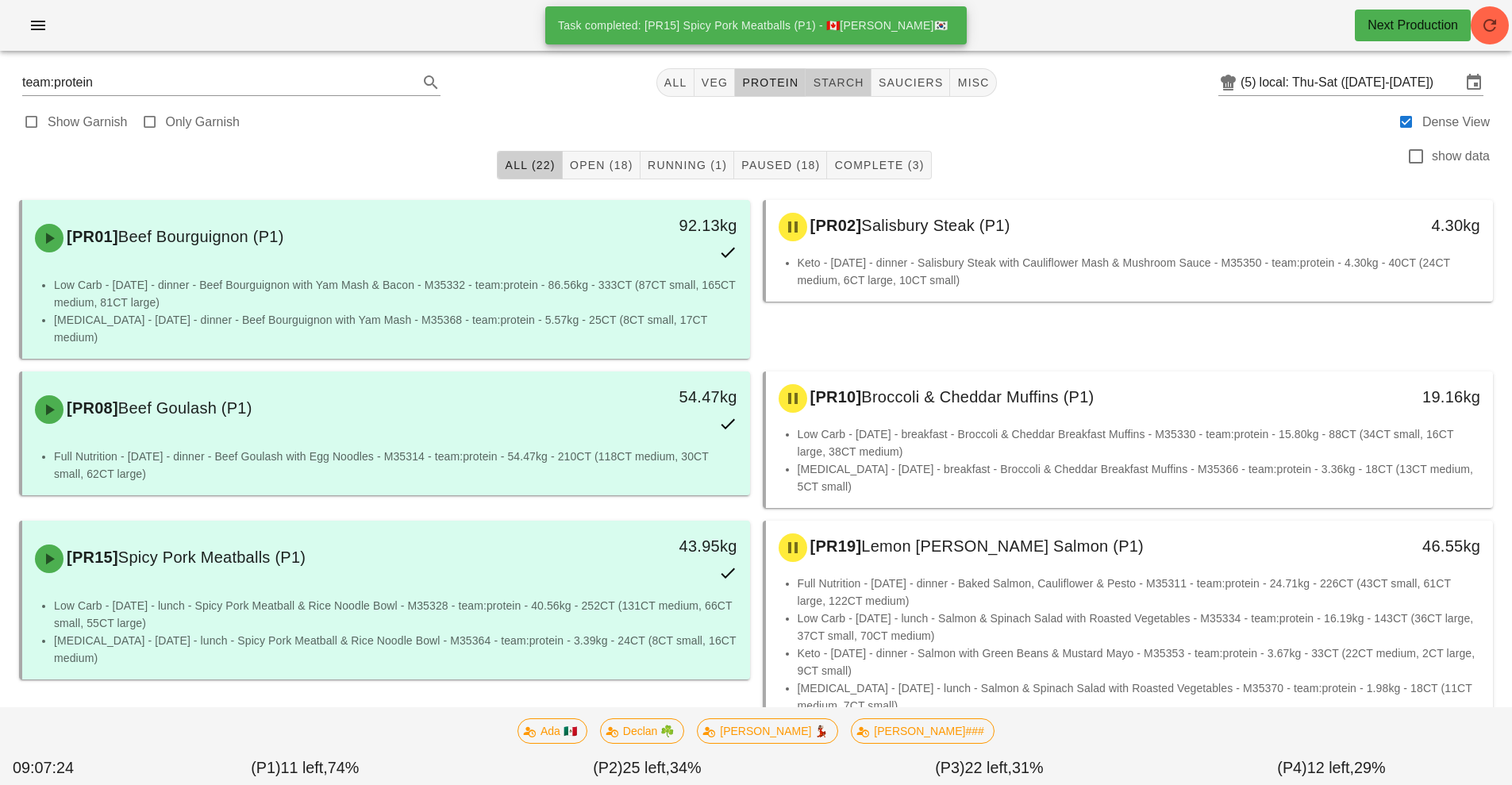
click at [836, 82] on span "starch" at bounding box center [838, 82] width 52 height 13
type input "team:starch"
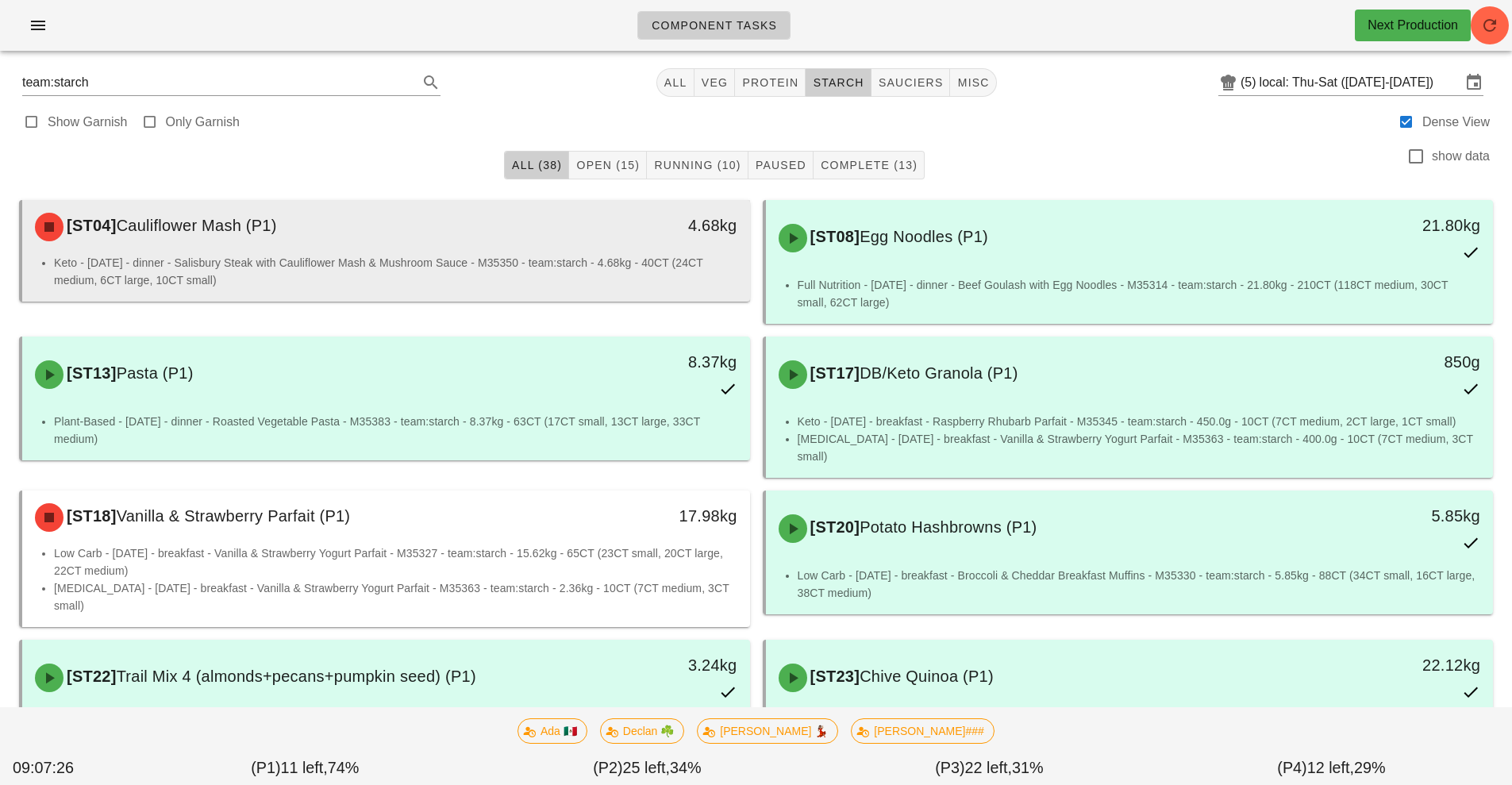
click at [598, 265] on li "Keto - [DATE] - dinner - Salisbury Steak with Cauliflower Mash & Mushroom Sauce…" at bounding box center [396, 271] width 684 height 35
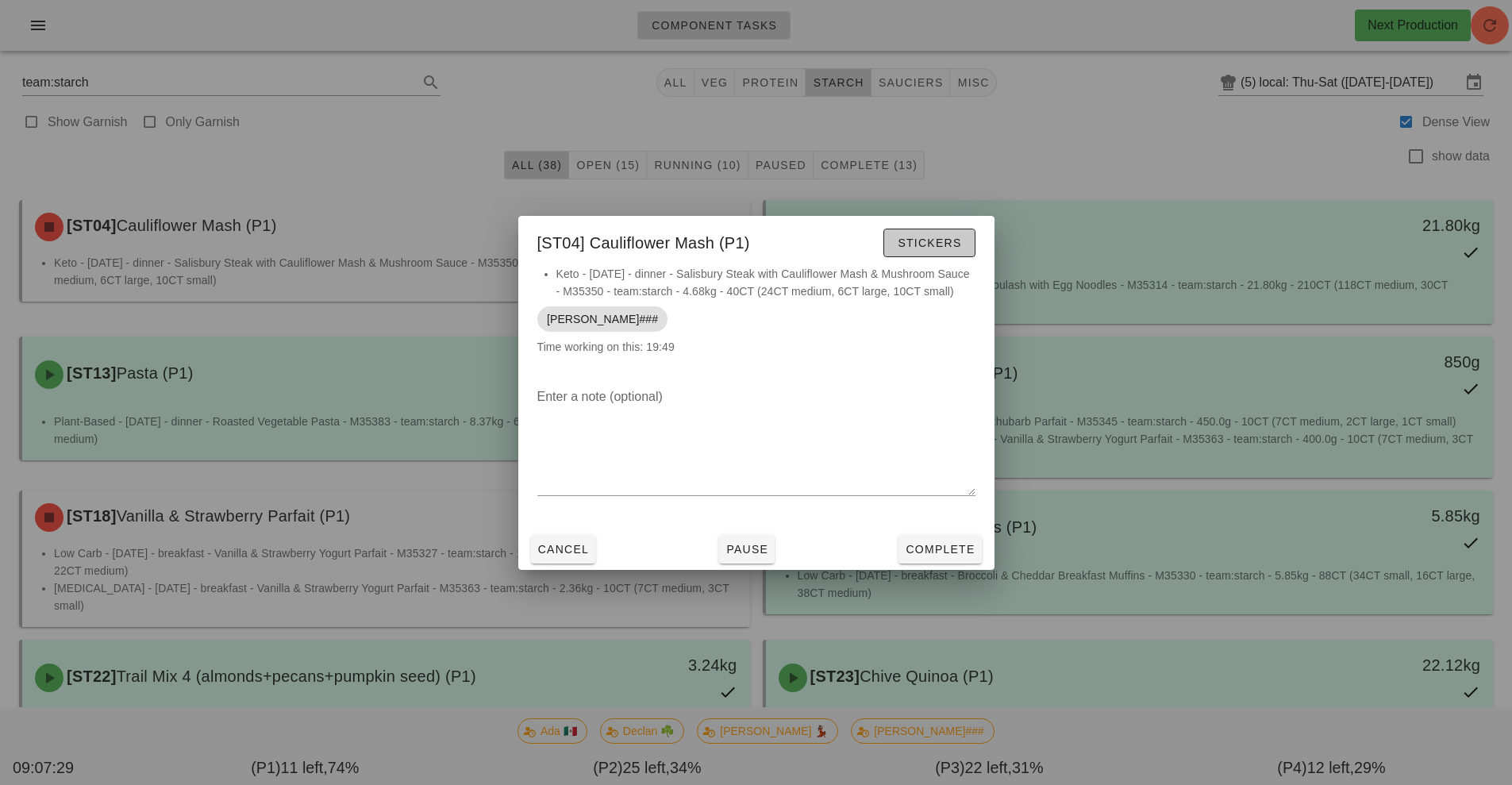
click at [932, 242] on span "Stickers" at bounding box center [929, 242] width 64 height 13
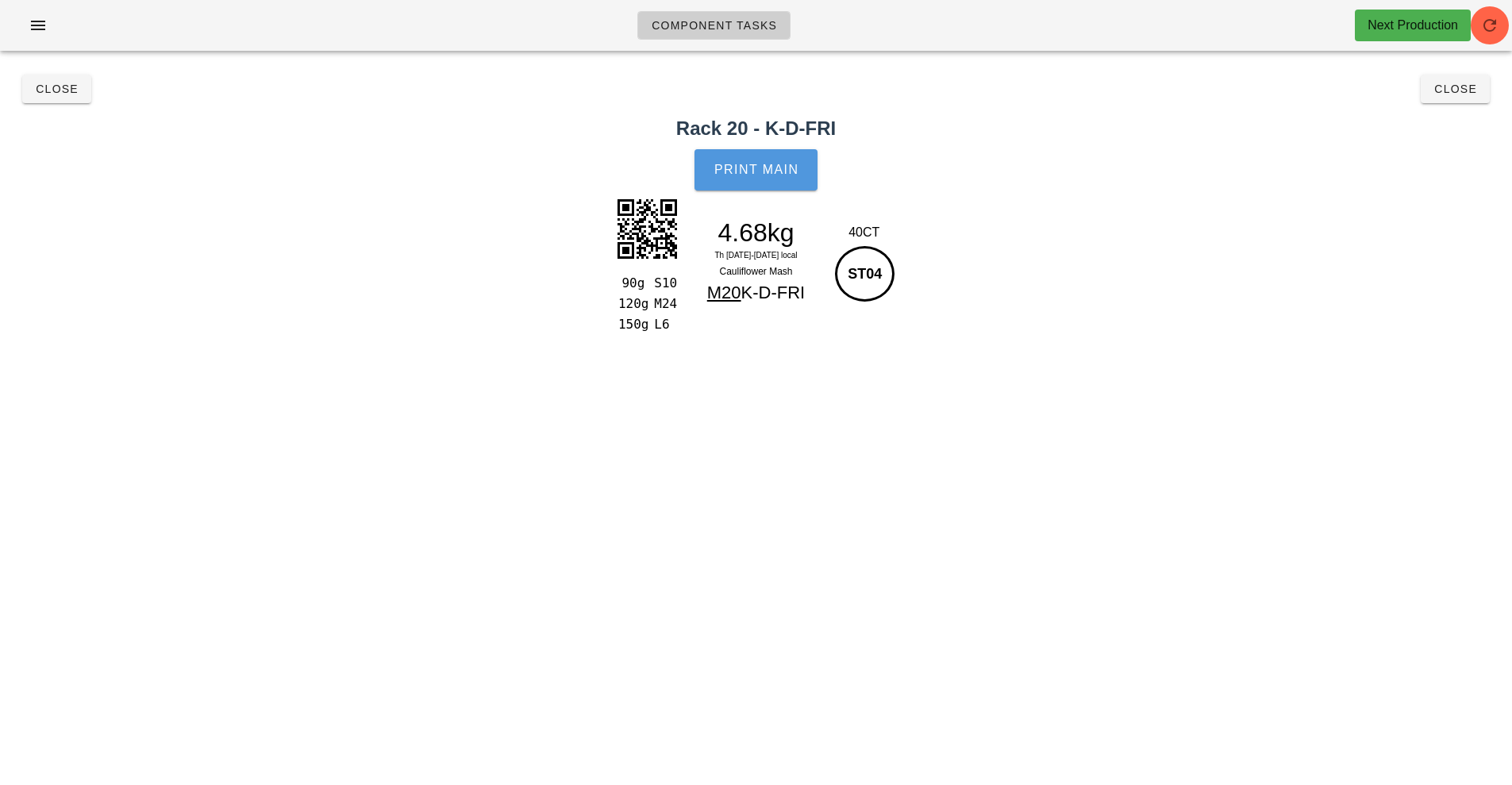
click at [767, 170] on span "Print Main" at bounding box center [756, 169] width 86 height 14
click at [61, 86] on span "Close" at bounding box center [57, 88] width 44 height 13
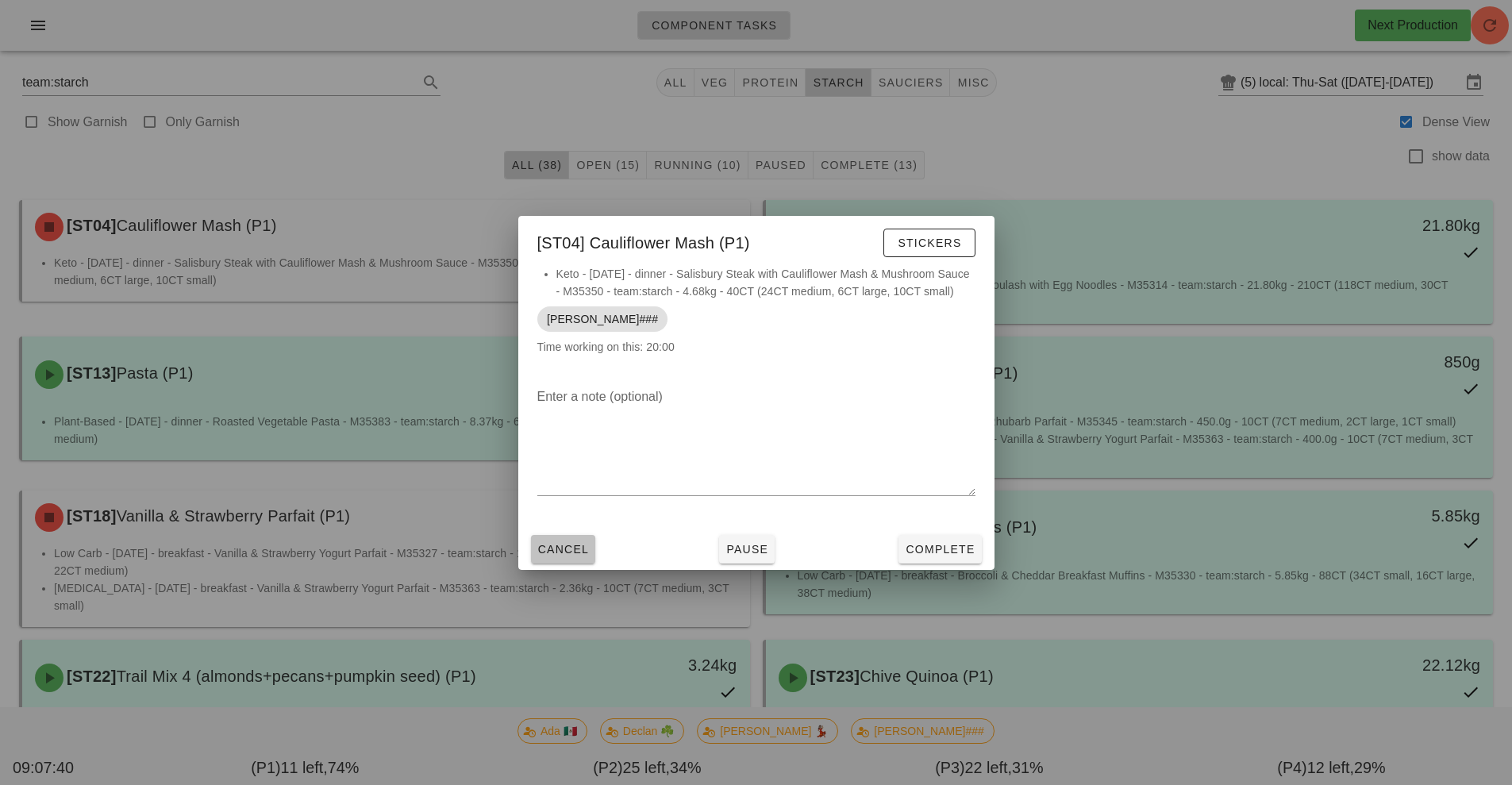
click at [557, 547] on span "Cancel" at bounding box center [564, 549] width 53 height 13
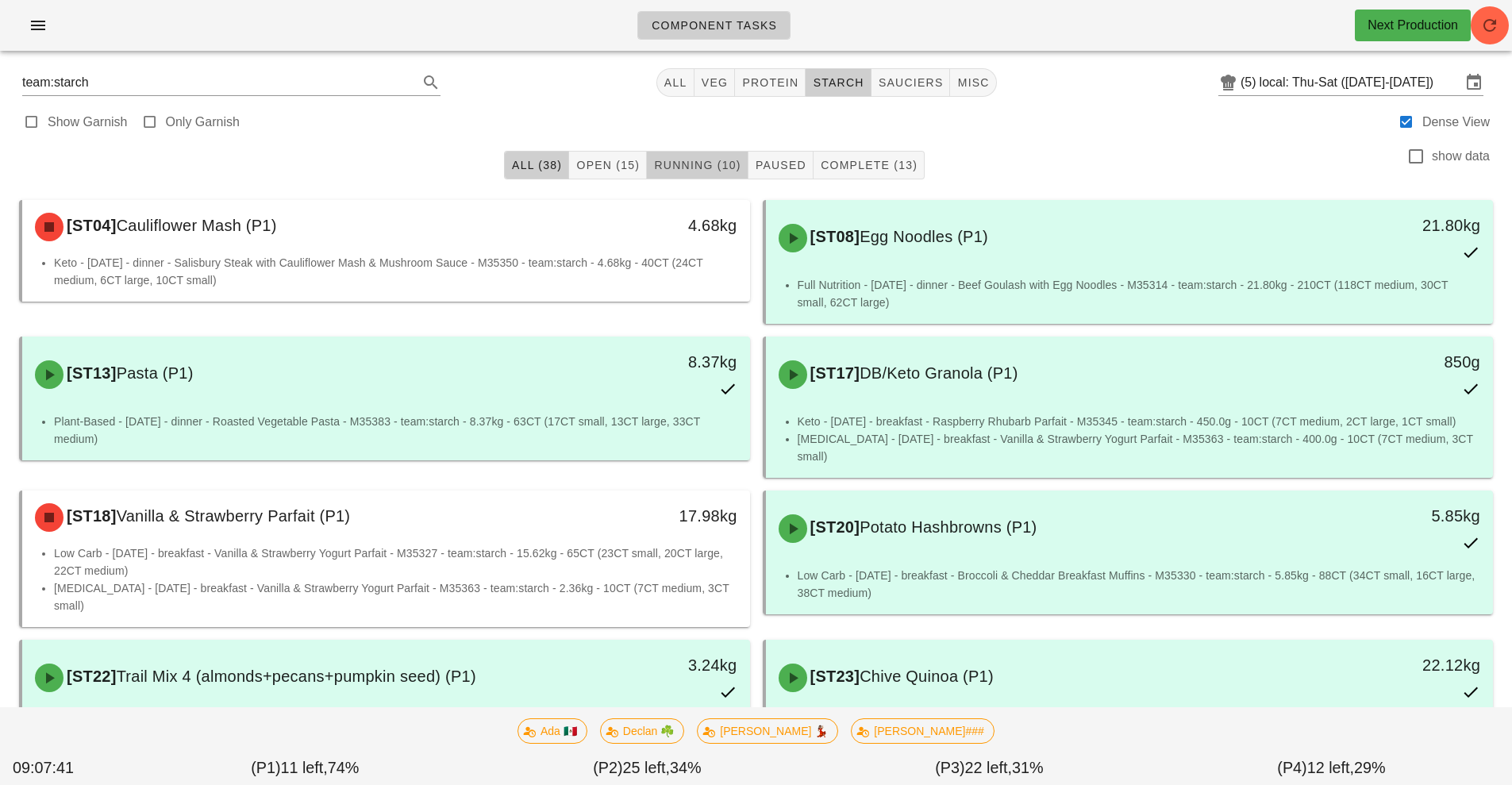
click at [714, 161] on span "Running (10)" at bounding box center [696, 164] width 87 height 13
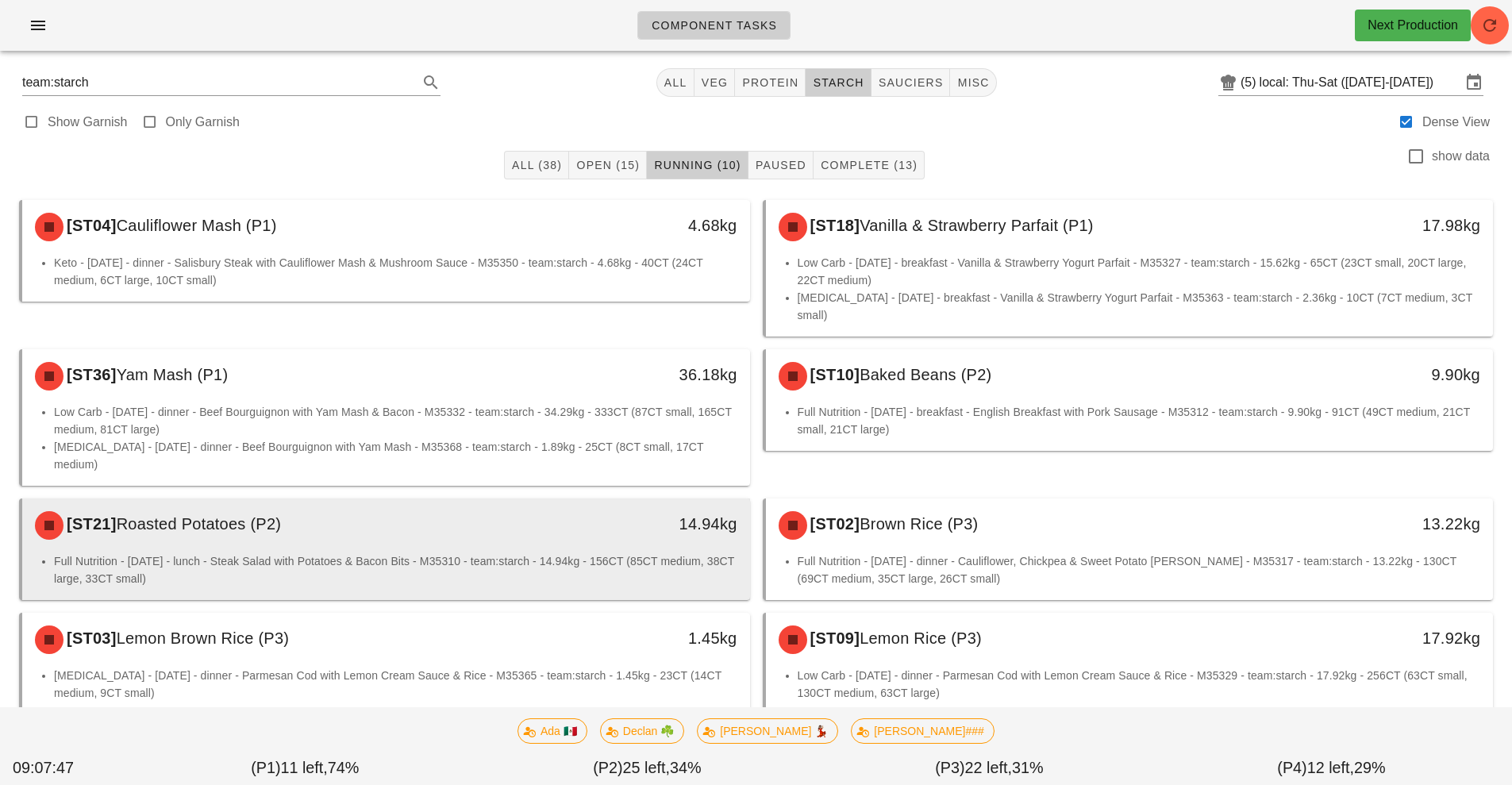
click at [640, 511] on div "14.94kg" at bounding box center [656, 525] width 180 height 47
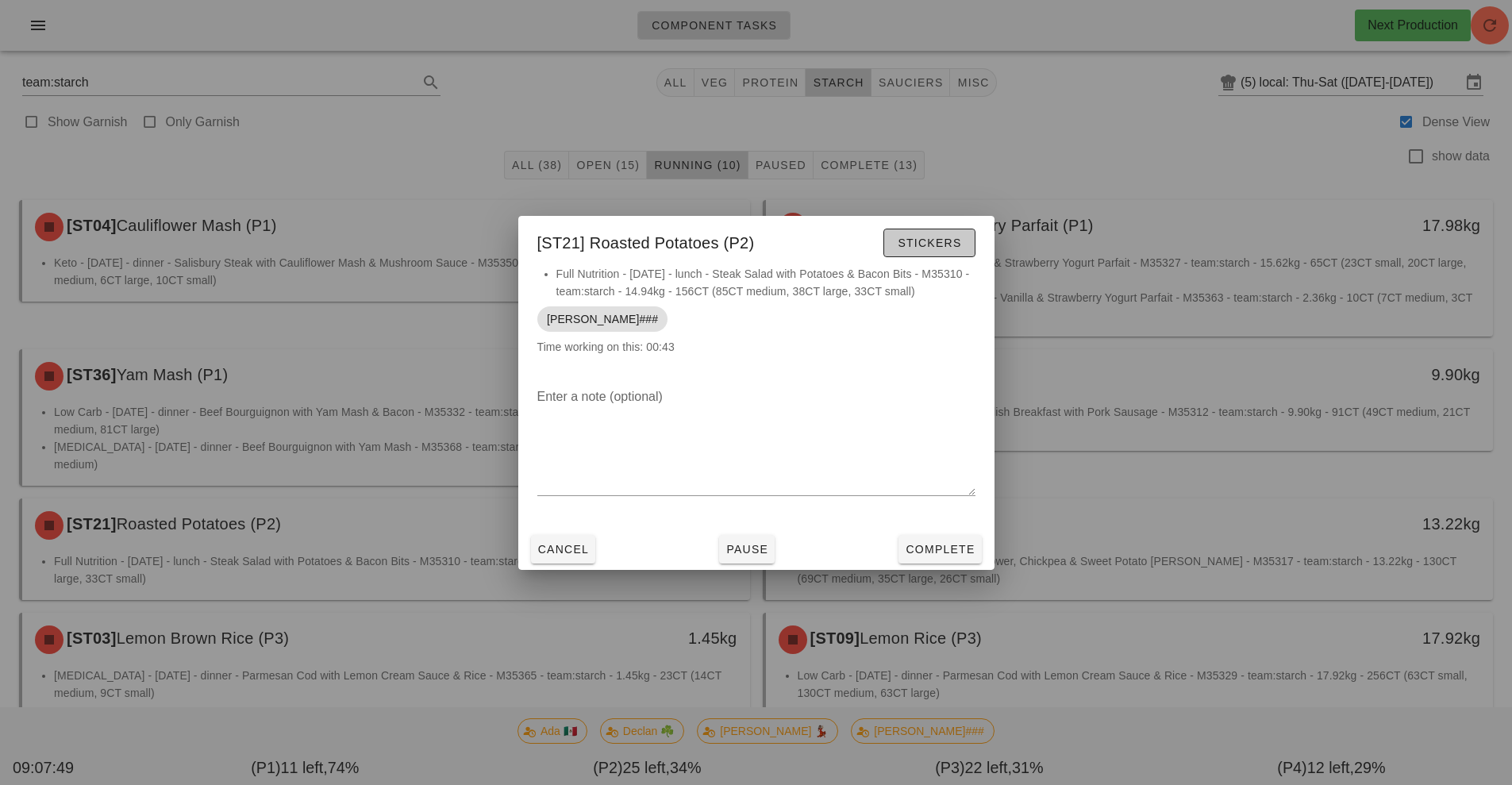
click at [915, 240] on span "Stickers" at bounding box center [929, 242] width 64 height 13
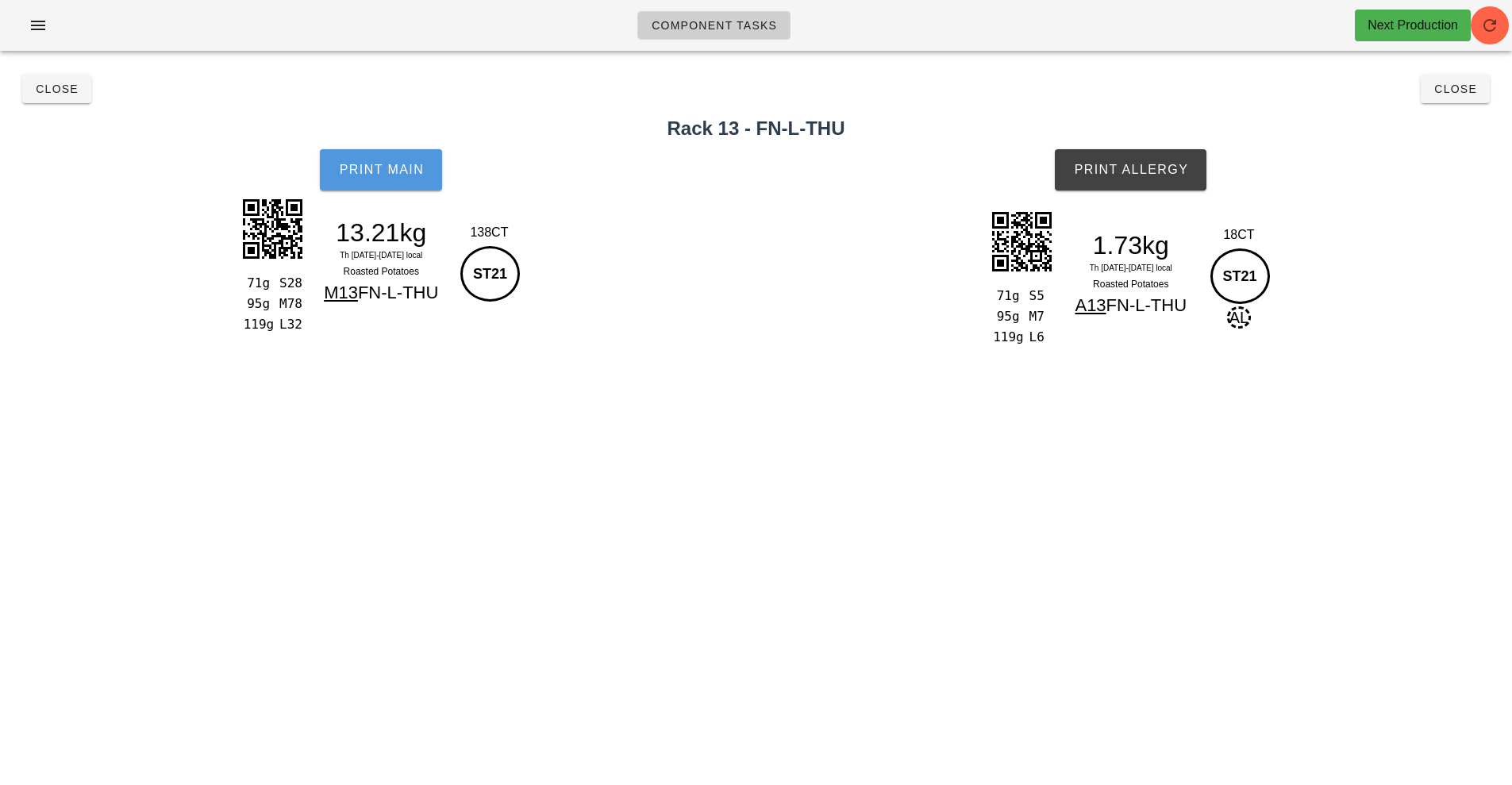
click at [390, 173] on span "Print Main" at bounding box center [380, 169] width 86 height 14
click at [1134, 171] on span "Print Allergy" at bounding box center [1131, 169] width 115 height 14
click at [48, 92] on span "Close" at bounding box center [57, 88] width 44 height 13
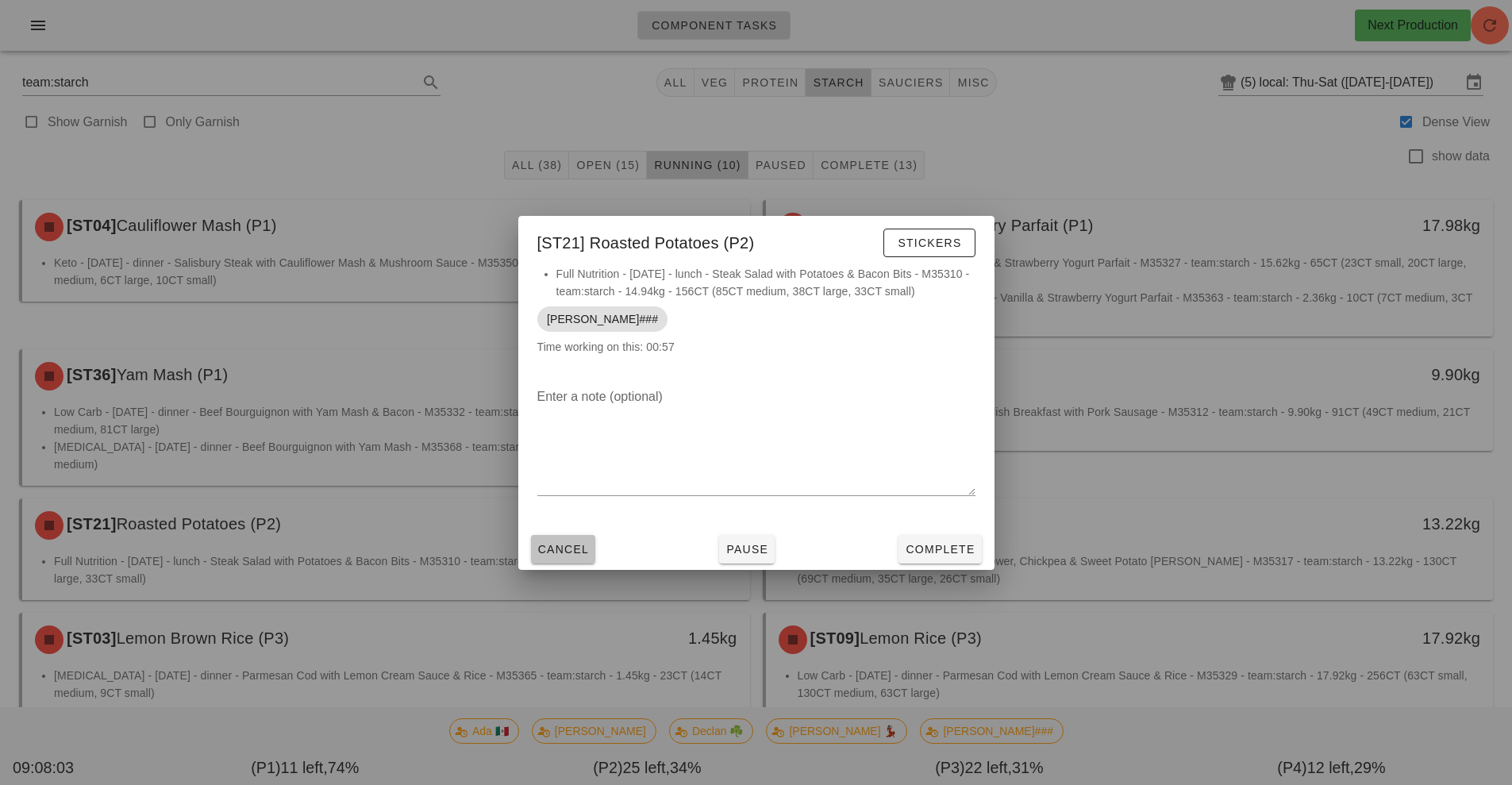
click at [572, 555] on span "Cancel" at bounding box center [564, 549] width 53 height 13
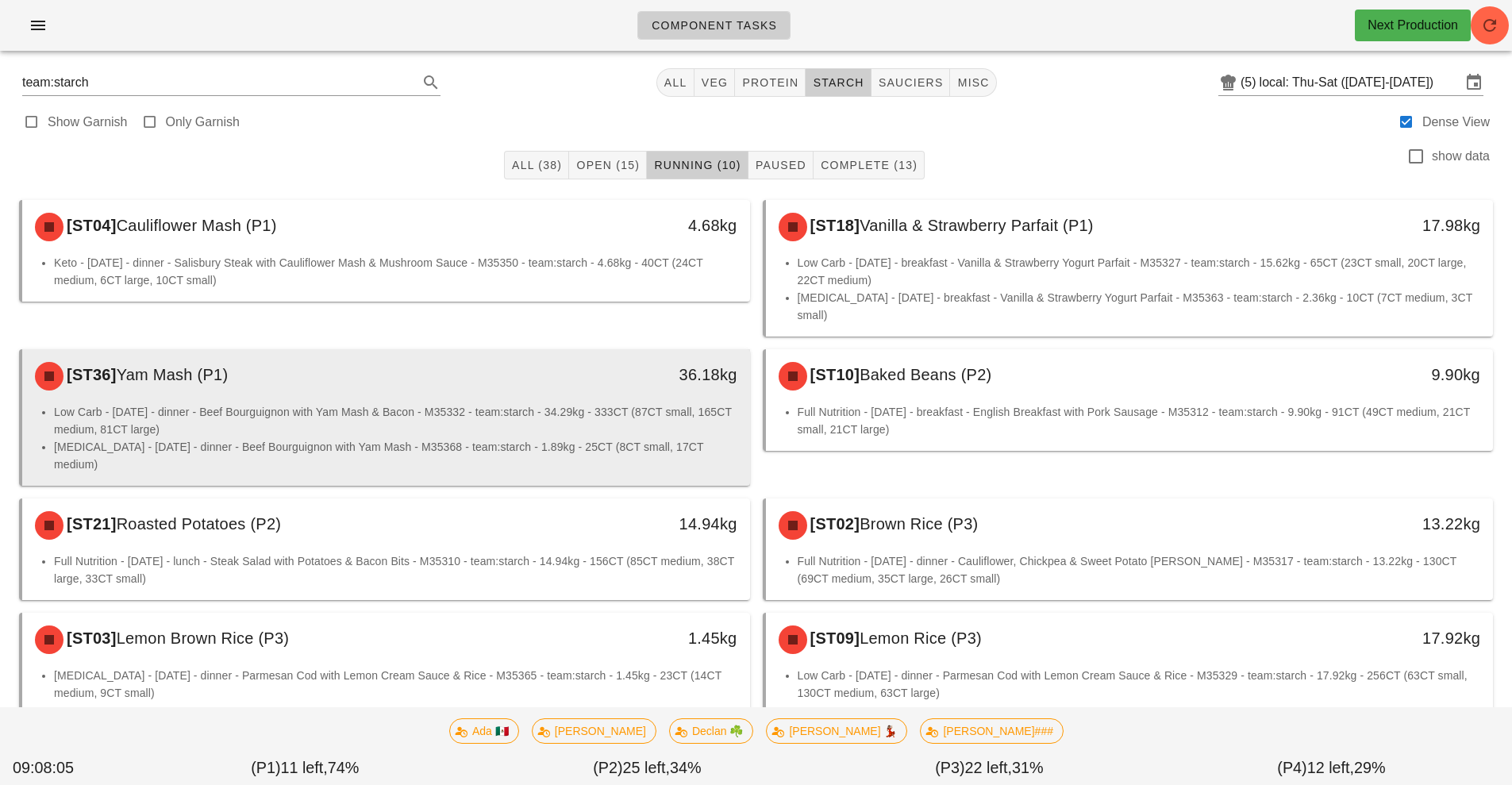
click at [635, 403] on li "Low Carb - [DATE] - dinner - Beef Bourguignon with Yam Mash & Bacon - M35332 - …" at bounding box center [396, 420] width 684 height 35
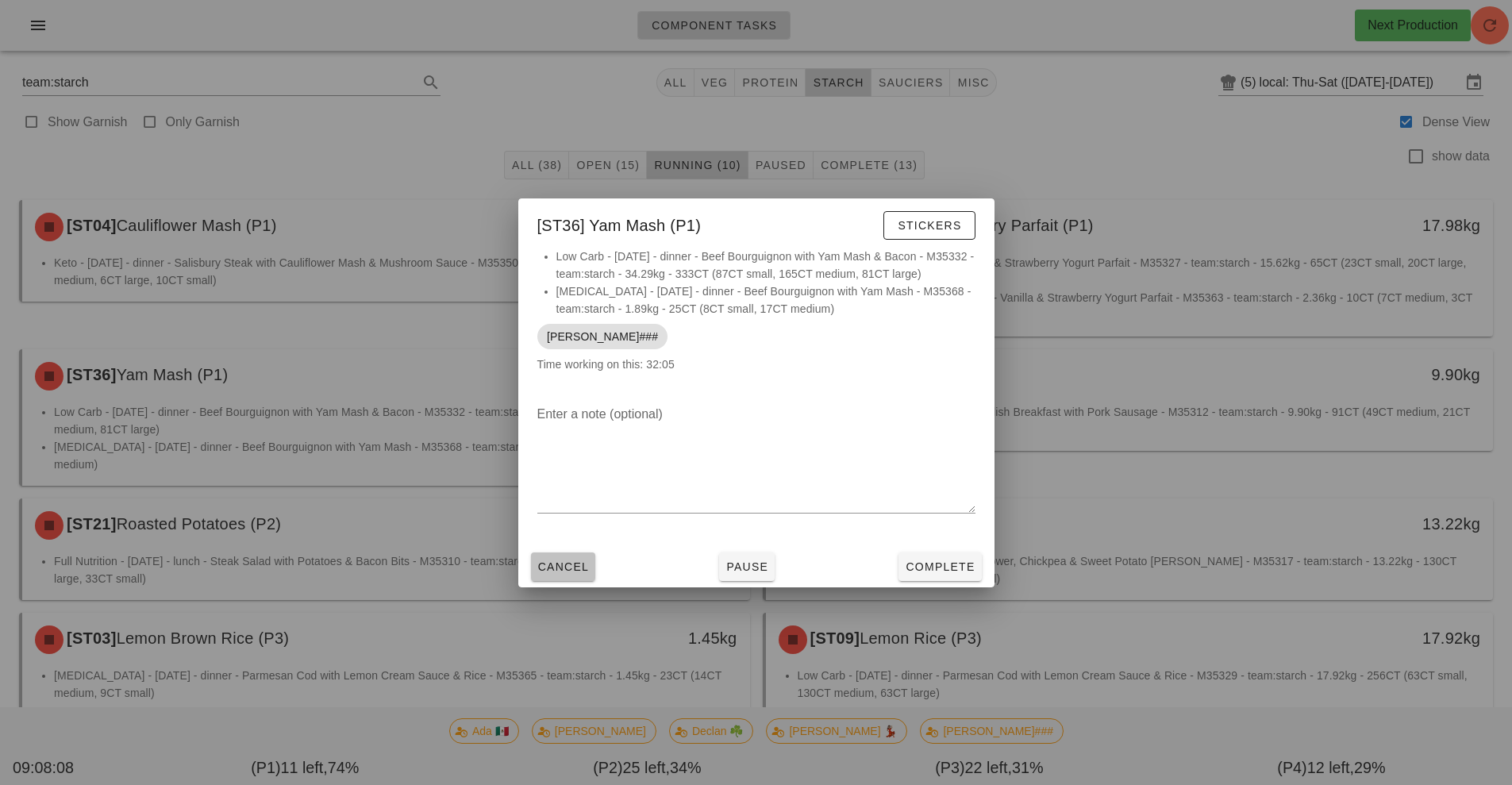
click at [584, 563] on span "Cancel" at bounding box center [564, 567] width 53 height 13
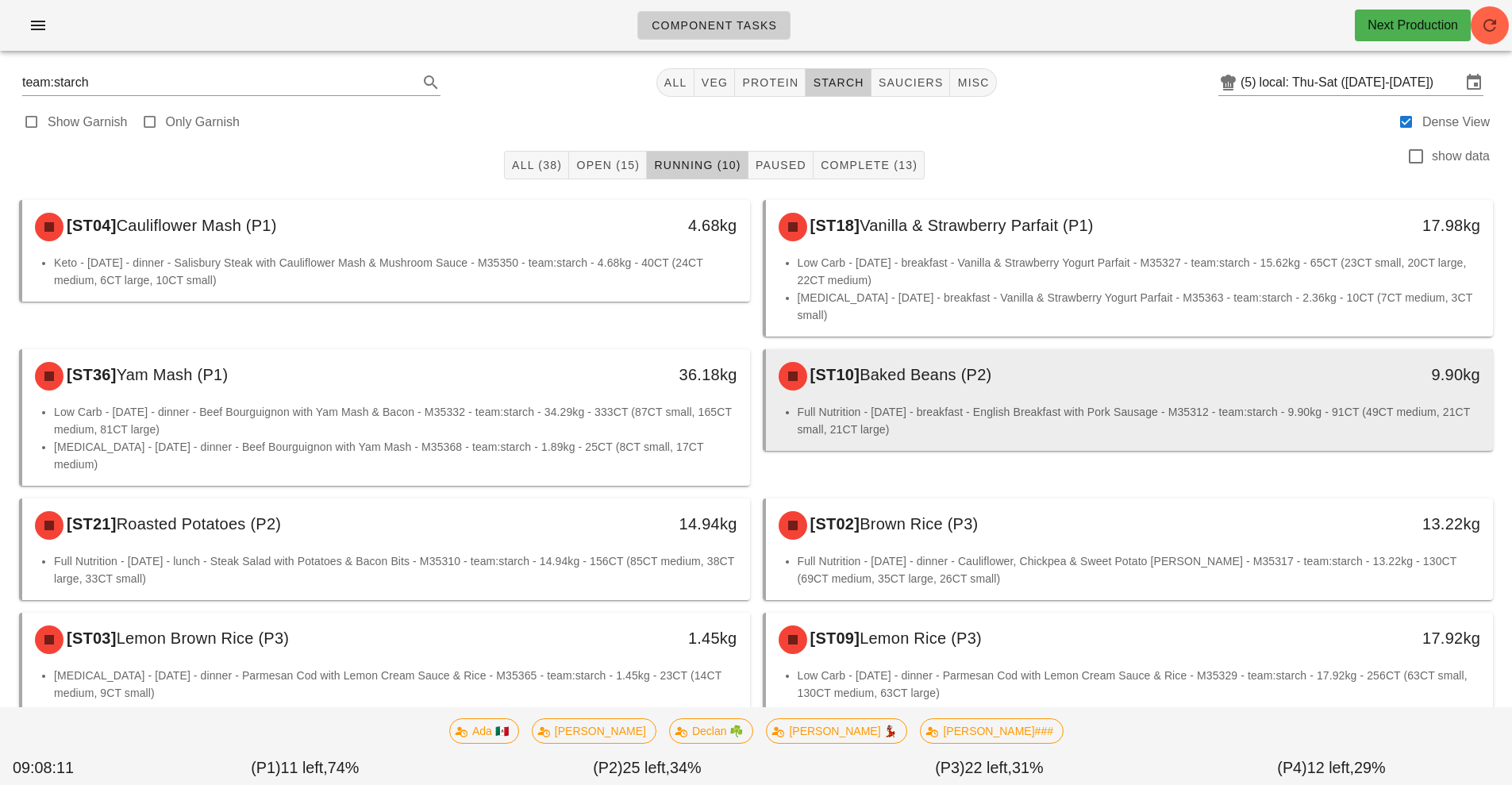
click at [979, 373] on div "[ST10] Baked Beans (P2)" at bounding box center [1039, 376] width 540 height 47
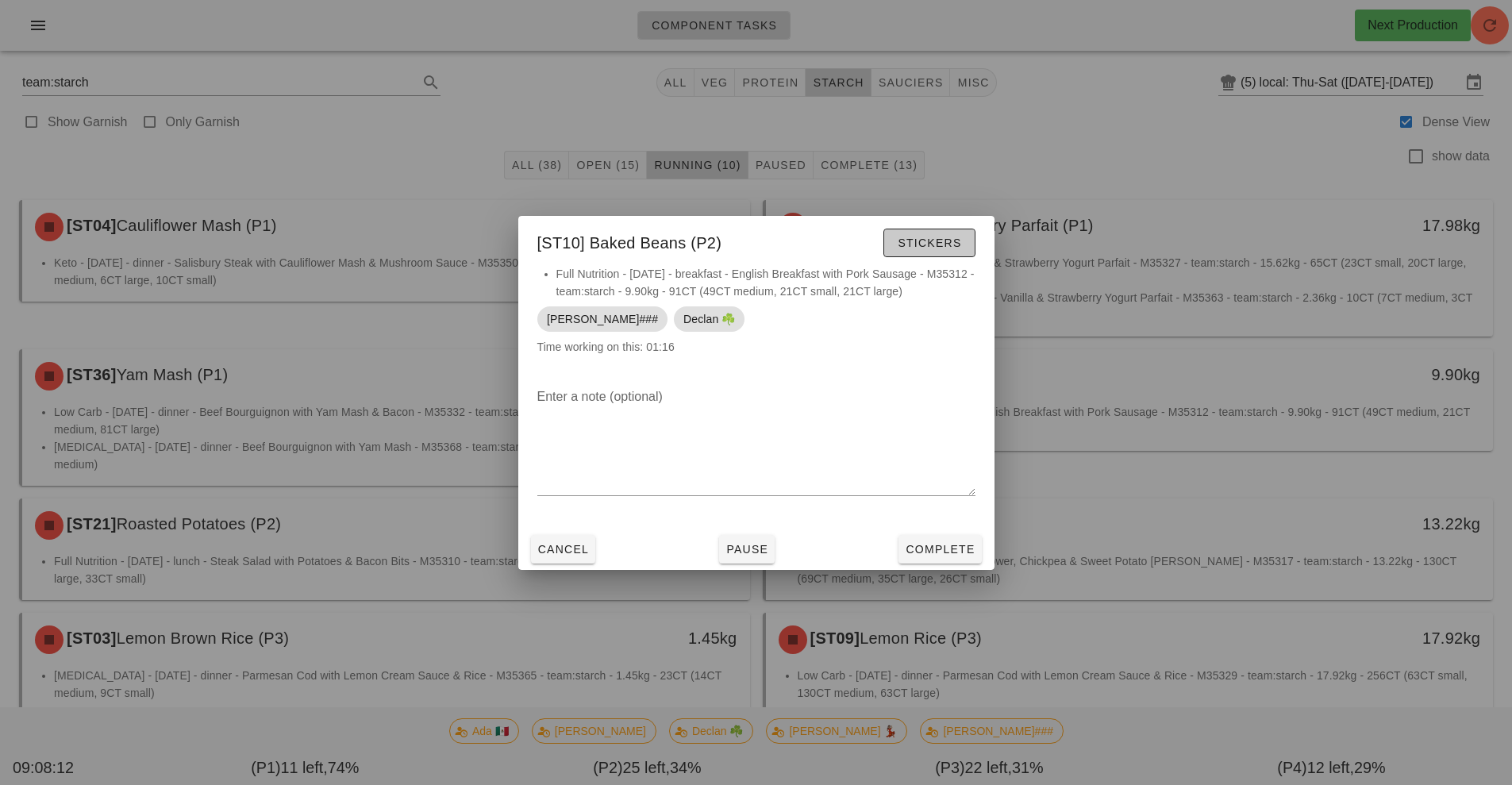
click at [906, 237] on span "Stickers" at bounding box center [929, 242] width 64 height 13
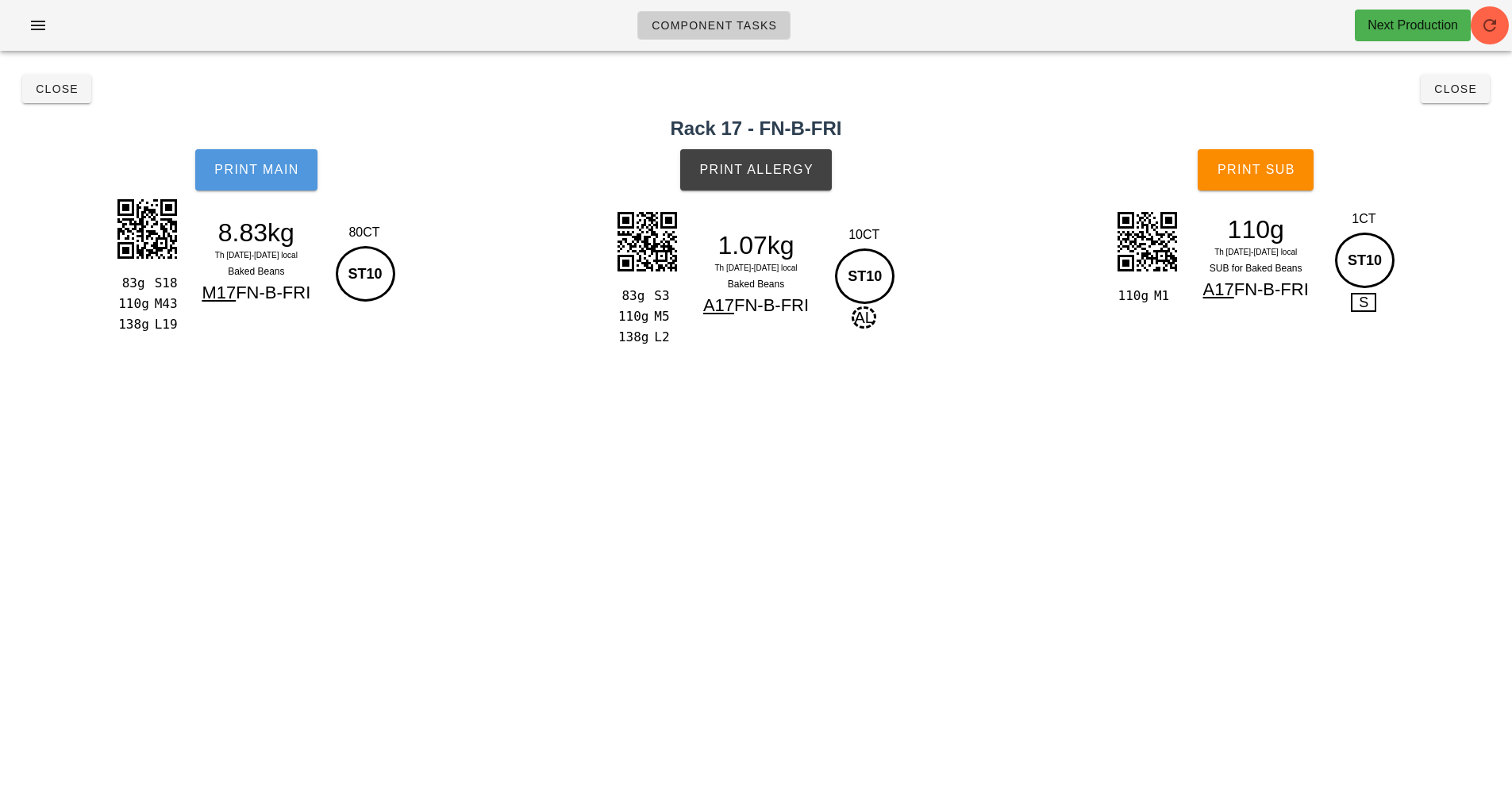
click at [298, 183] on button "Print Main" at bounding box center [257, 169] width 122 height 41
click at [757, 190] on button "Print Allergy" at bounding box center [756, 169] width 152 height 41
click at [1281, 180] on button "Print Sub" at bounding box center [1255, 169] width 116 height 41
click at [57, 87] on span "Close" at bounding box center [57, 88] width 44 height 13
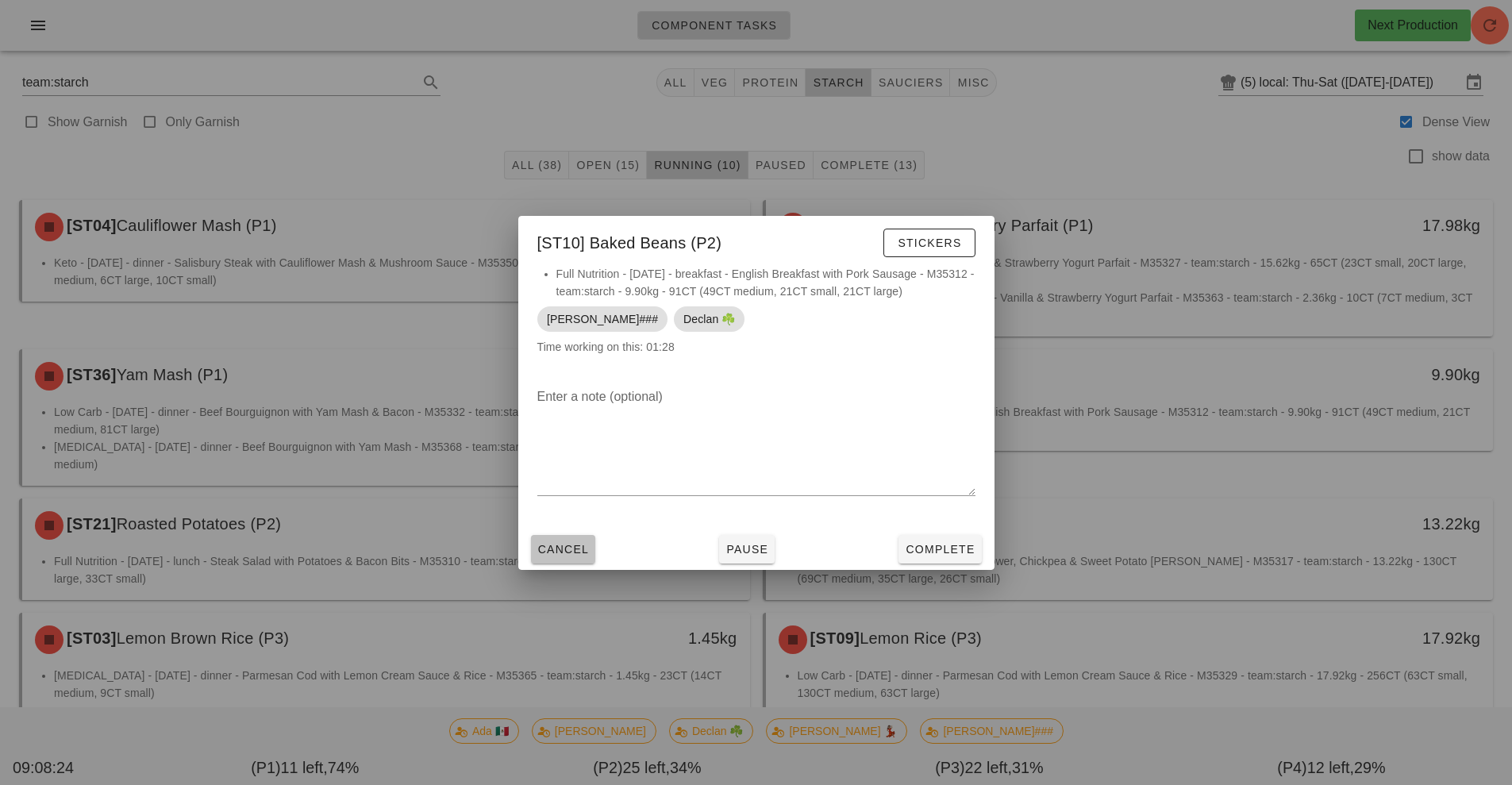
click at [563, 561] on button "Cancel" at bounding box center [563, 550] width 65 height 29
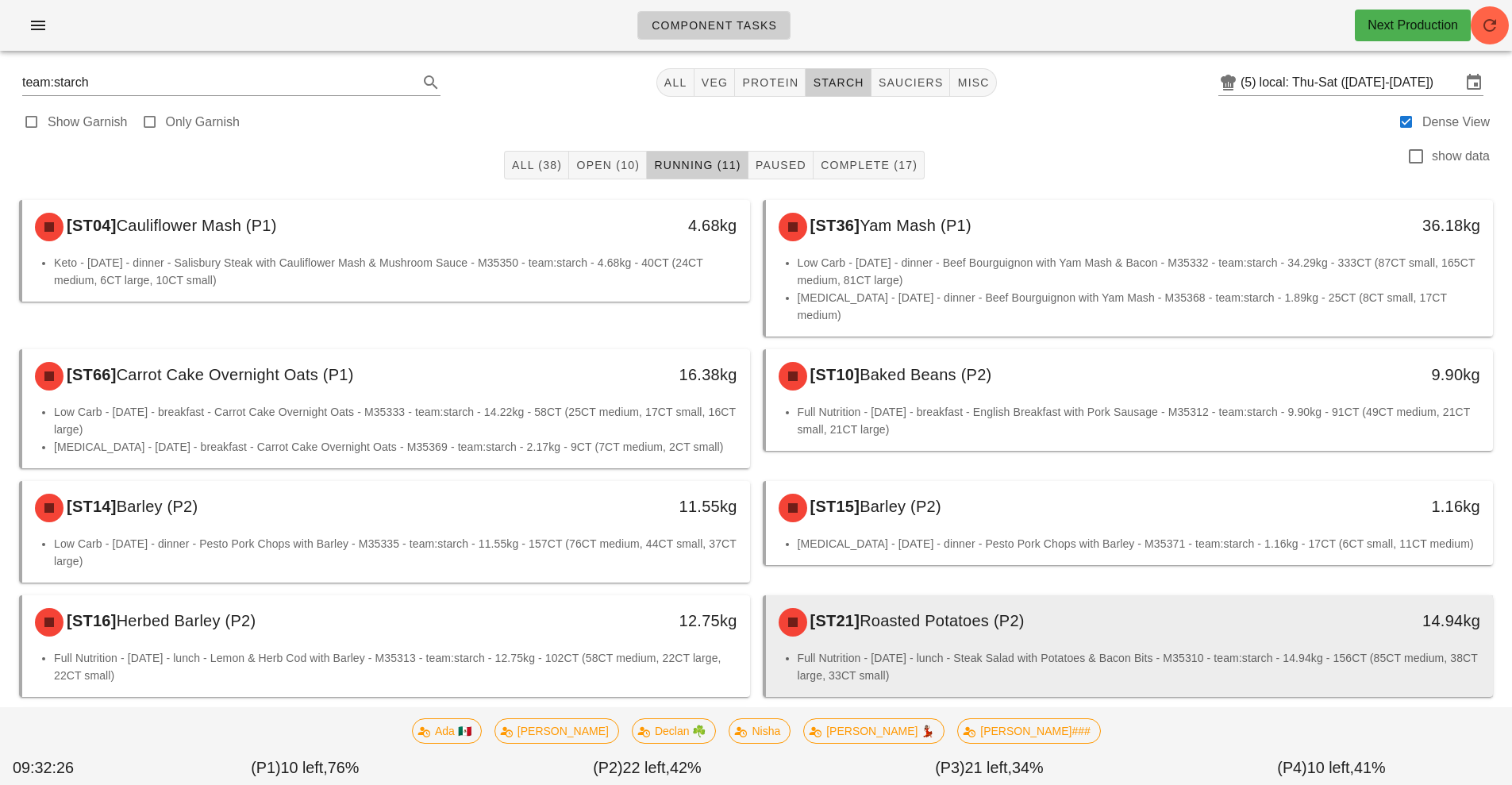
click at [956, 612] on span "Roasted Potatoes (P2)" at bounding box center [942, 621] width 165 height 18
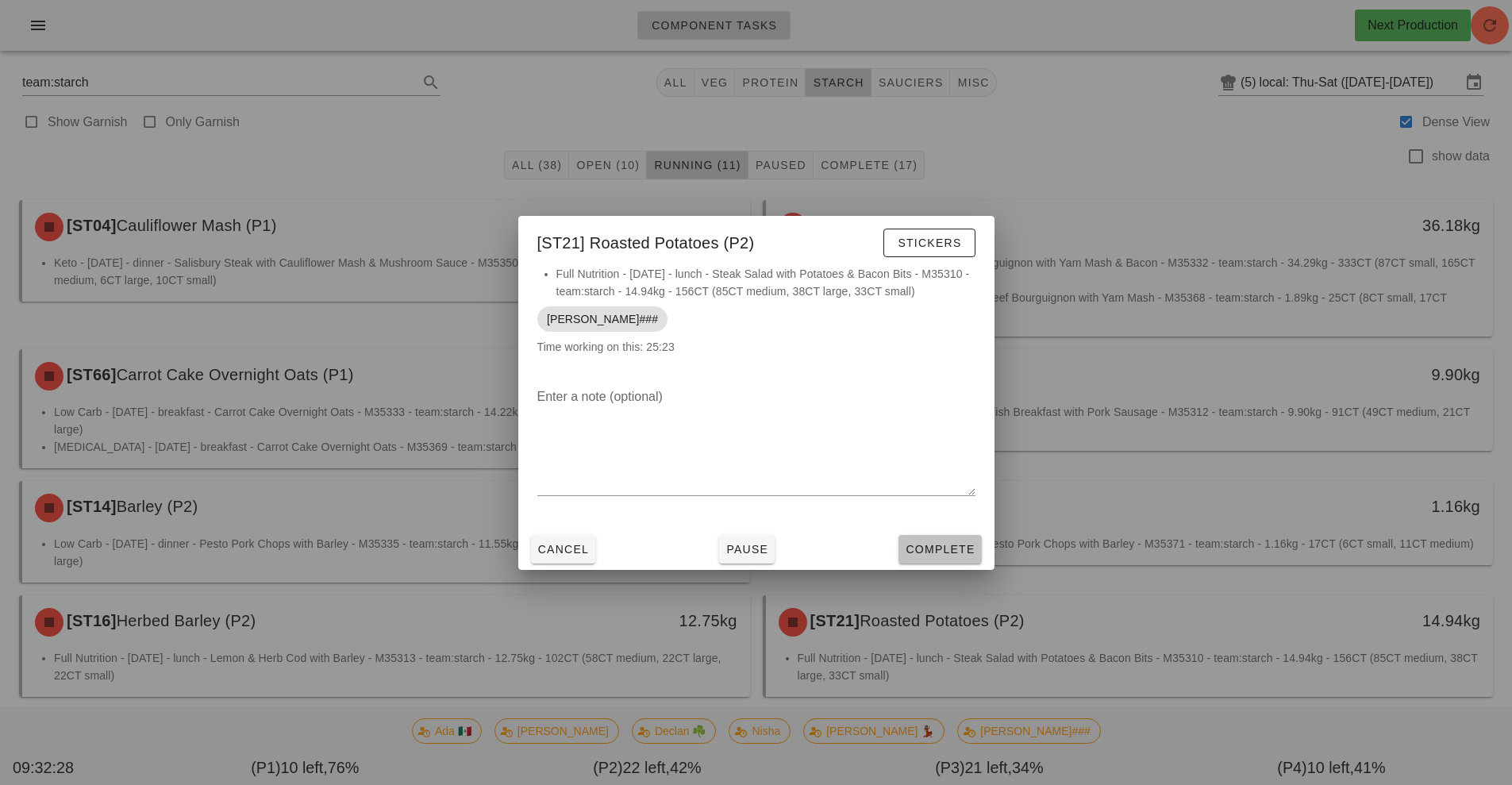
click at [942, 545] on span "Complete" at bounding box center [939, 549] width 69 height 13
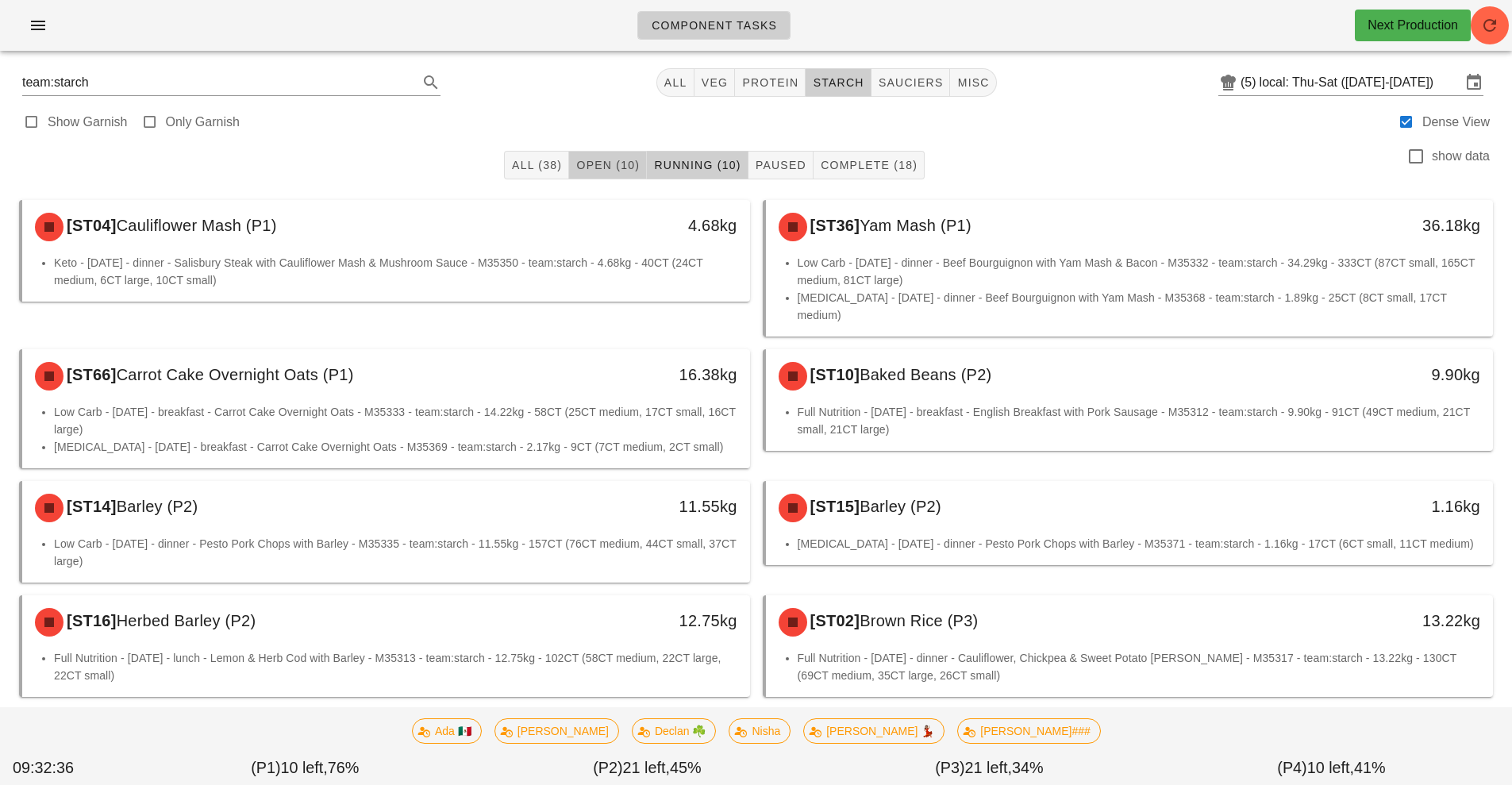
click at [603, 163] on span "Open (10)" at bounding box center [608, 164] width 64 height 13
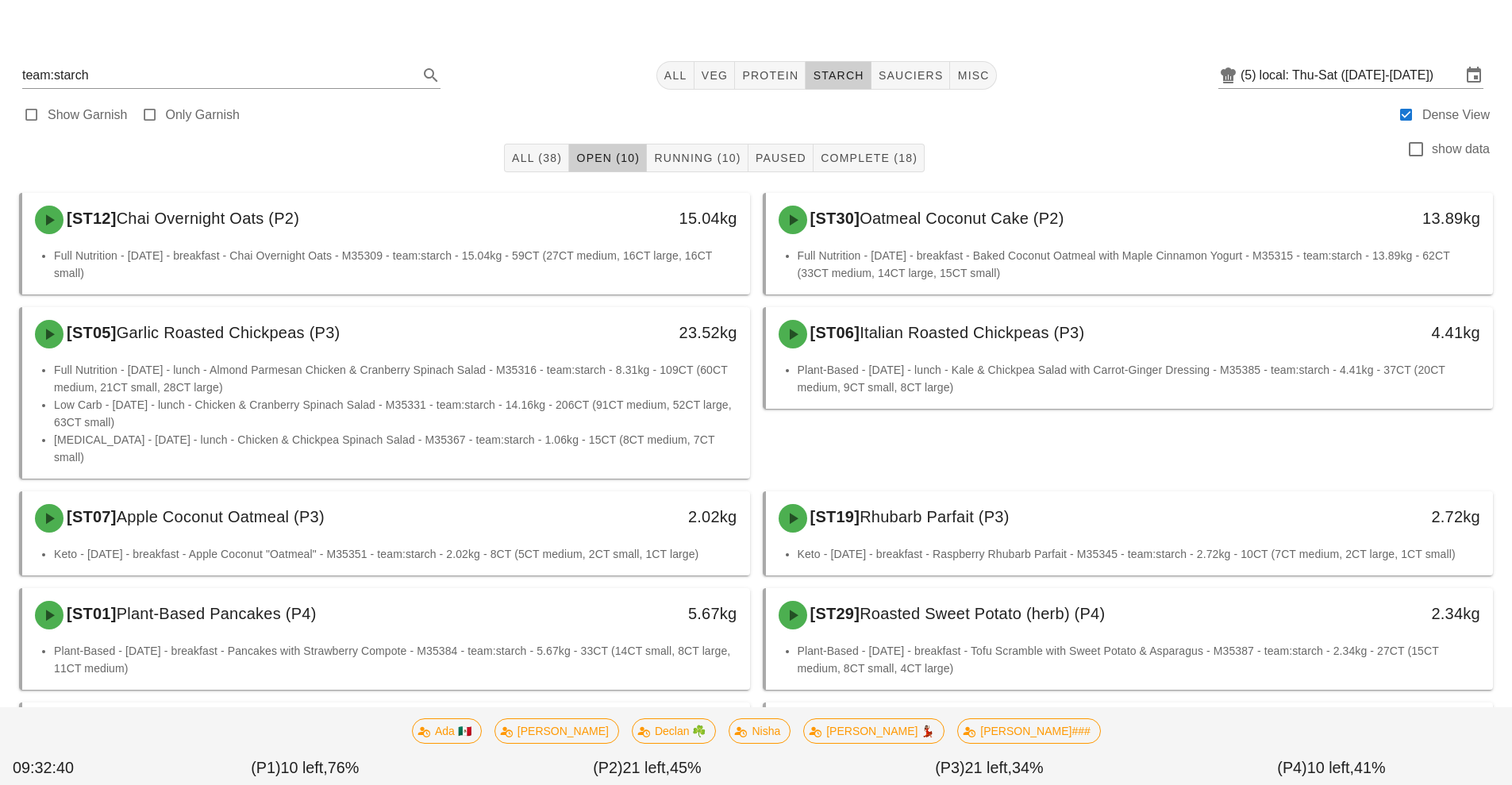
scroll to position [123, 0]
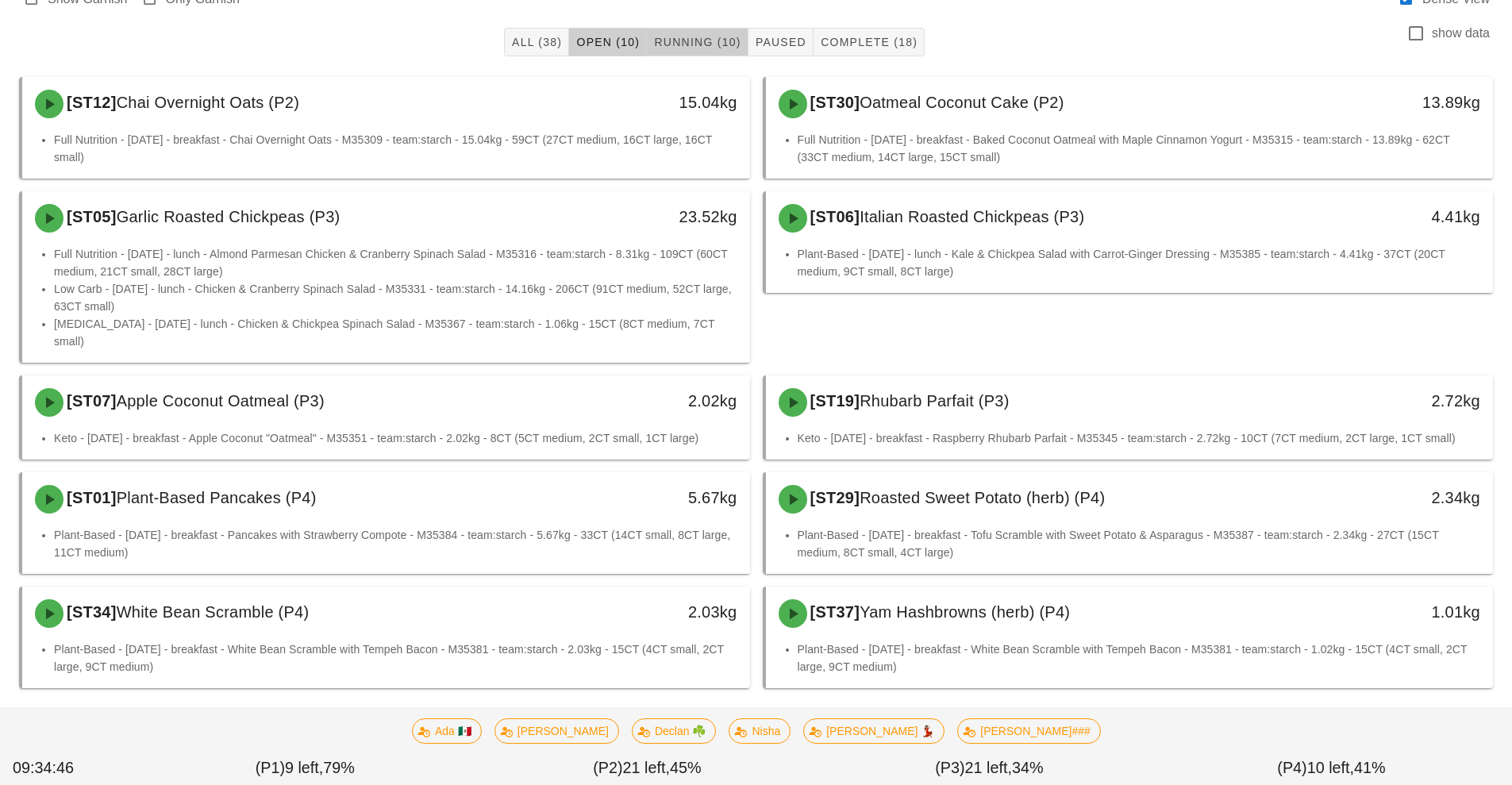
click at [683, 41] on span "Running (10)" at bounding box center [696, 41] width 87 height 13
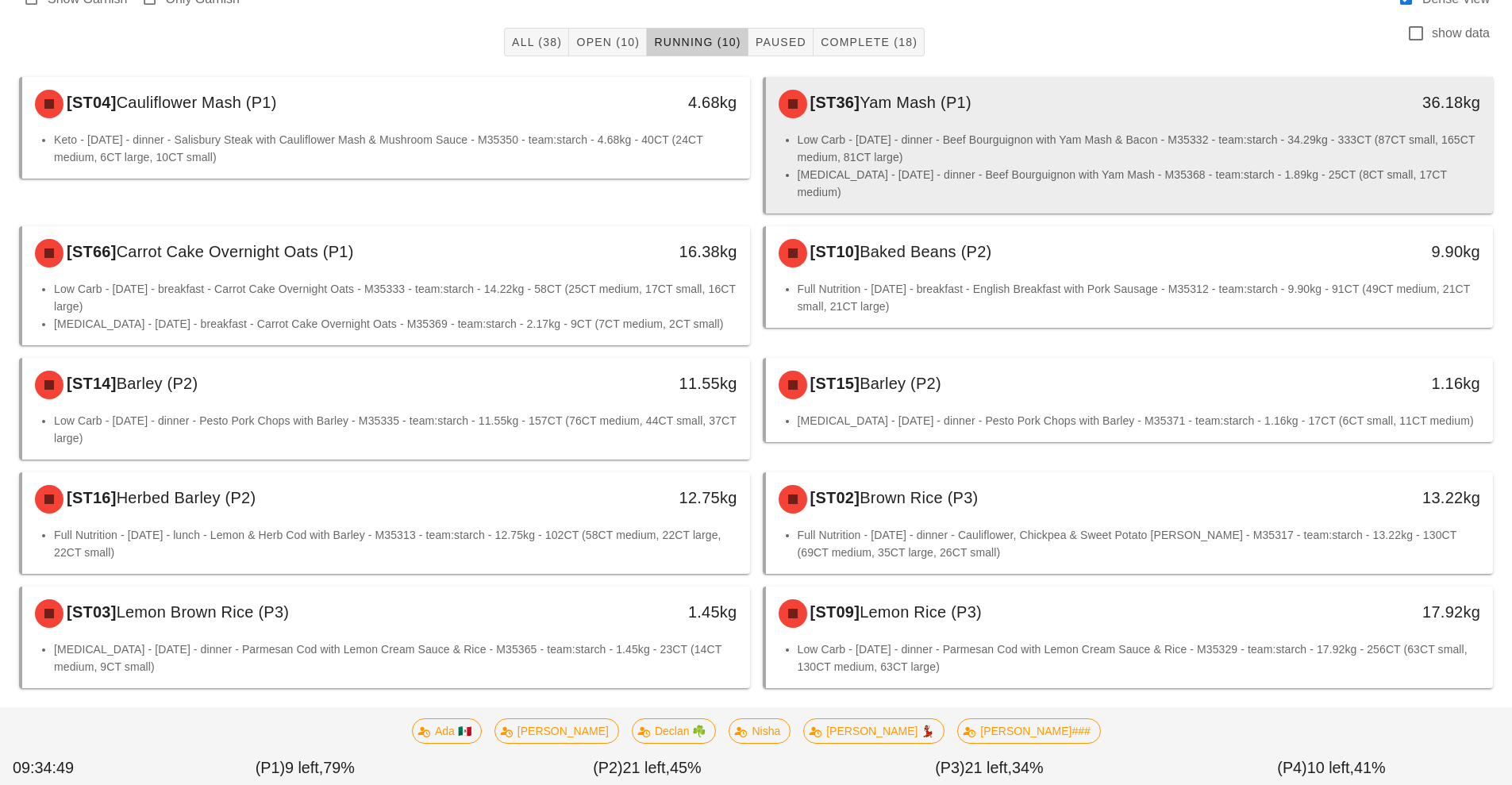
click at [955, 121] on div "[ST36] Yam Mash (P1)" at bounding box center [1039, 104] width 540 height 47
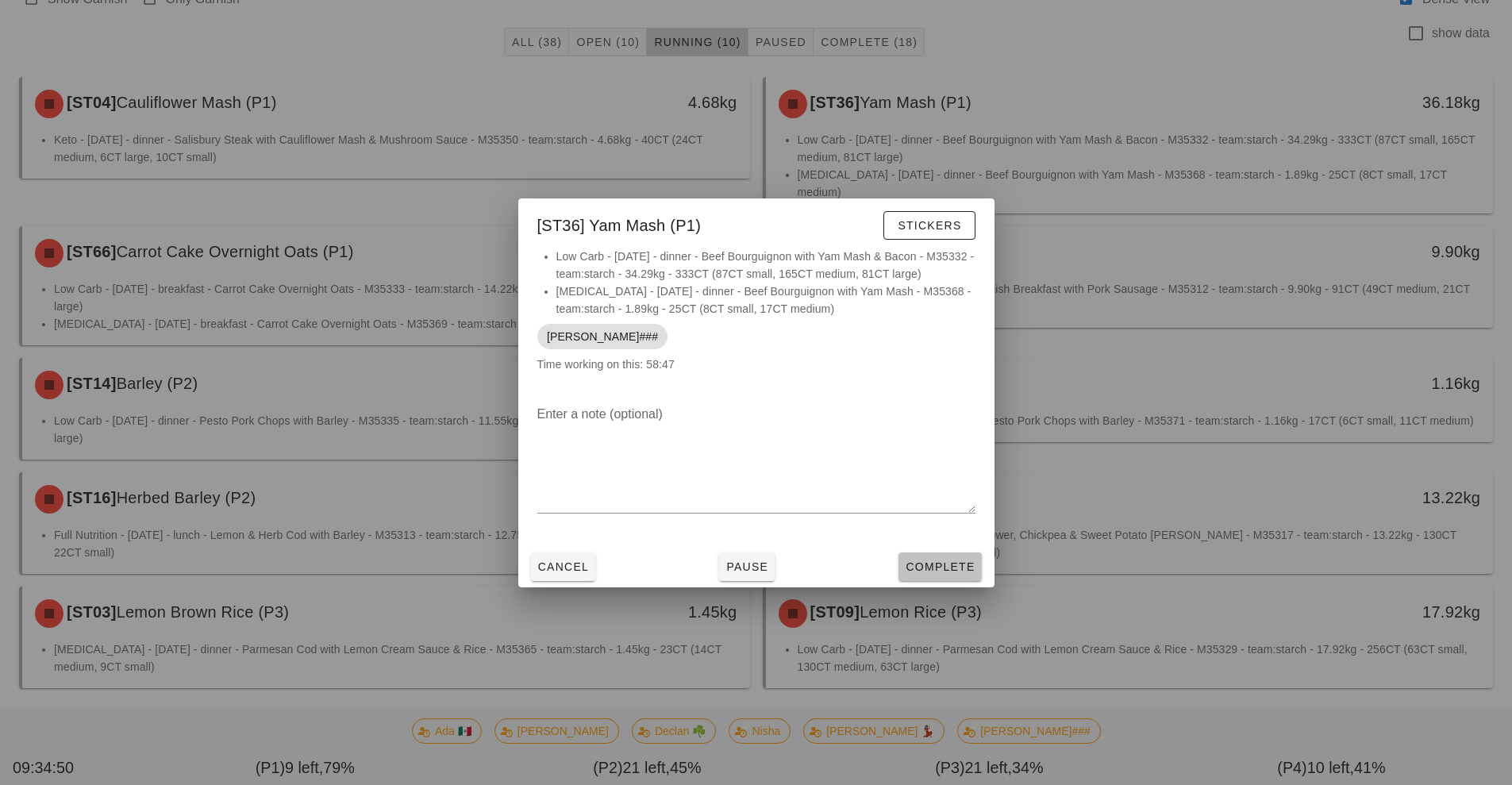
click at [925, 565] on span "Complete" at bounding box center [939, 567] width 69 height 13
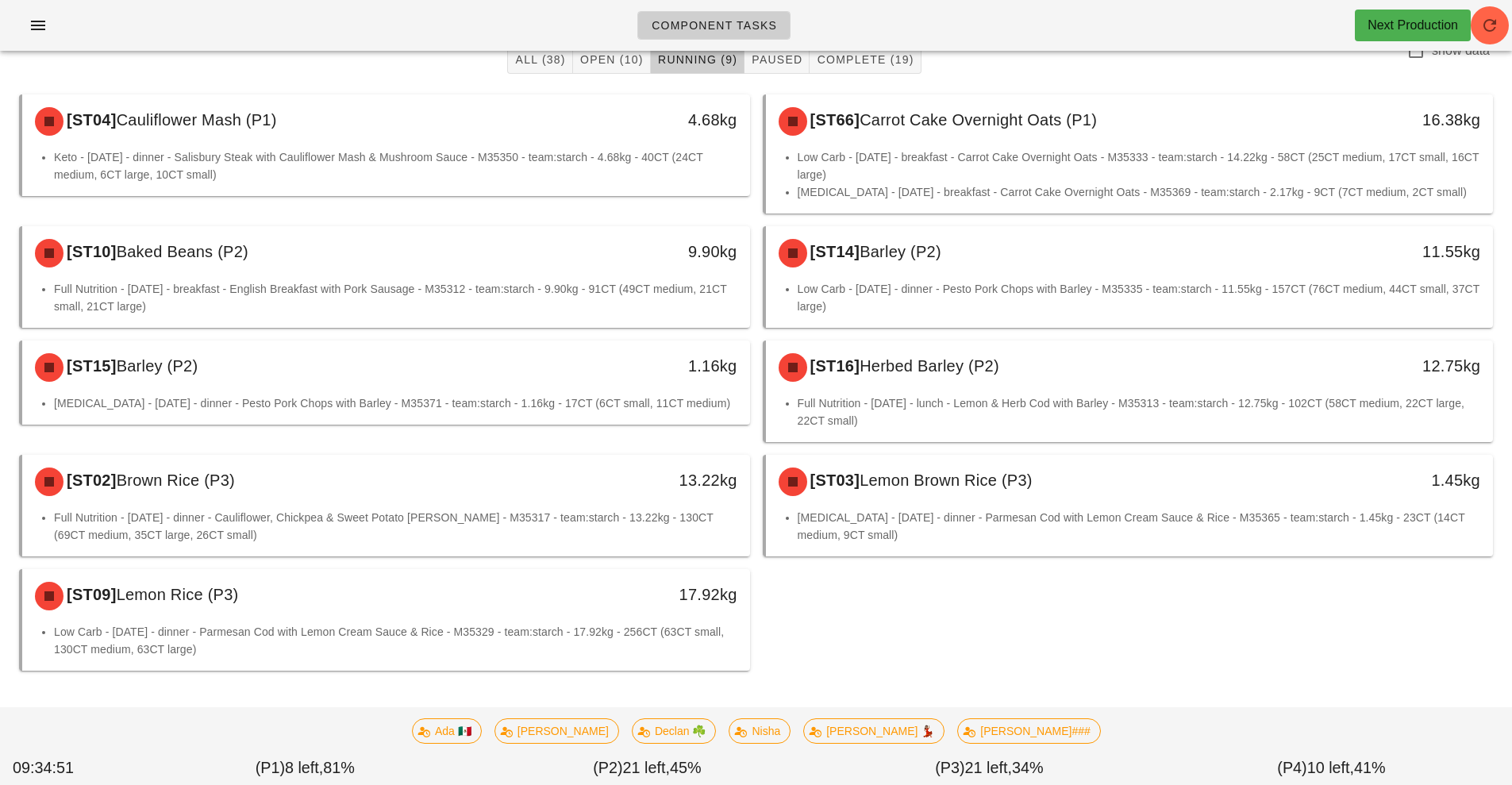
scroll to position [106, 0]
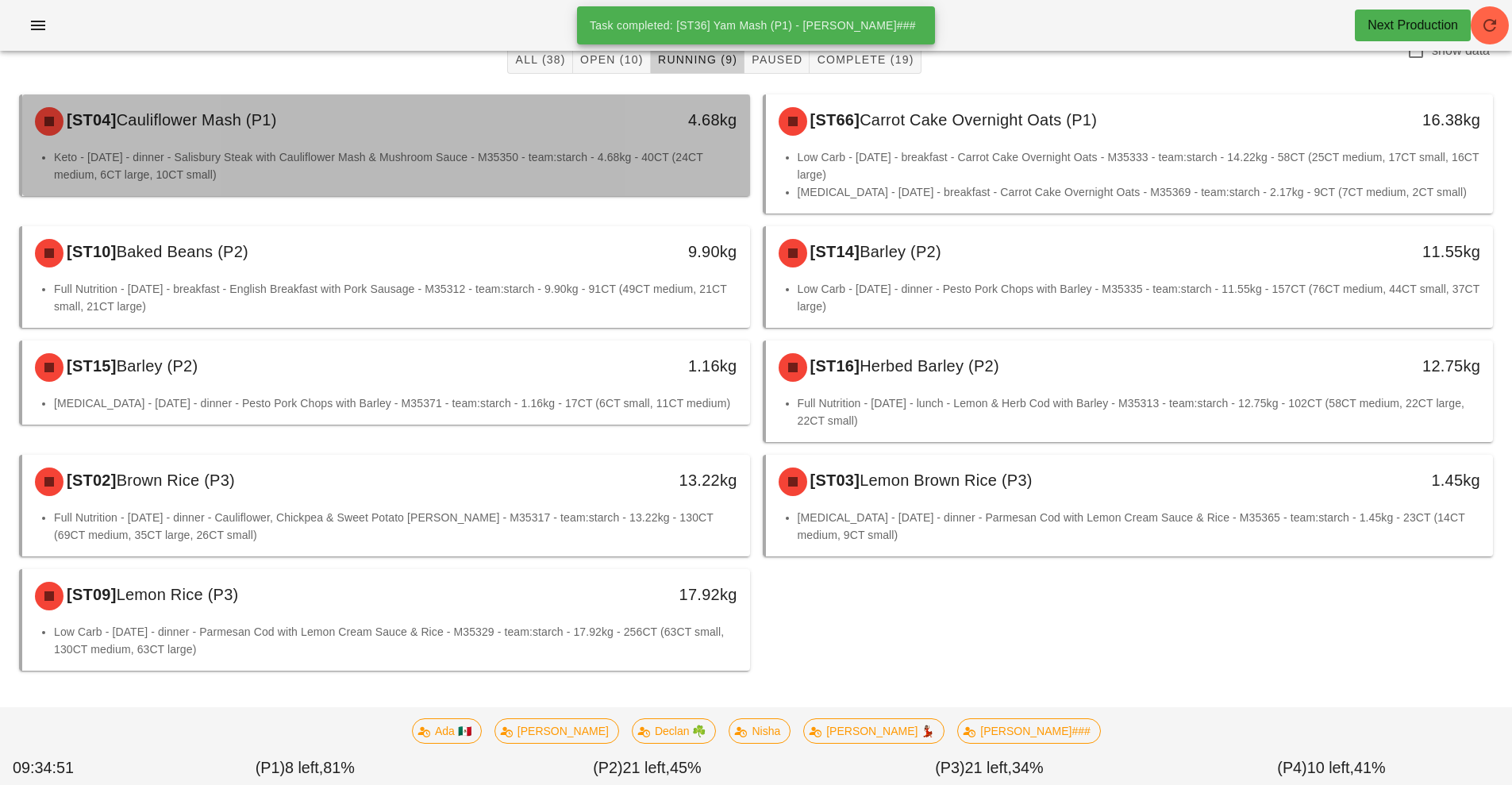
click at [578, 135] on div "4.68kg" at bounding box center [656, 121] width 180 height 47
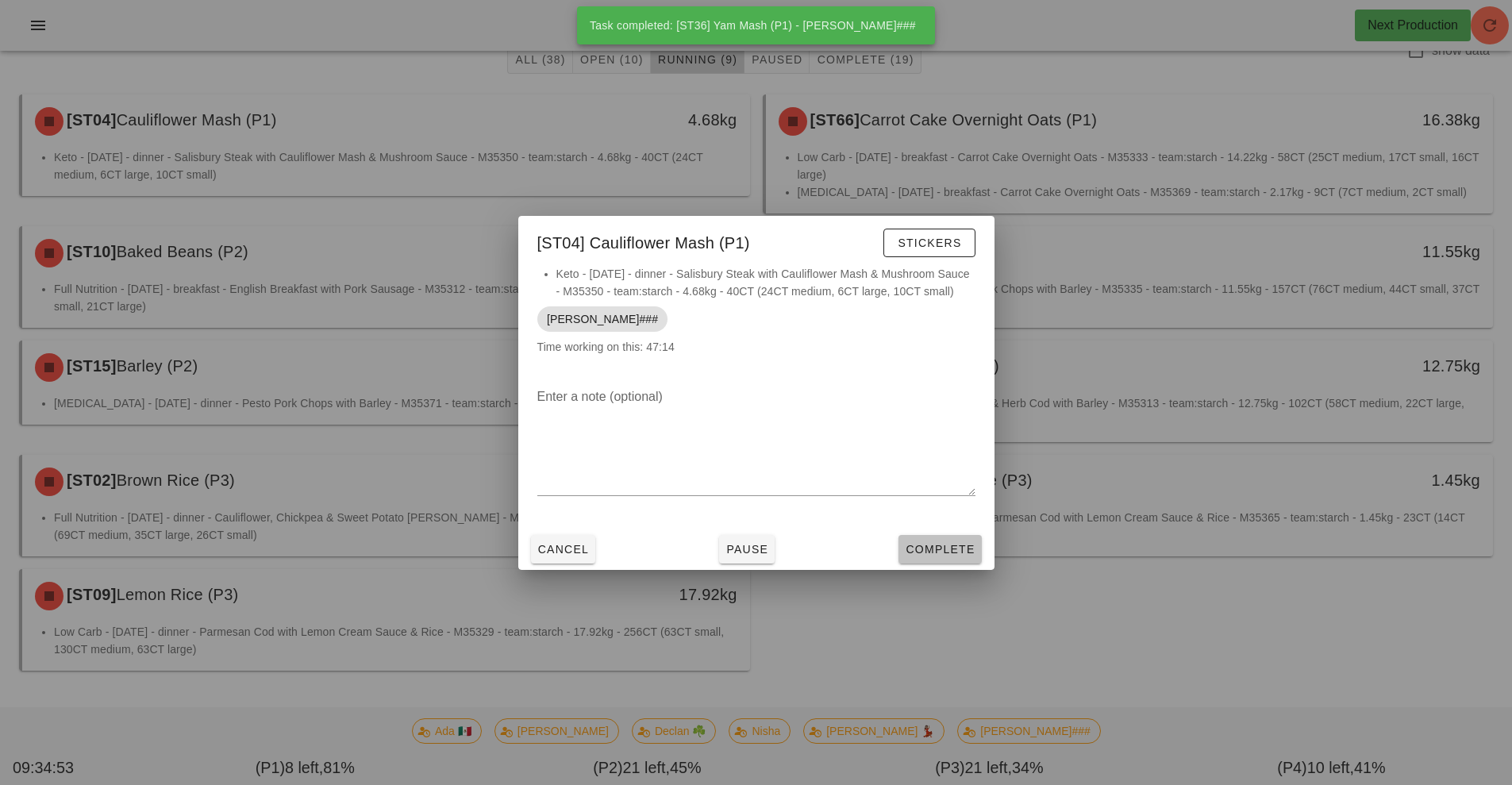
click at [935, 535] on button "Complete" at bounding box center [939, 550] width 82 height 29
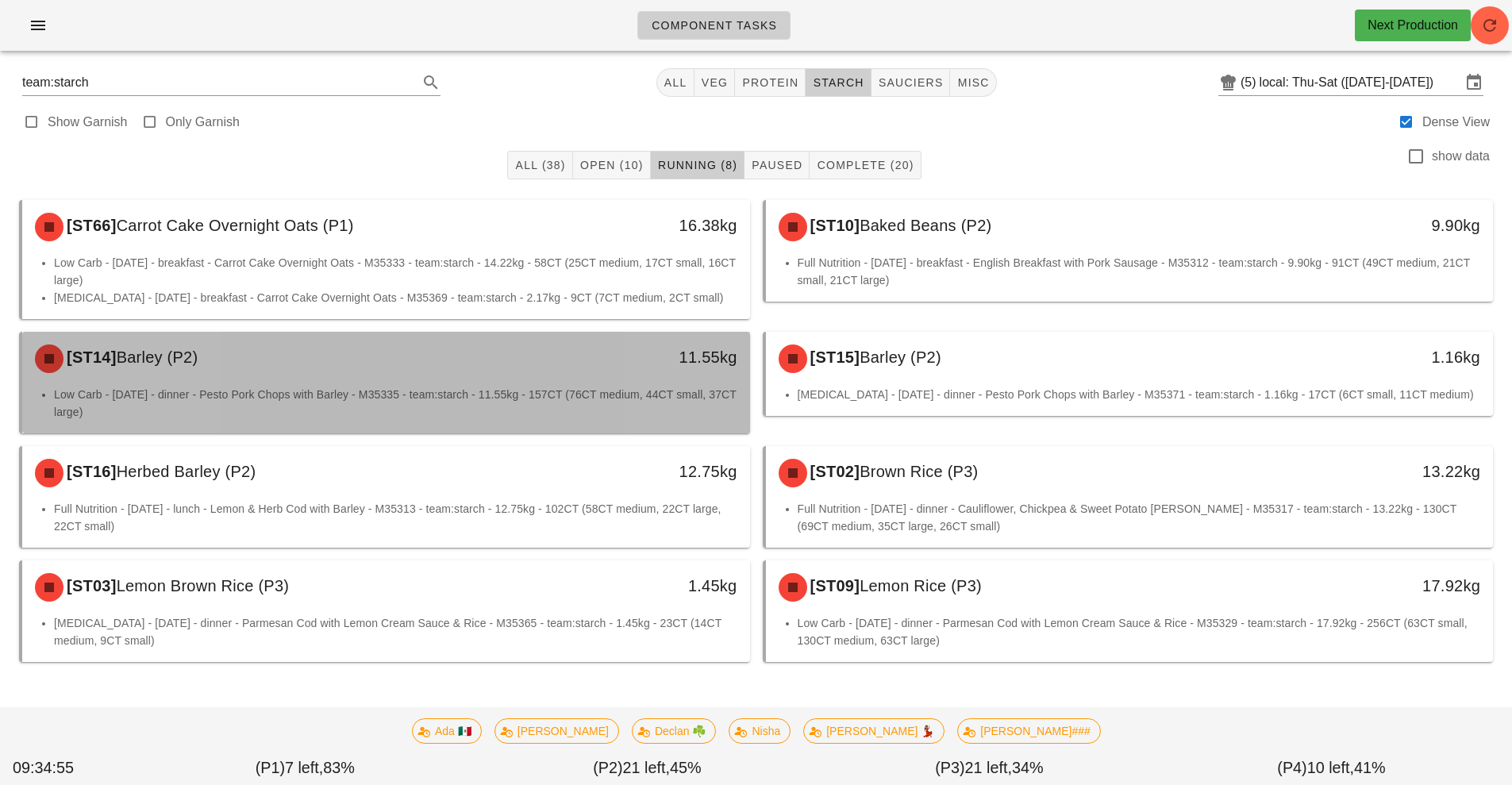
click at [602, 379] on div "11.55kg" at bounding box center [656, 359] width 180 height 47
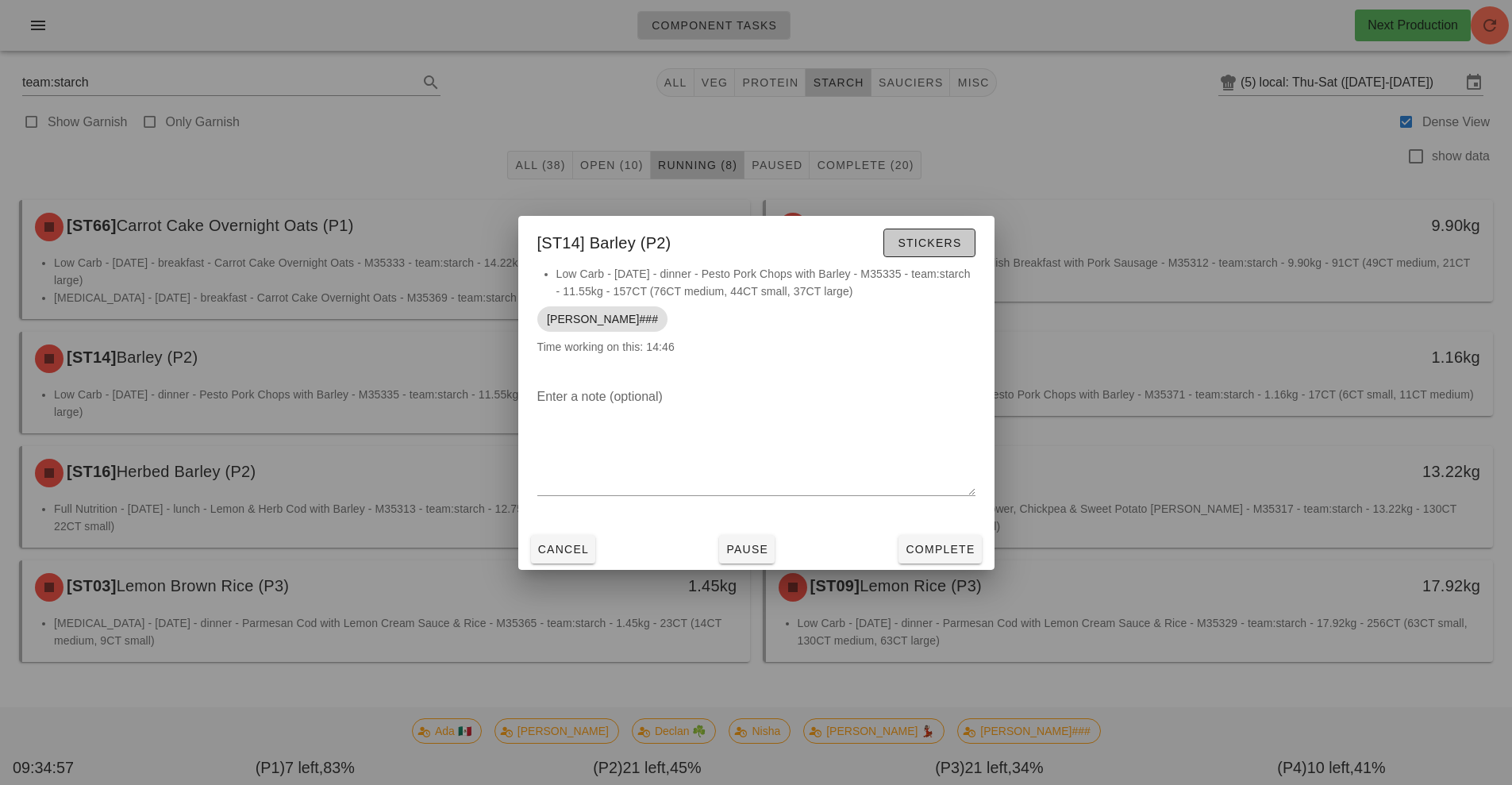
click at [927, 248] on span "Stickers" at bounding box center [929, 242] width 64 height 13
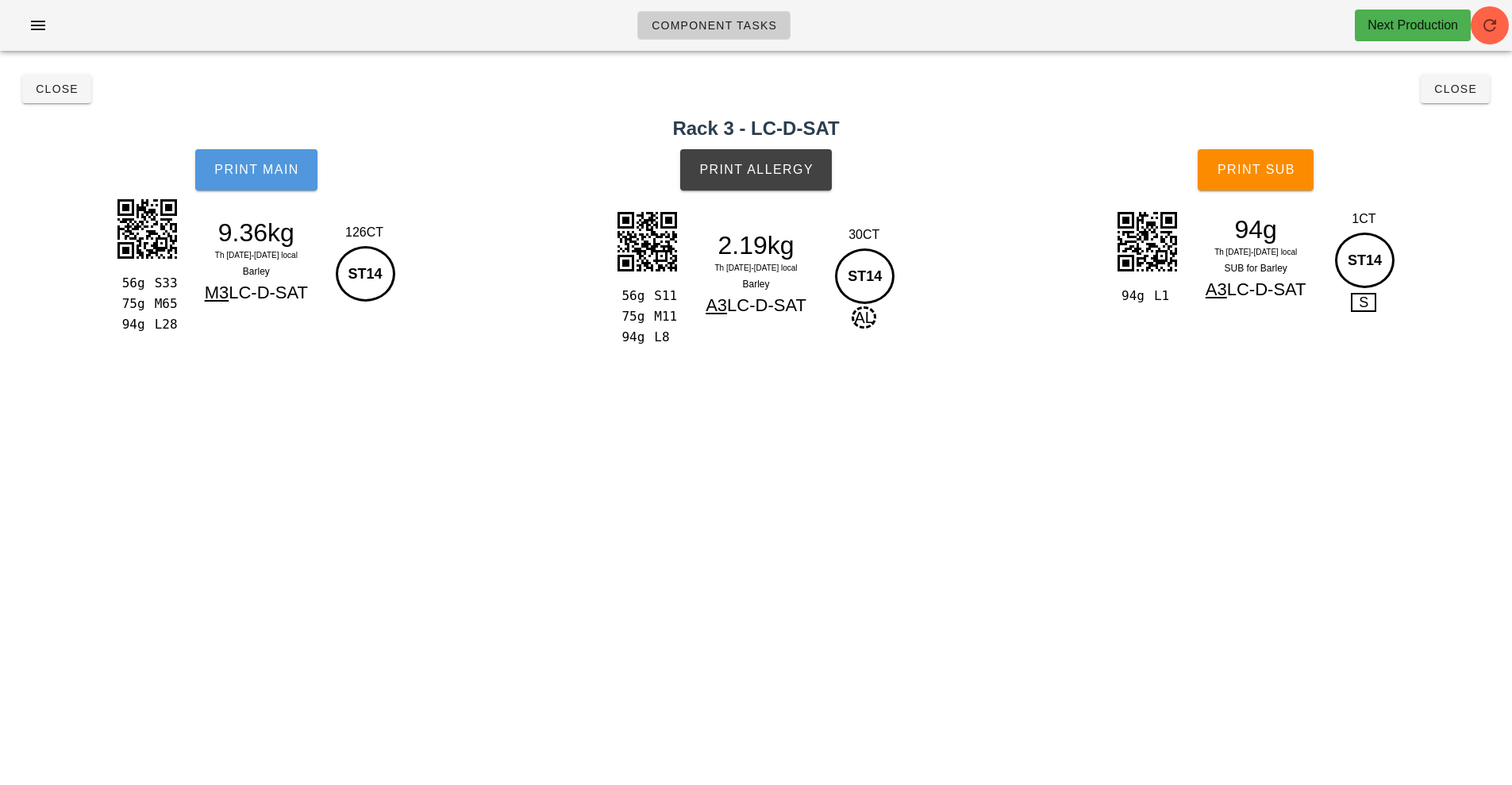
click at [286, 166] on span "Print Main" at bounding box center [256, 169] width 86 height 14
click at [254, 170] on span "Print Main" at bounding box center [256, 169] width 86 height 14
click at [763, 174] on span "Print Allergy" at bounding box center [756, 169] width 115 height 14
click at [1266, 161] on button "Print Sub" at bounding box center [1255, 169] width 116 height 41
click at [53, 94] on span "Close" at bounding box center [57, 88] width 44 height 13
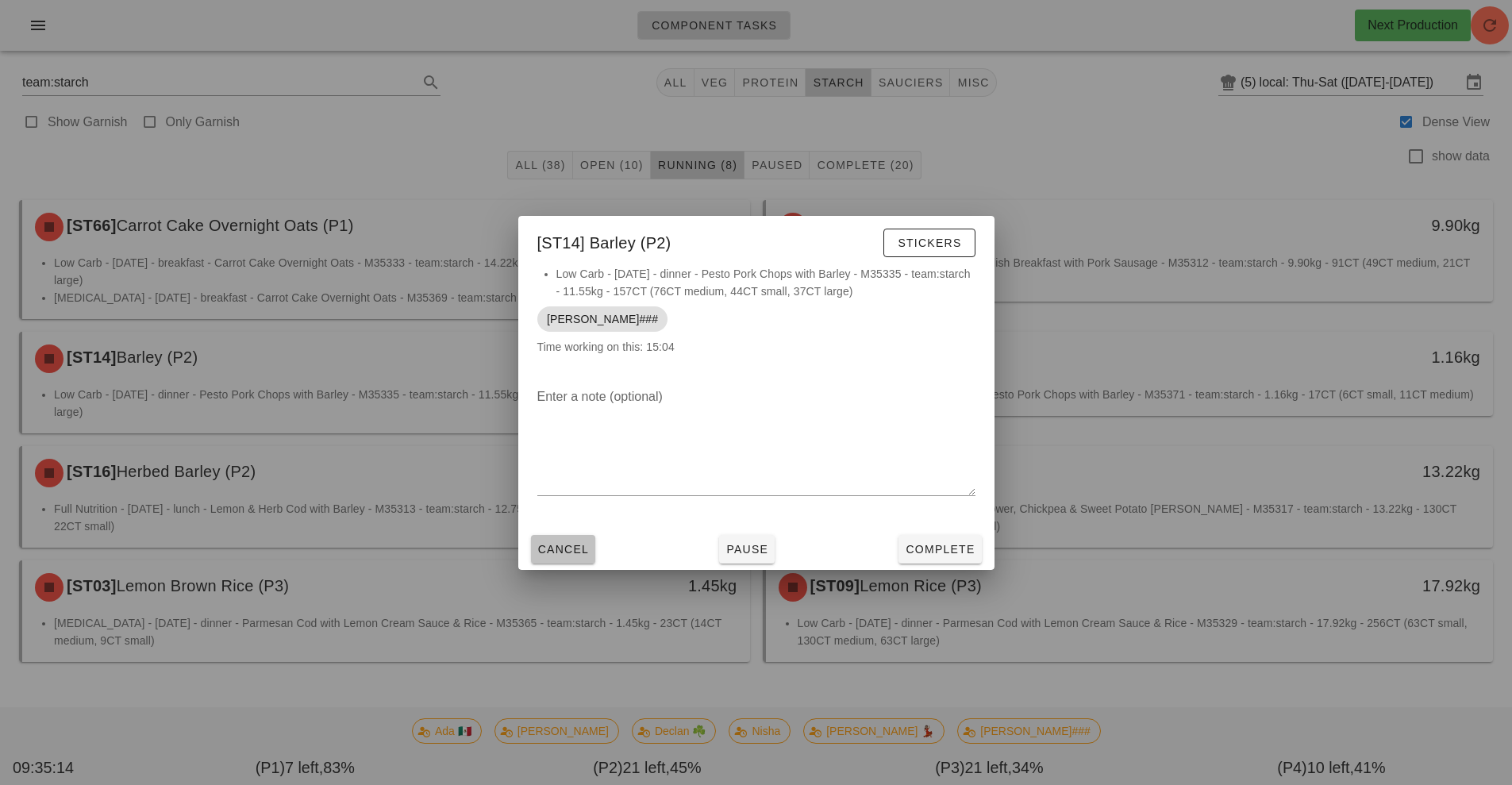
click at [558, 550] on span "Cancel" at bounding box center [564, 549] width 53 height 13
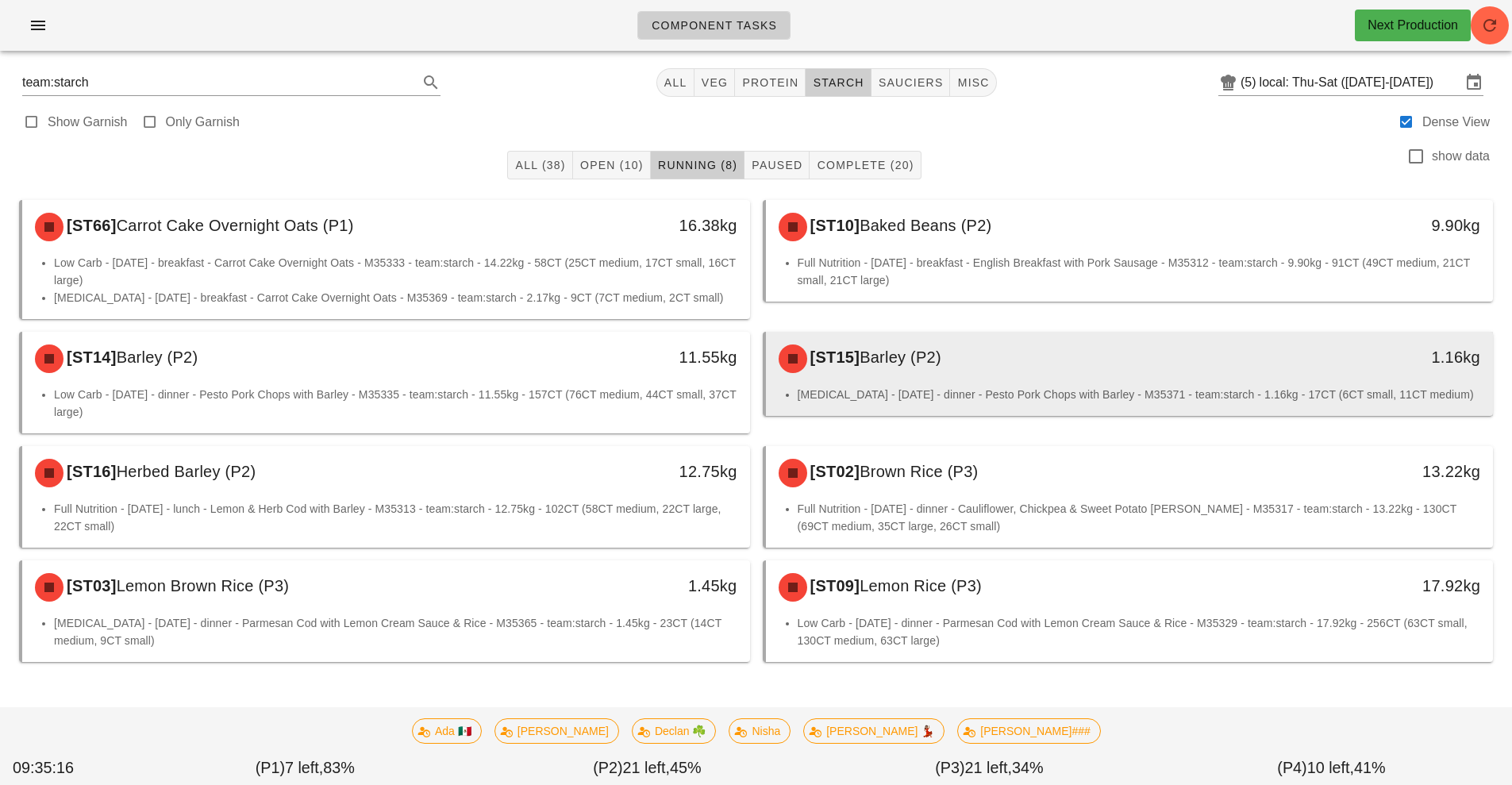
click at [894, 355] on span "Barley (P2)" at bounding box center [900, 357] width 82 height 18
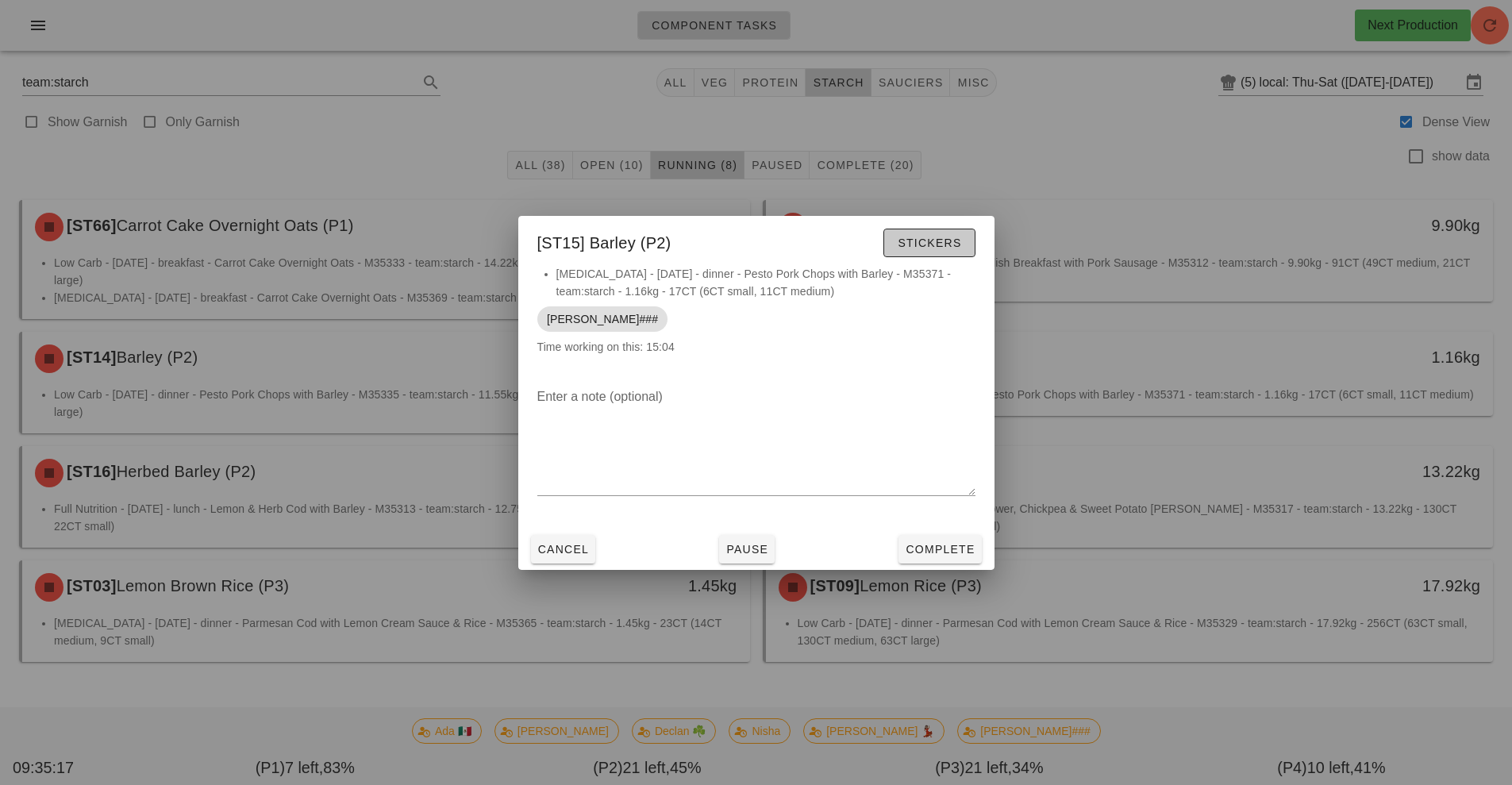
click at [929, 255] on button "Stickers" at bounding box center [929, 243] width 91 height 29
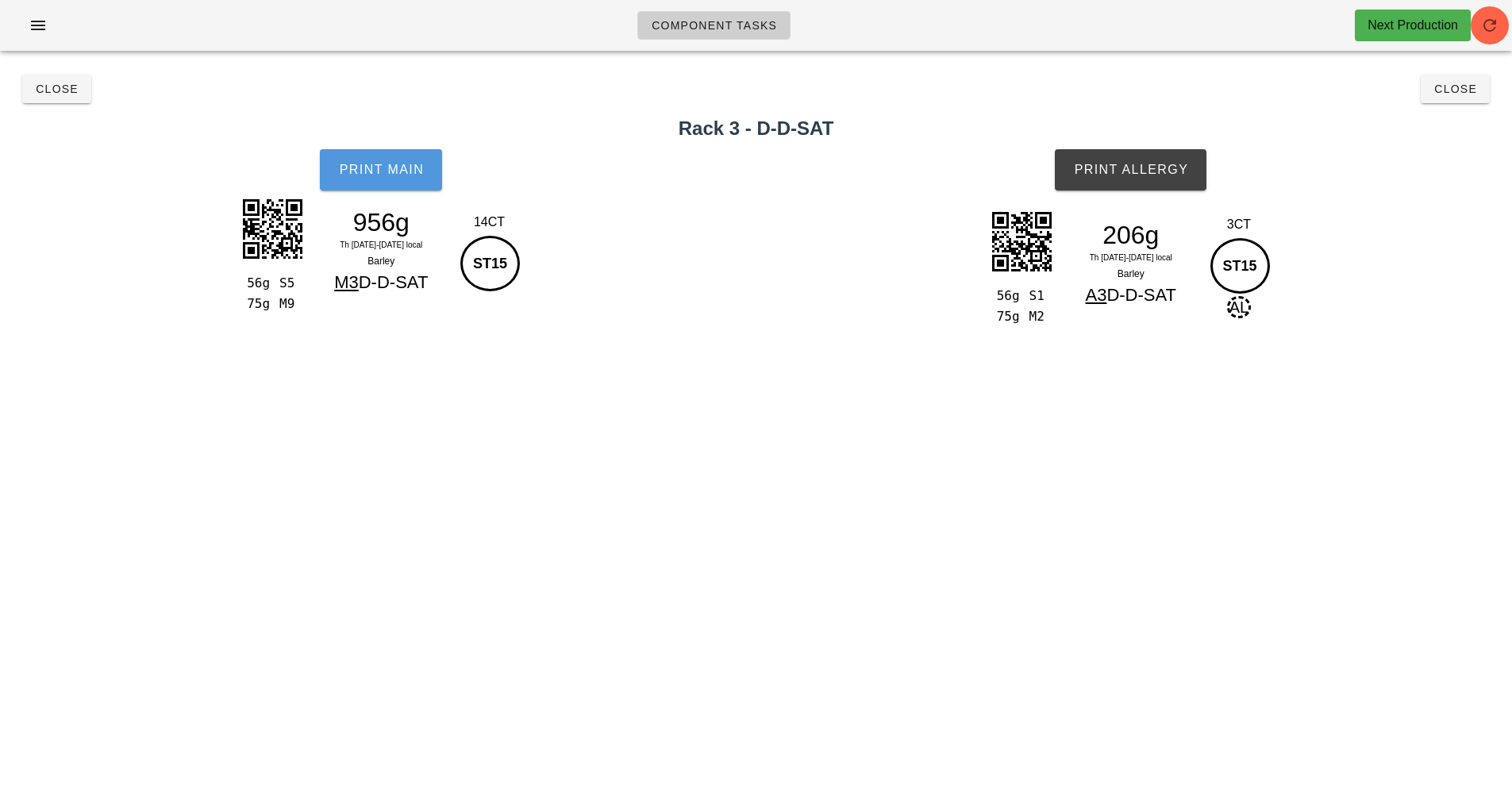
click at [374, 167] on span "Print Main" at bounding box center [380, 169] width 86 height 14
click at [1139, 171] on span "Print Allergy" at bounding box center [1131, 169] width 115 height 14
click at [45, 89] on span "Close" at bounding box center [57, 88] width 44 height 13
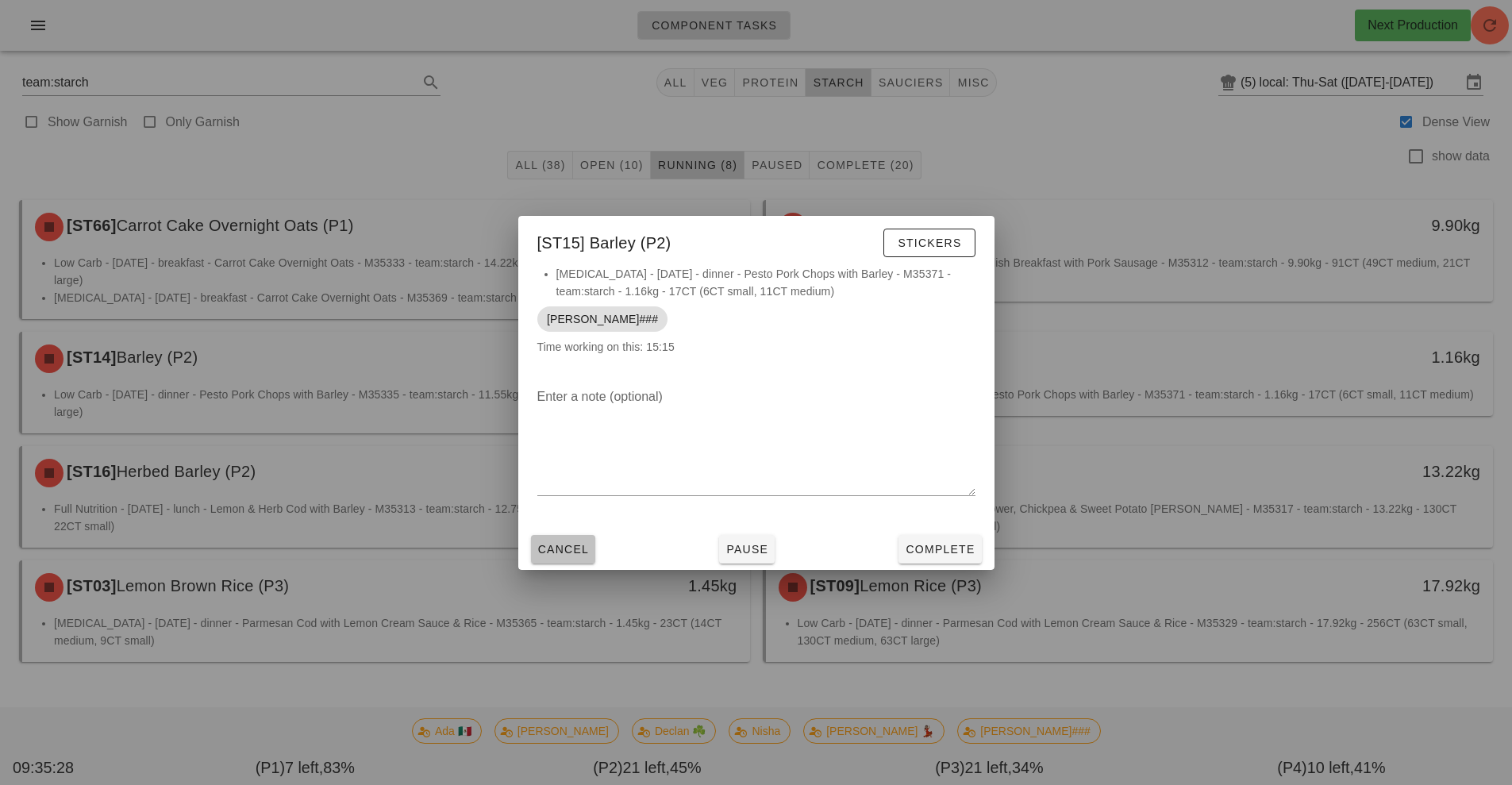
click at [576, 548] on span "Cancel" at bounding box center [564, 549] width 53 height 13
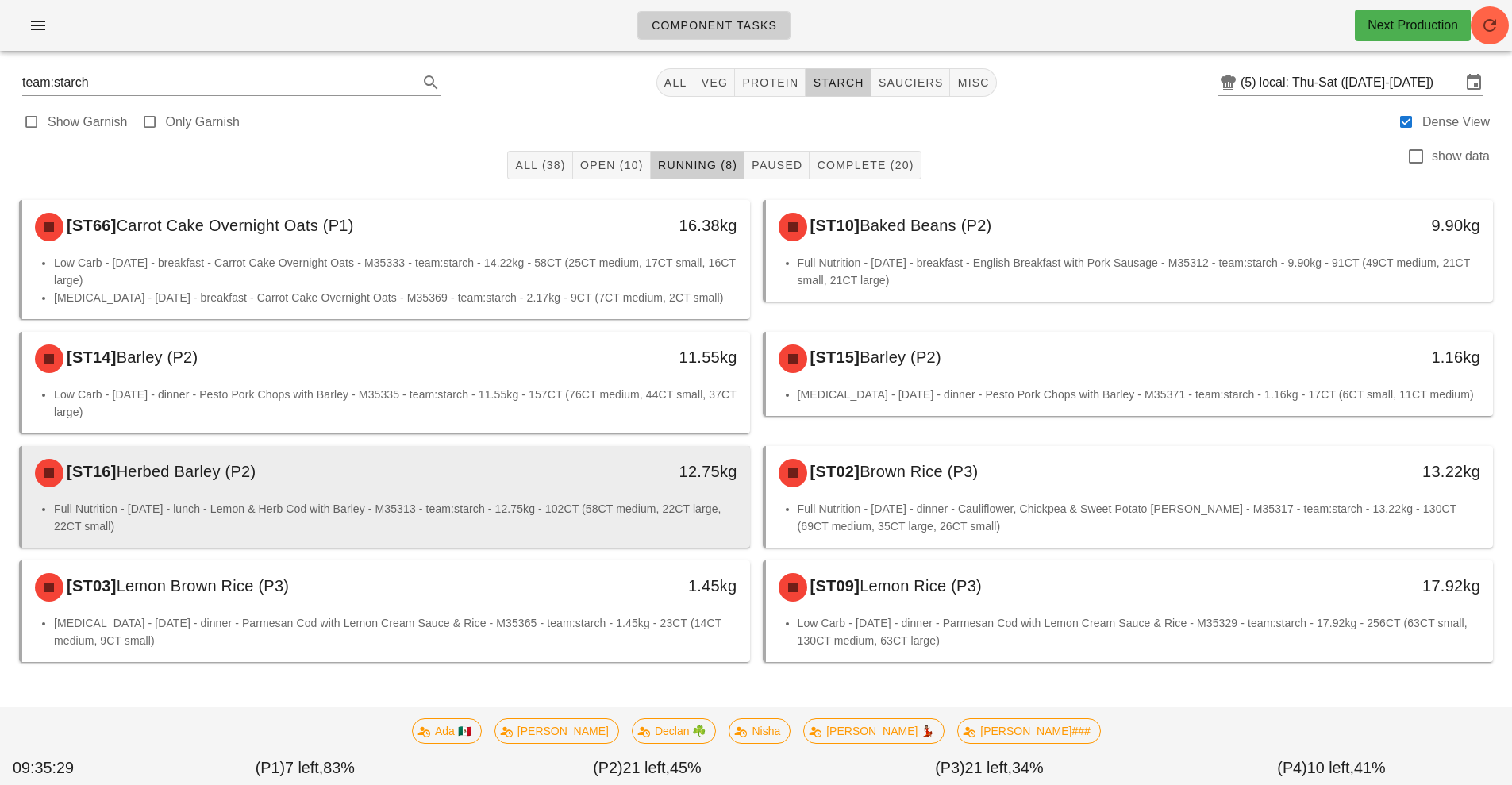
click at [581, 484] on div "12.75kg" at bounding box center [656, 473] width 180 height 47
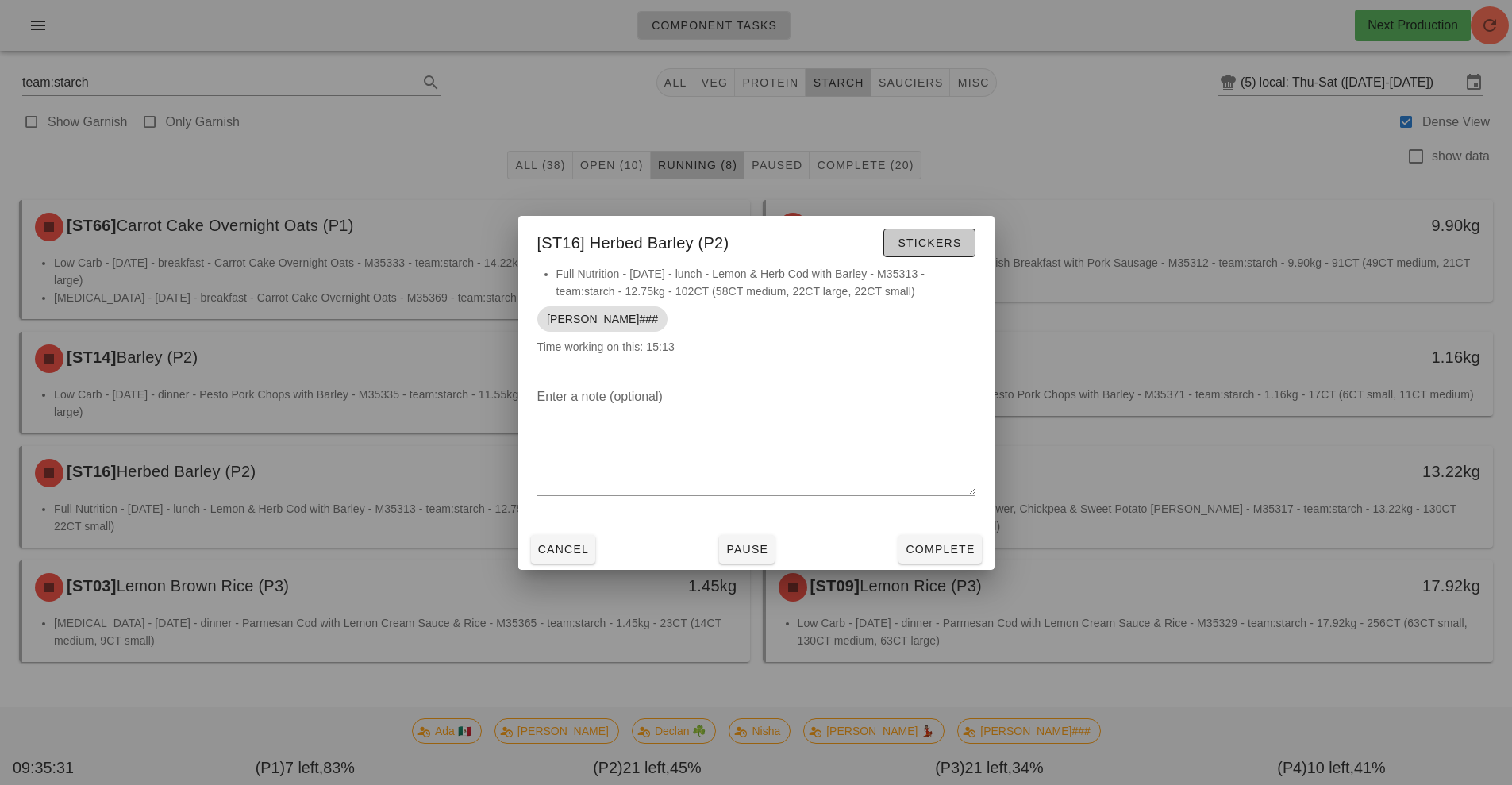
click at [929, 238] on span "Stickers" at bounding box center [929, 242] width 64 height 13
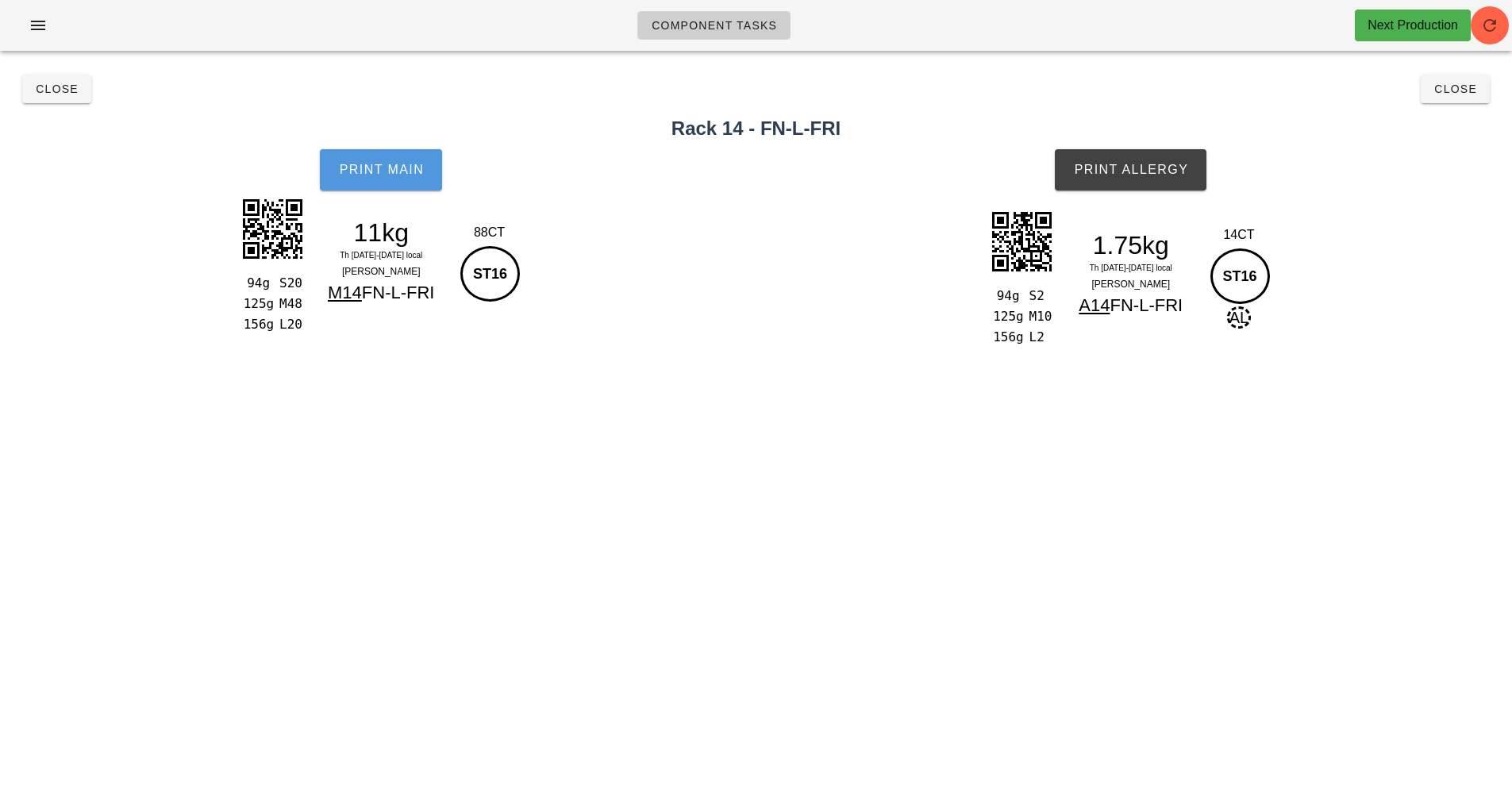
click at [399, 174] on span "Print Main" at bounding box center [380, 169] width 86 height 14
click at [376, 186] on button "Print Main" at bounding box center [381, 169] width 122 height 41
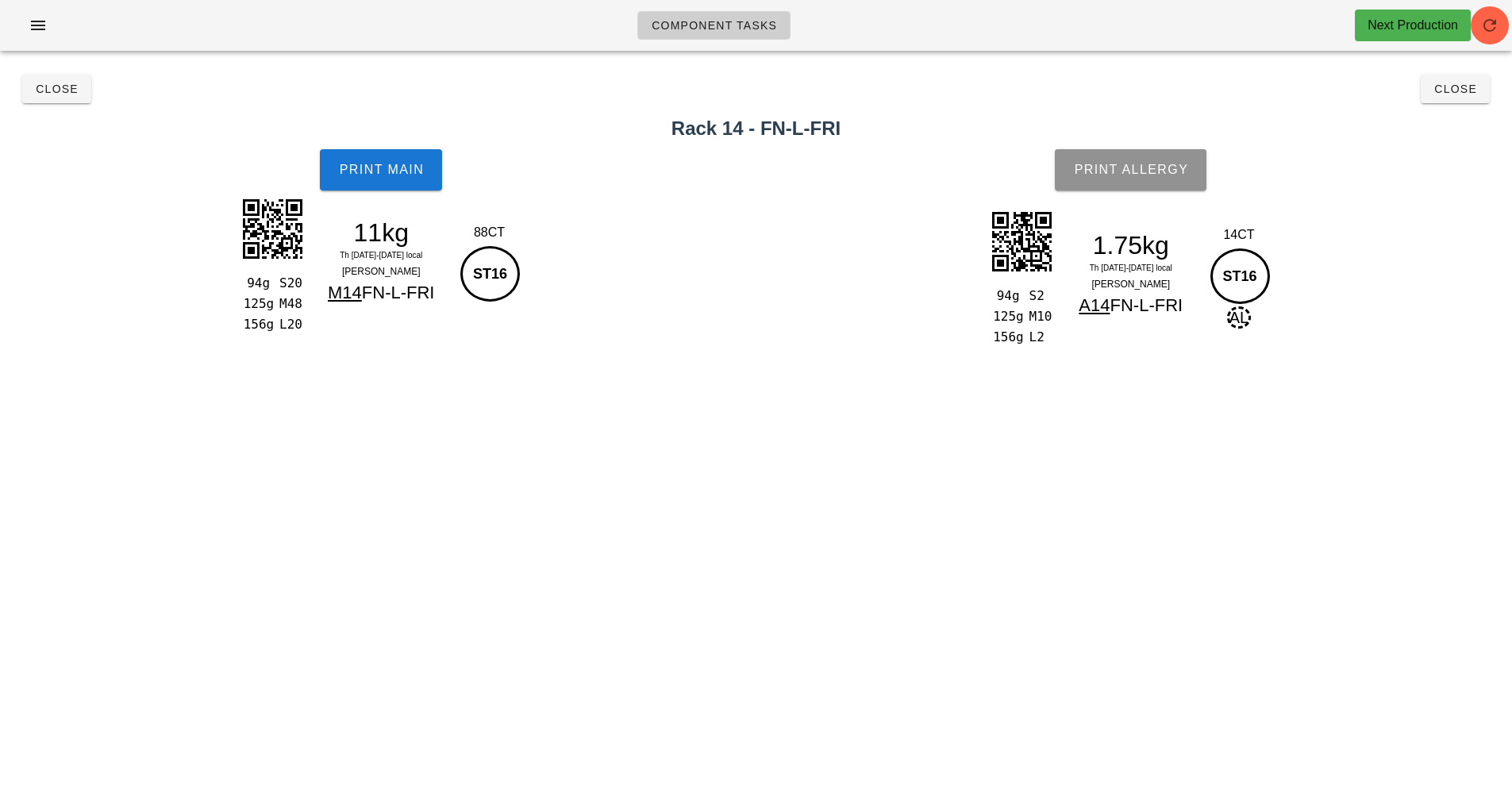
click at [1146, 168] on span "Print Allergy" at bounding box center [1131, 169] width 115 height 14
click at [47, 99] on button "Close" at bounding box center [57, 89] width 69 height 29
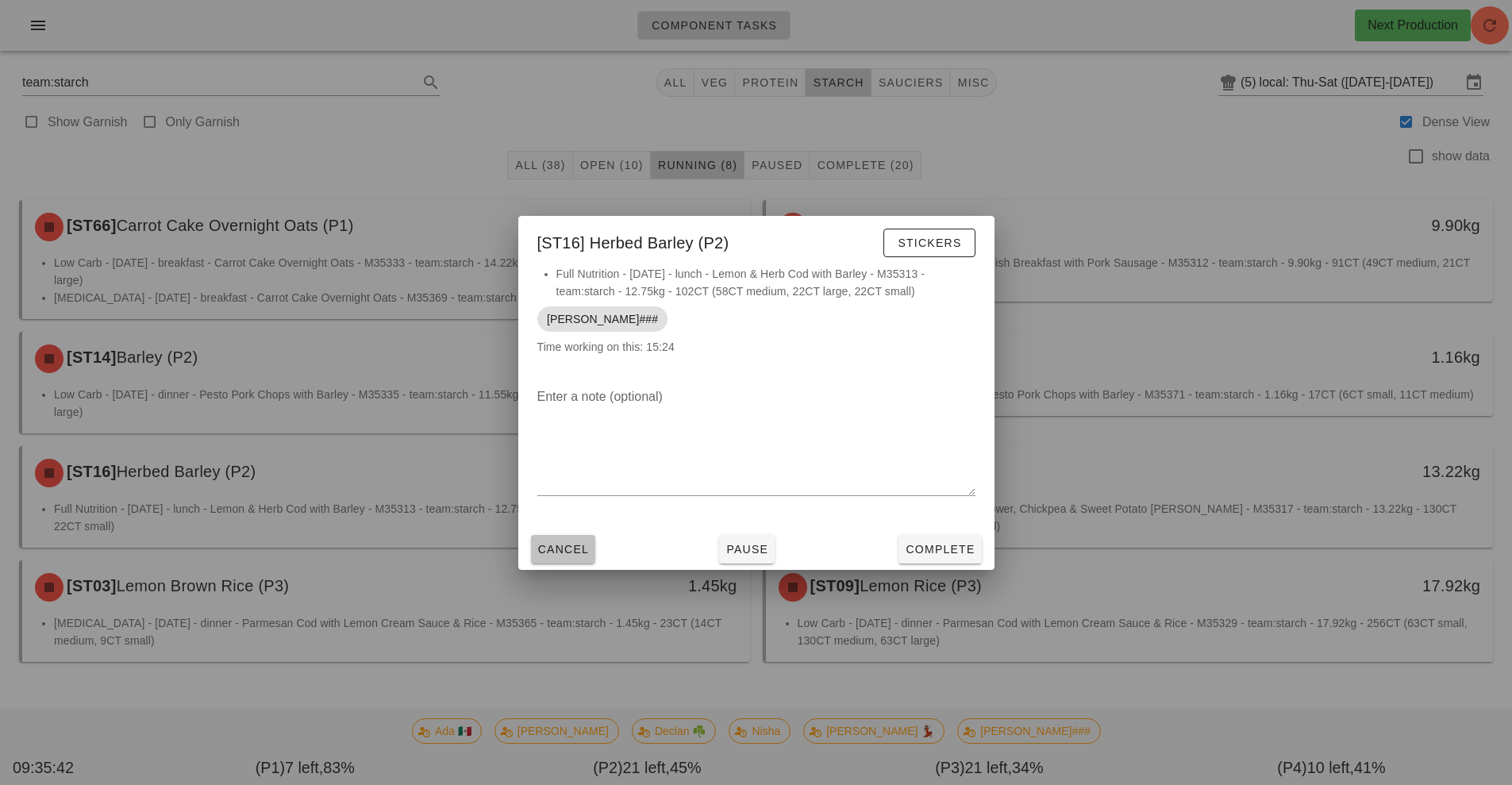
click at [560, 550] on span "Cancel" at bounding box center [564, 549] width 53 height 13
